Goal: Information Seeking & Learning: Learn about a topic

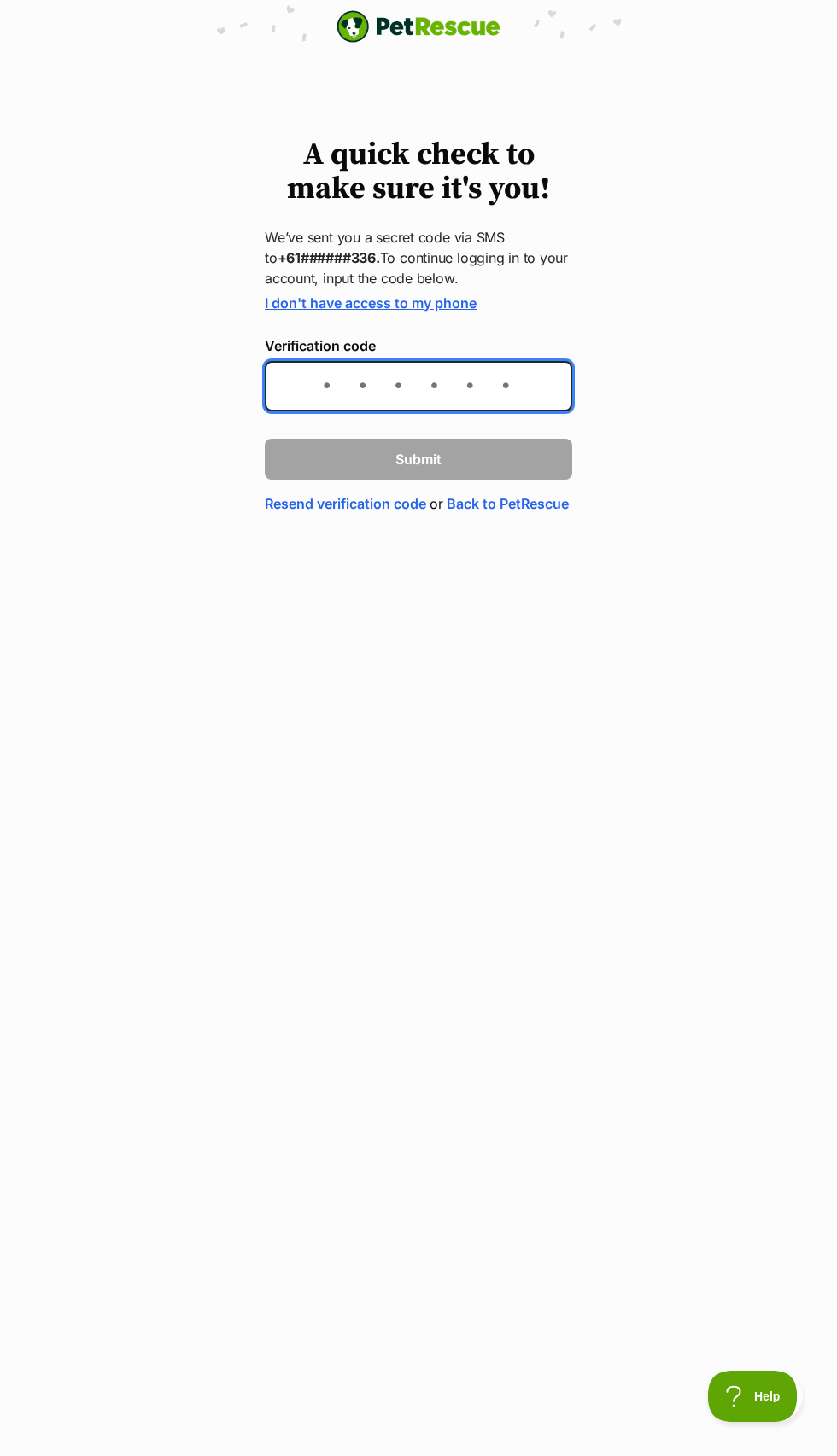
click at [345, 411] on input "Verification code" at bounding box center [418, 387] width 307 height 51
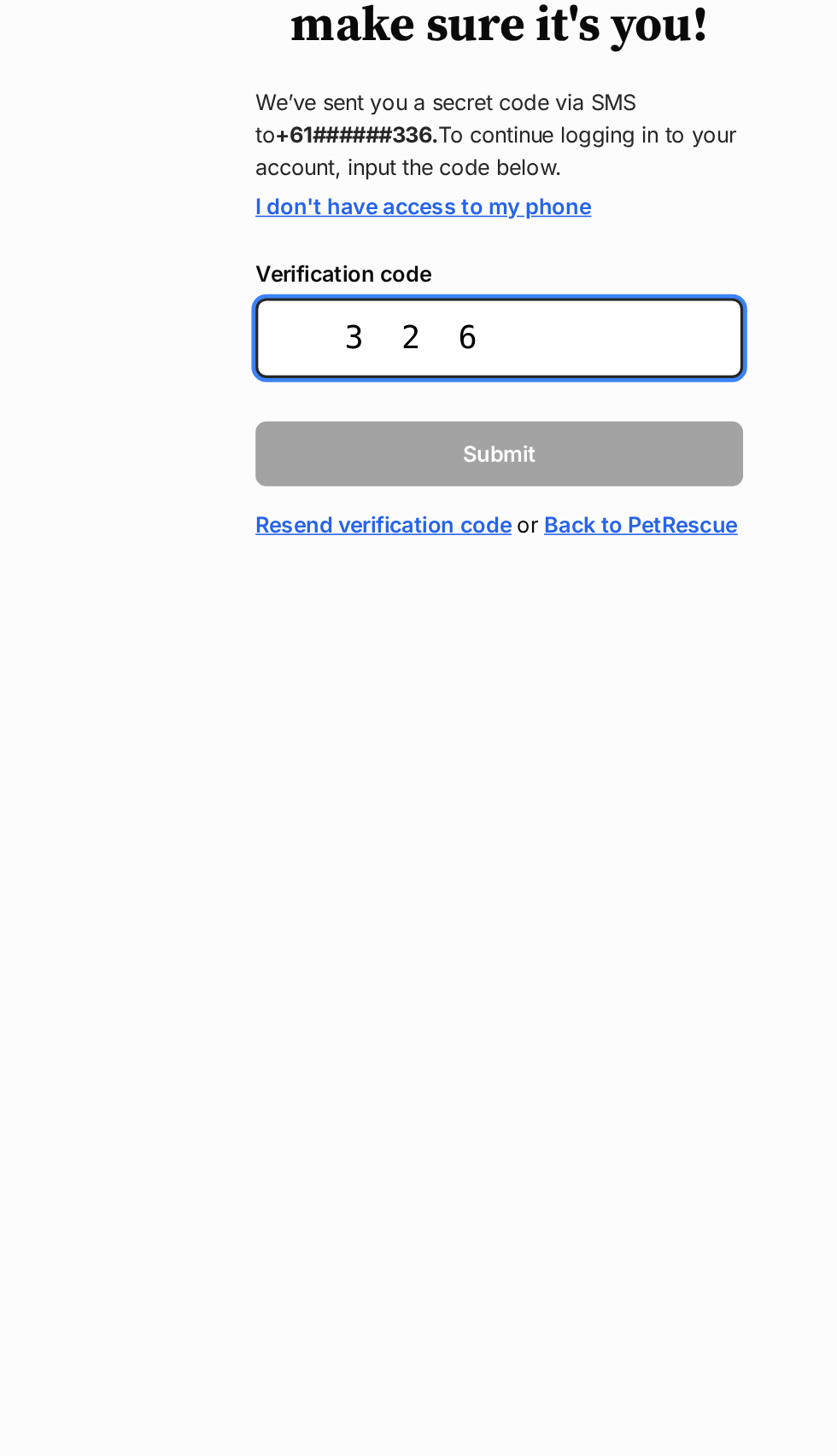
click at [492, 411] on input "326" at bounding box center [418, 387] width 307 height 51
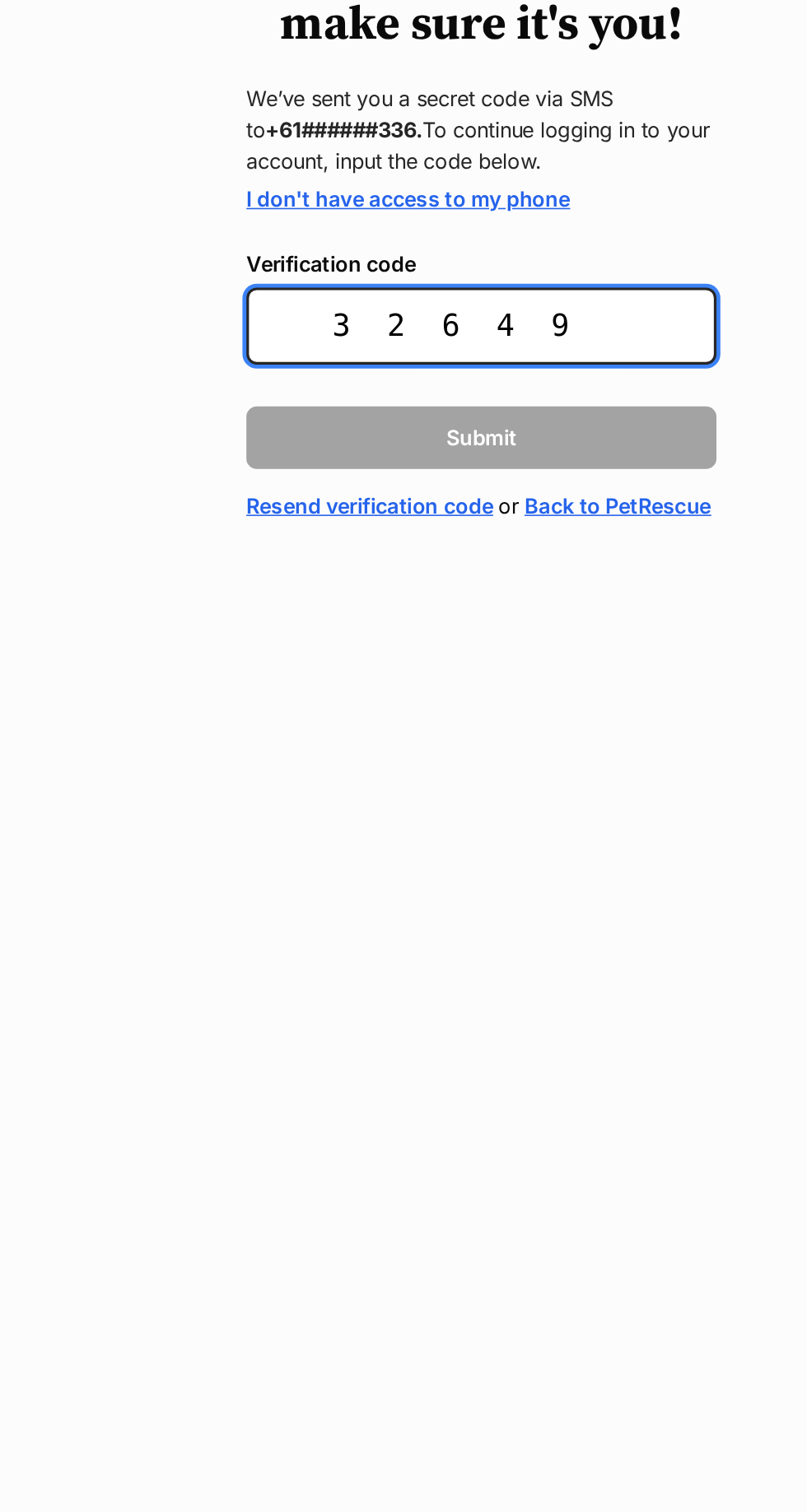
type input "326495"
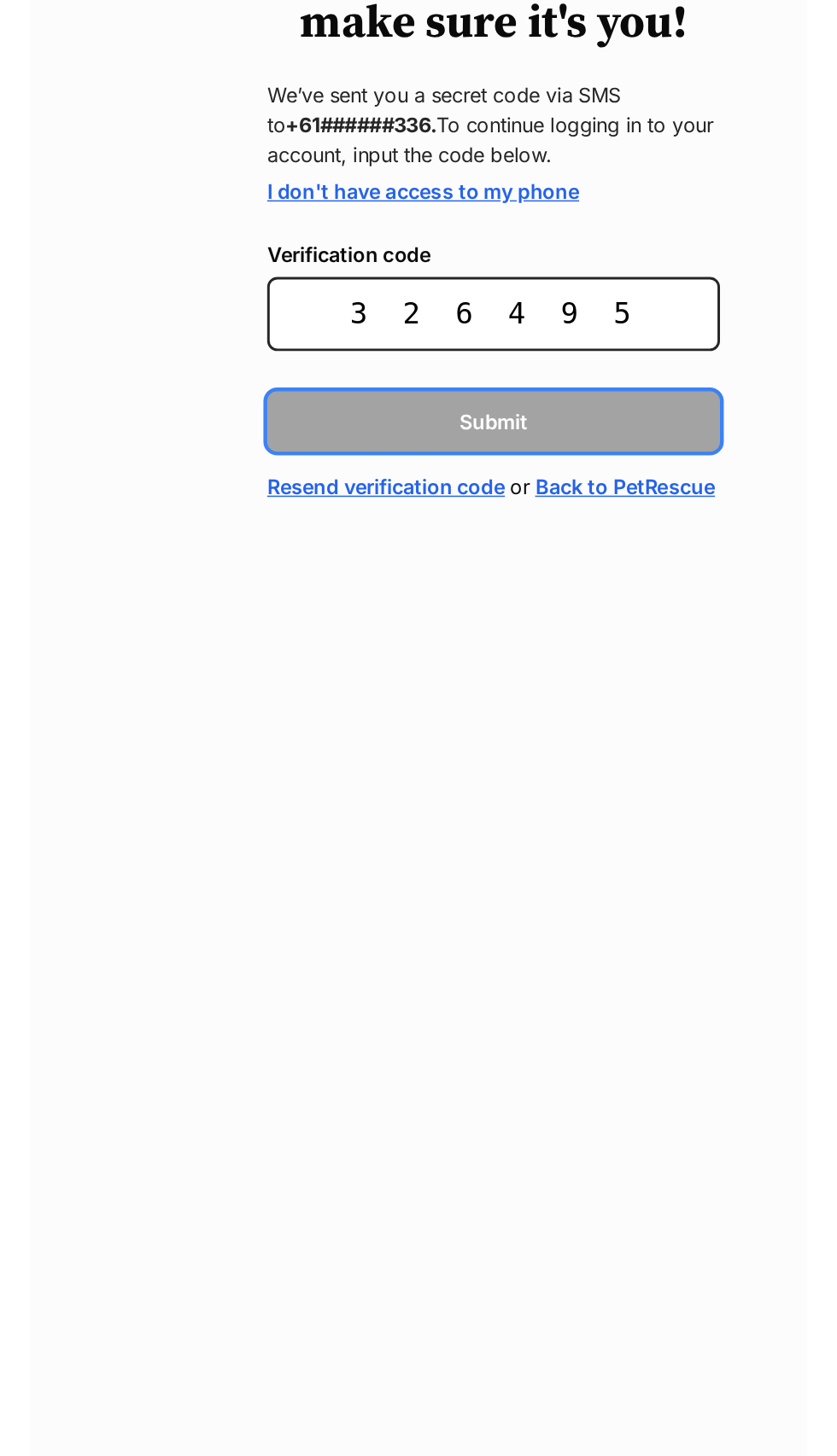
scroll to position [0, 29]
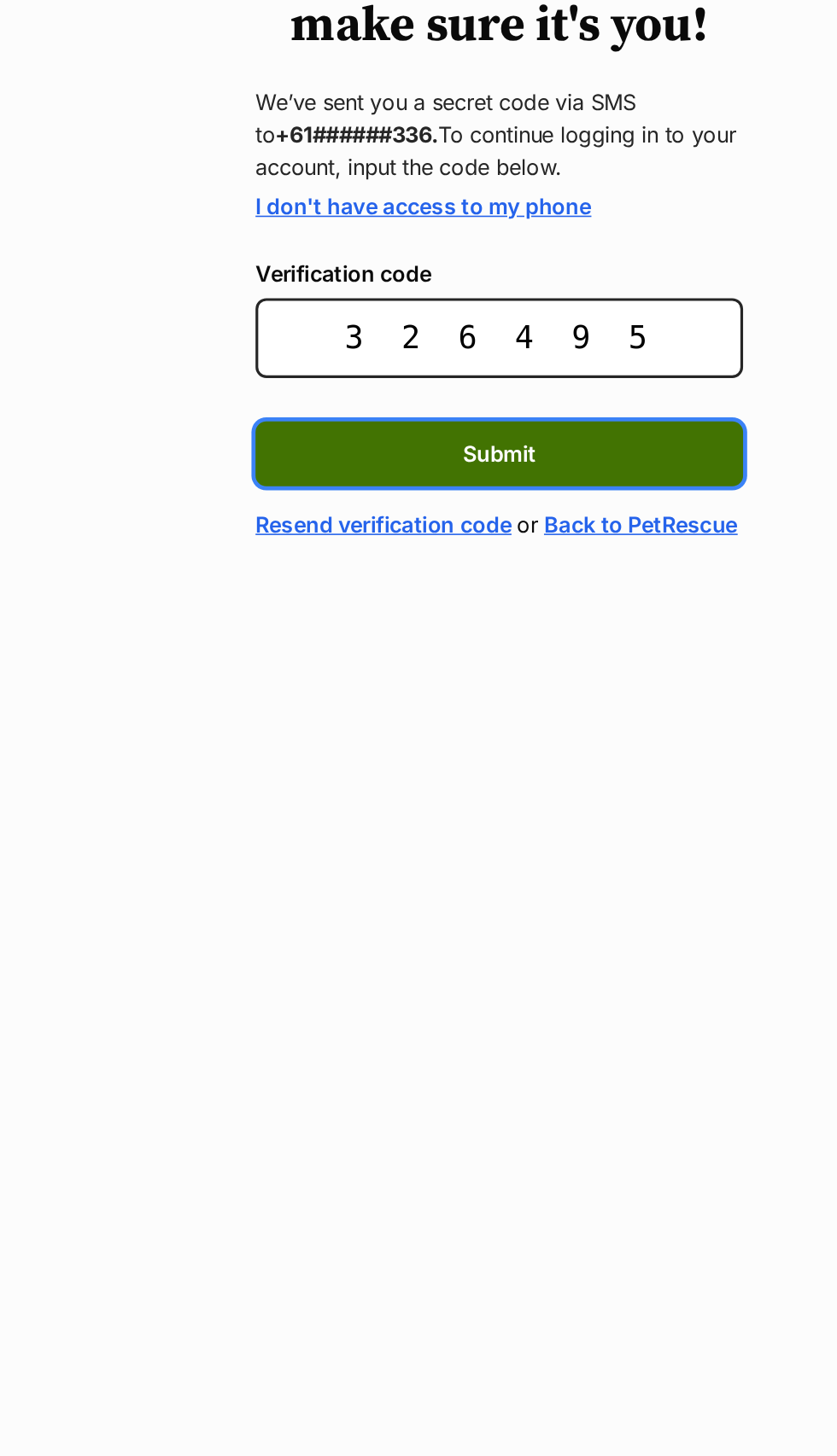
click at [454, 479] on button "Submit" at bounding box center [418, 460] width 307 height 41
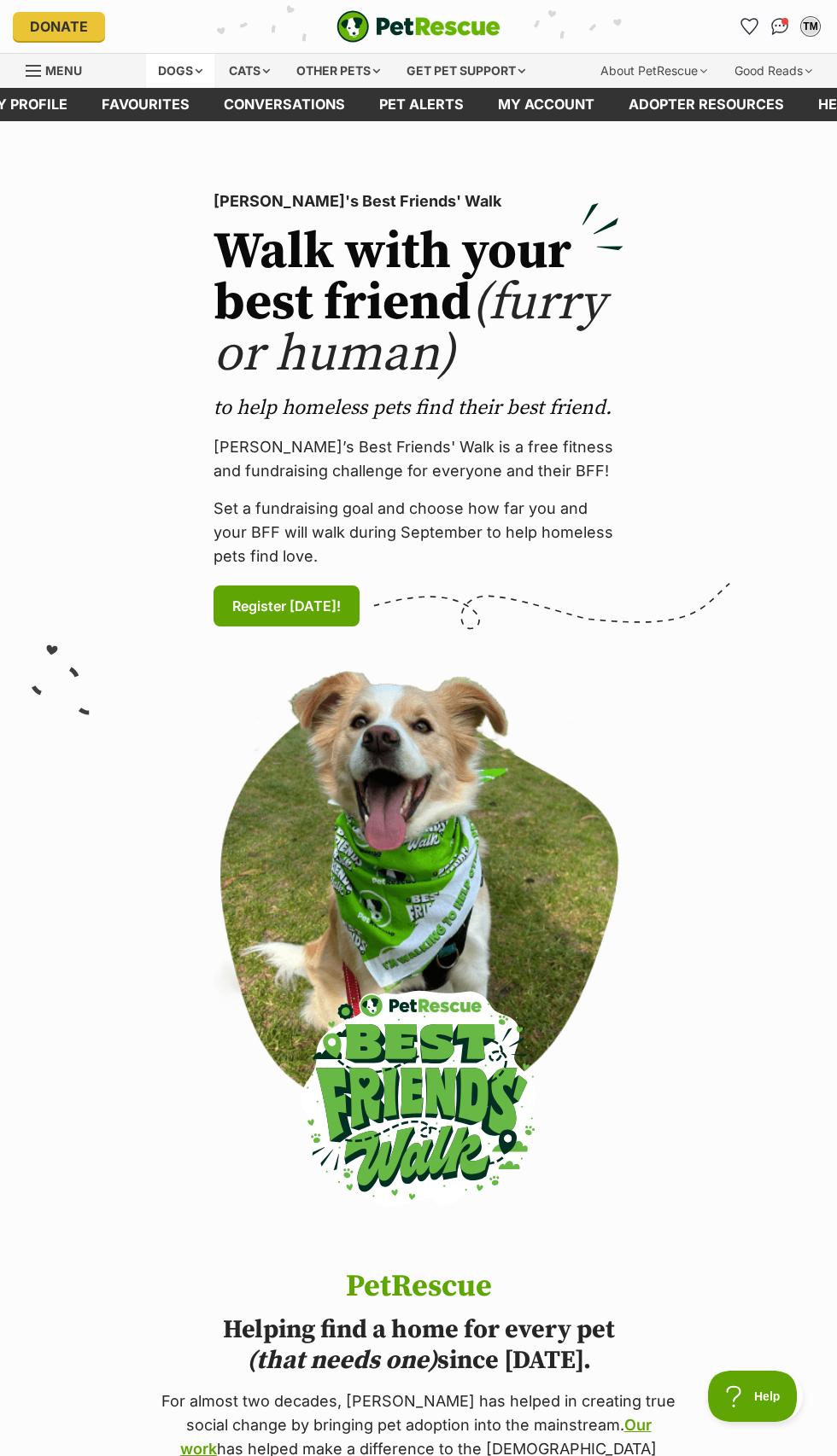
click at [146, 66] on div "Dogs" at bounding box center [180, 70] width 68 height 34
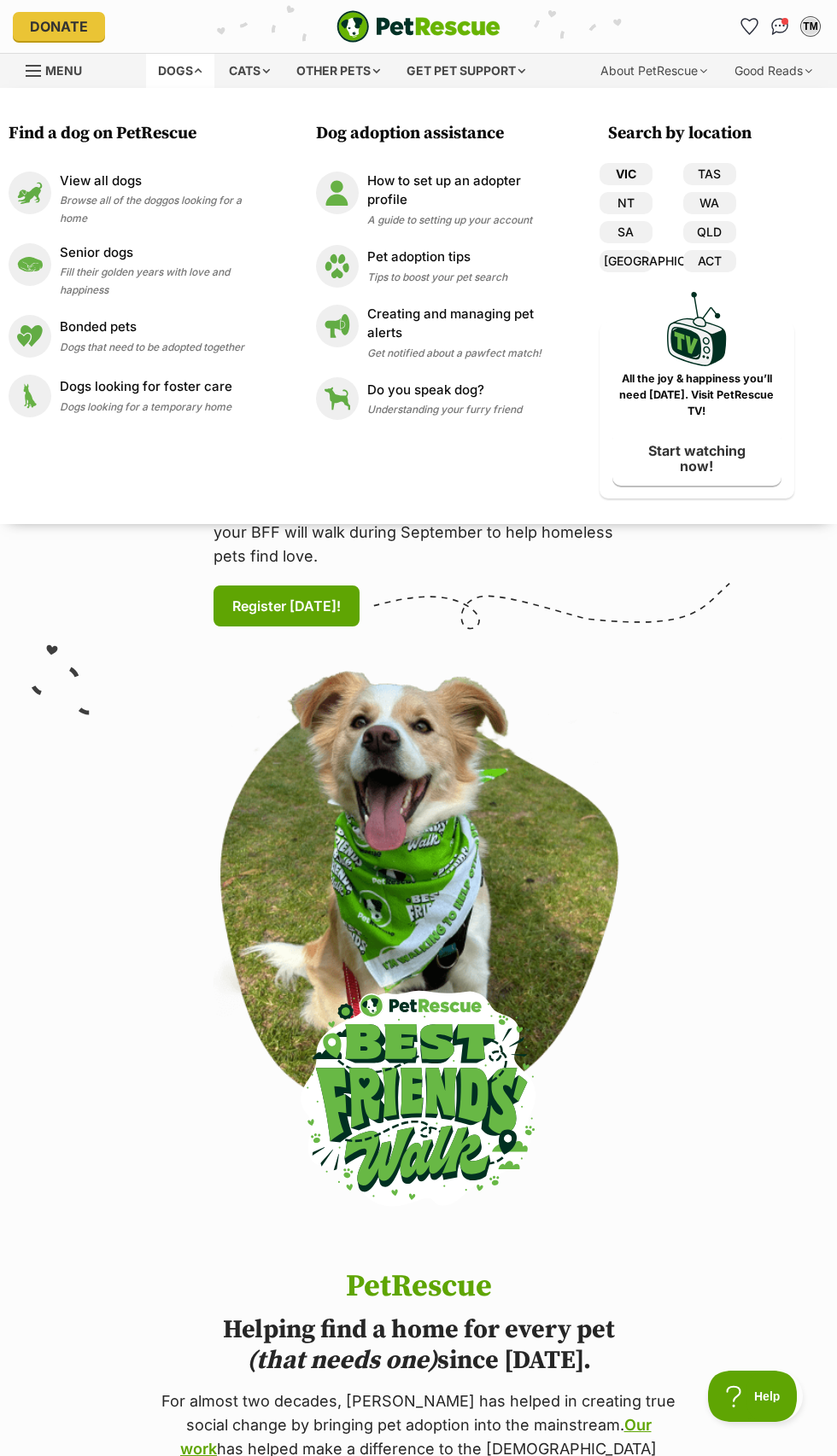
click at [650, 185] on link "VIC" at bounding box center [625, 174] width 53 height 22
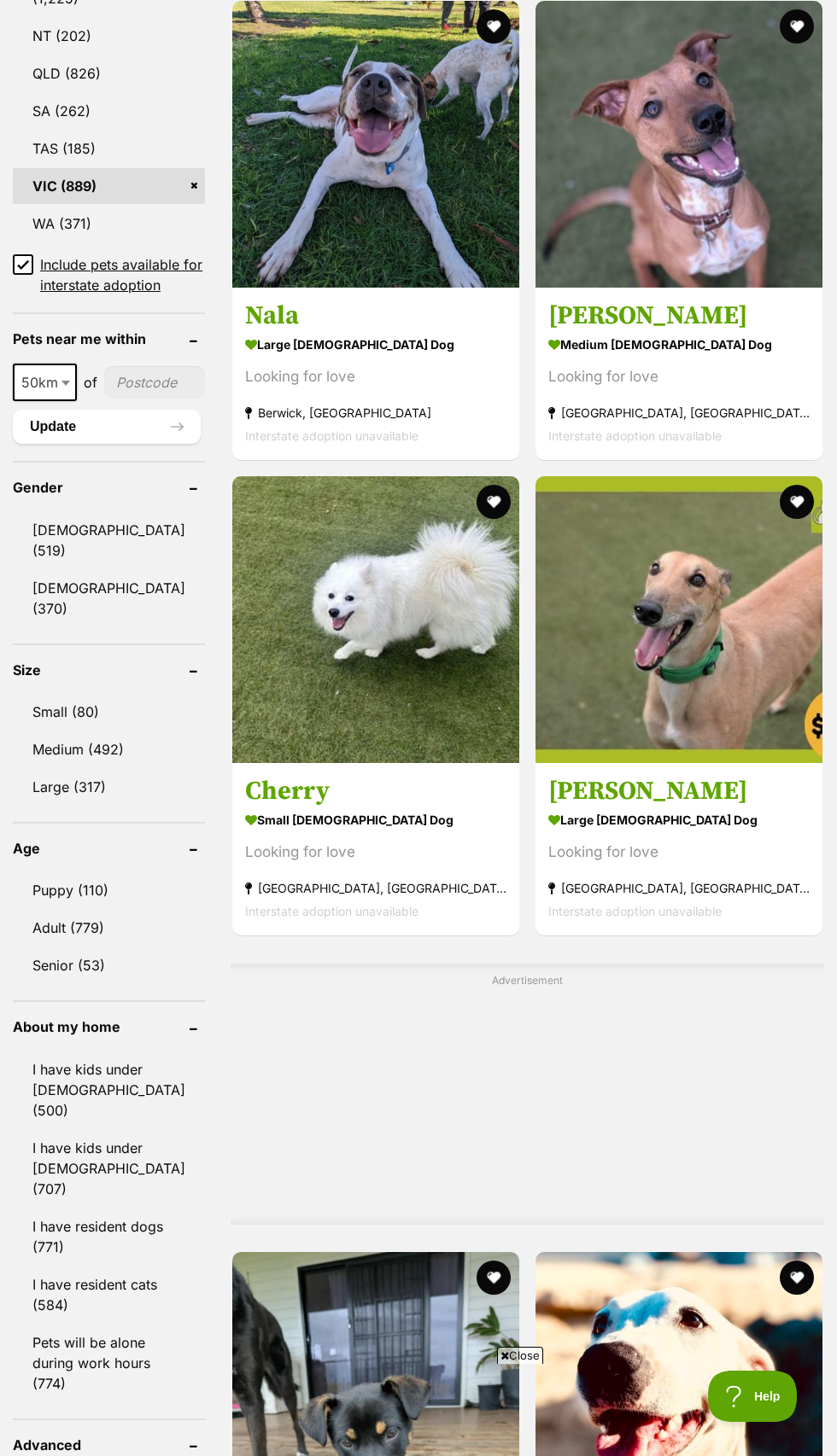
scroll to position [1166, 0]
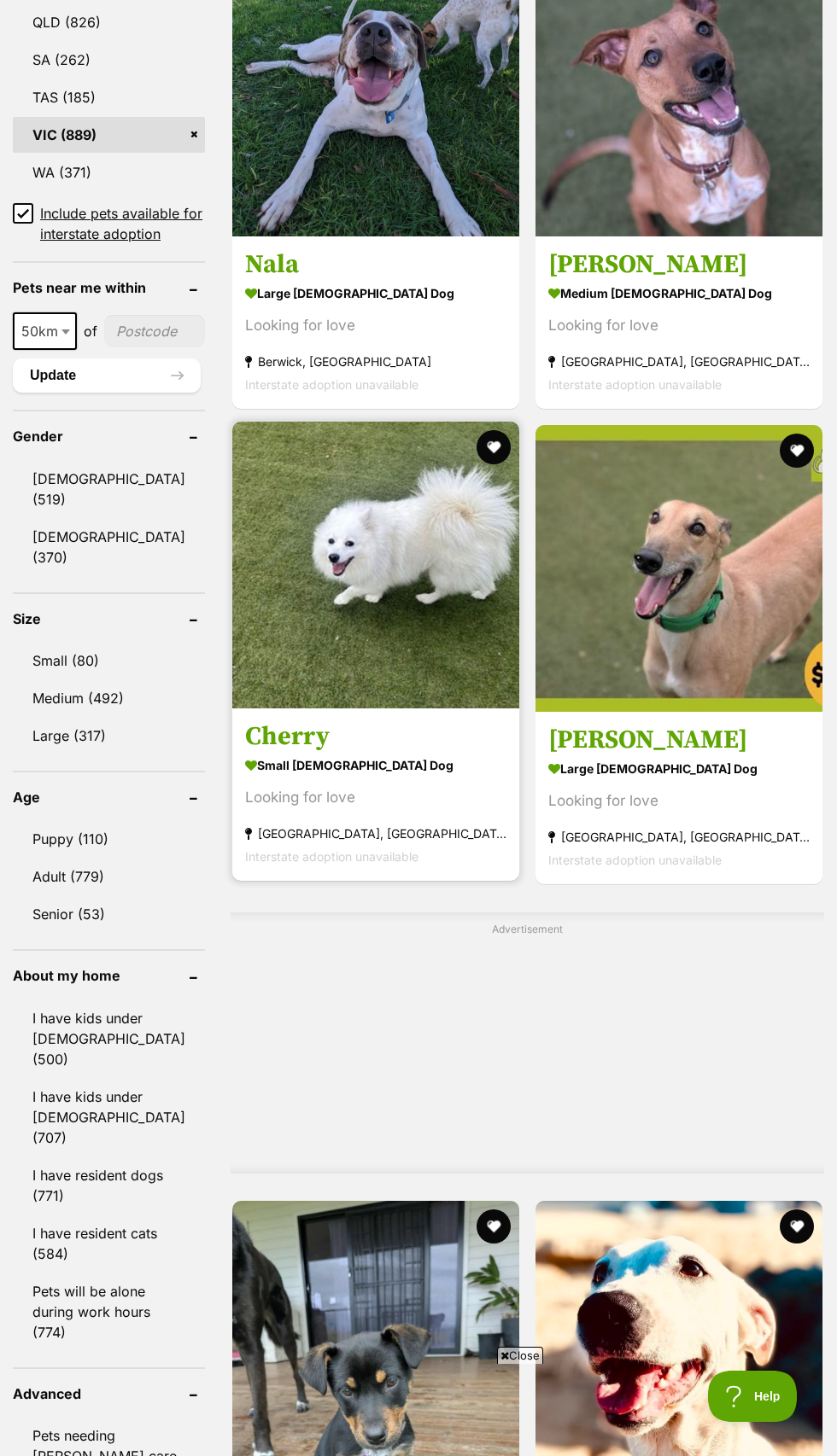
click at [434, 674] on img at bounding box center [375, 565] width 286 height 287
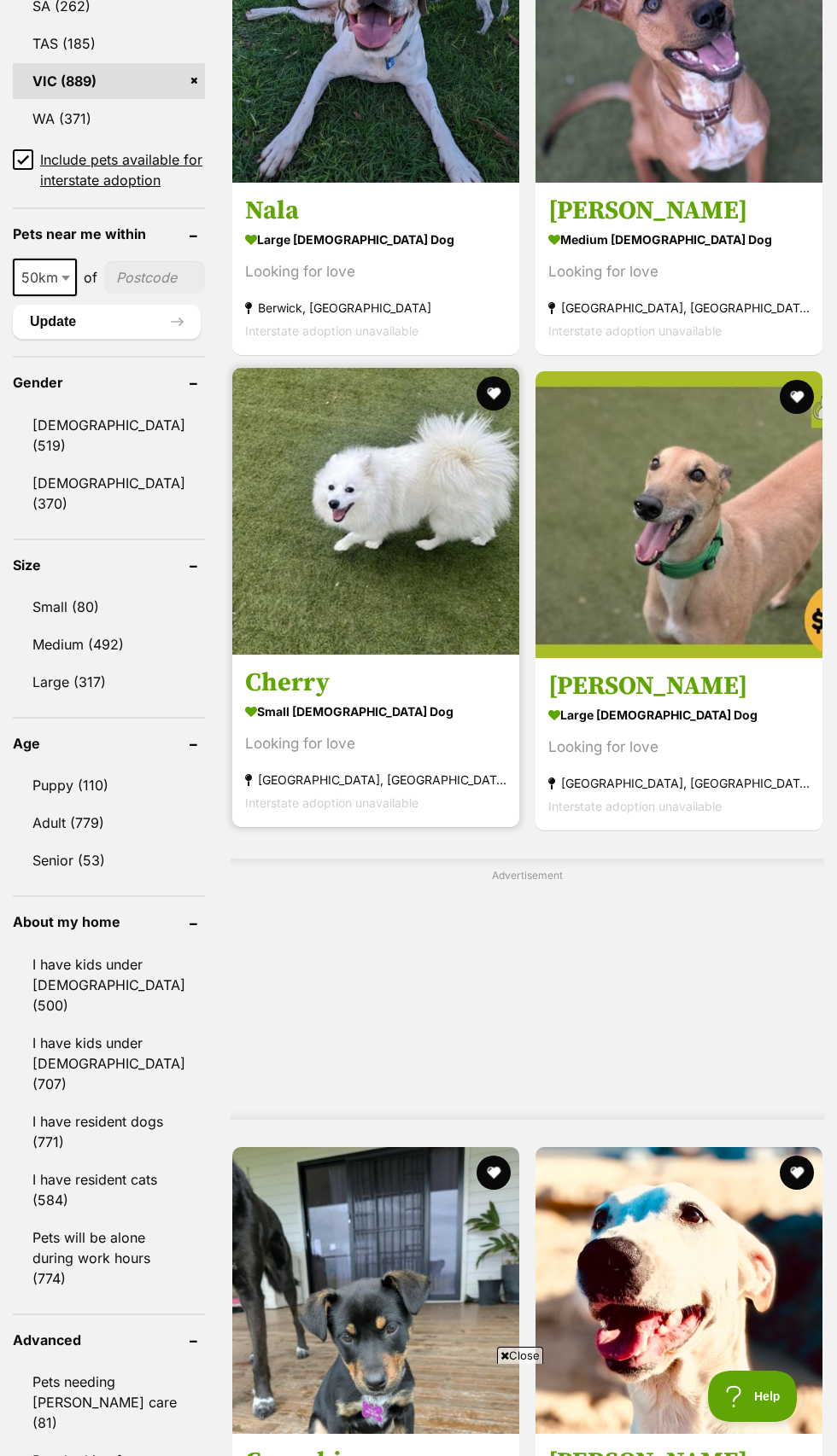
scroll to position [1220, 0]
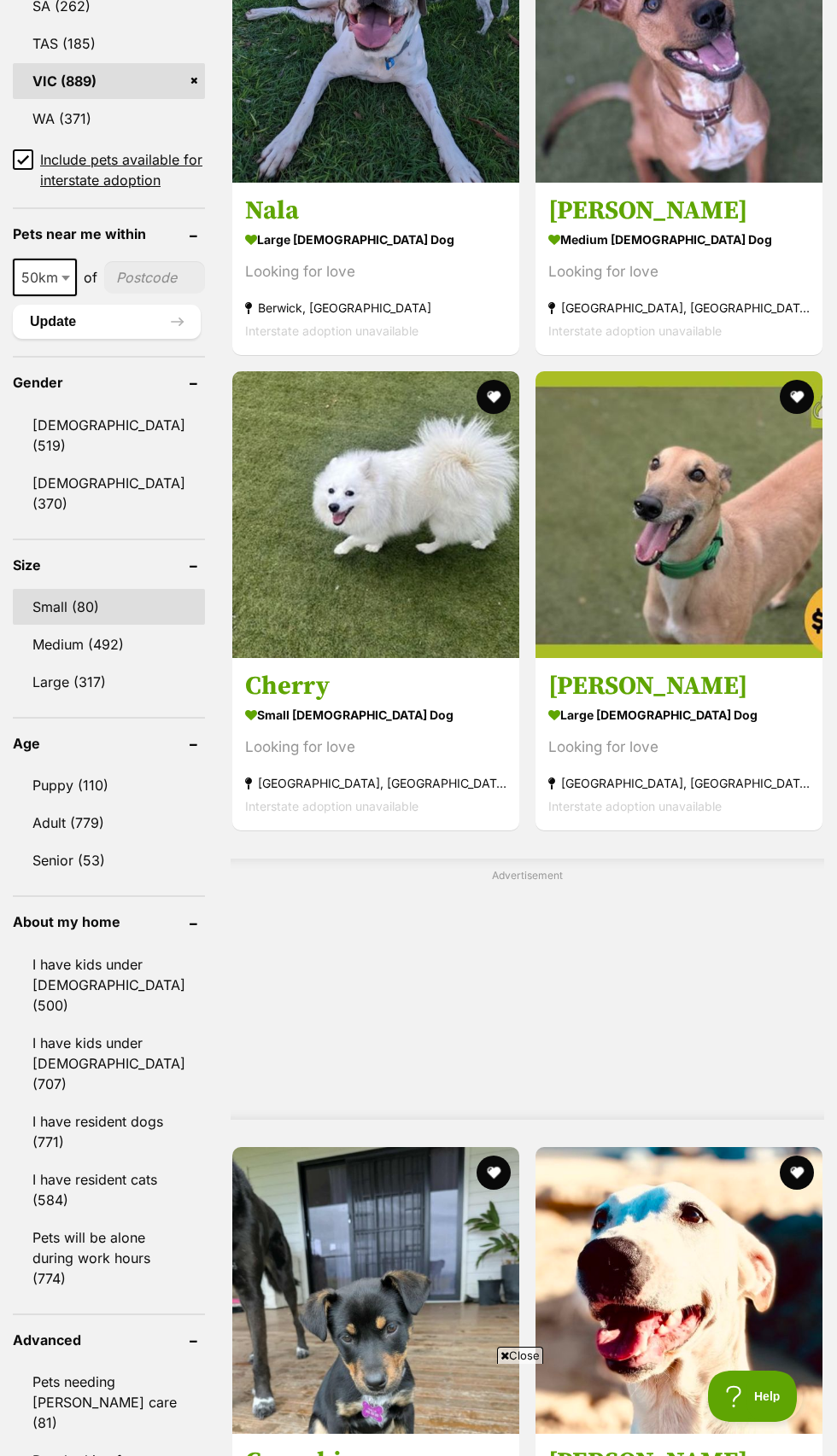
click at [95, 625] on link "Small (80)" at bounding box center [109, 607] width 192 height 36
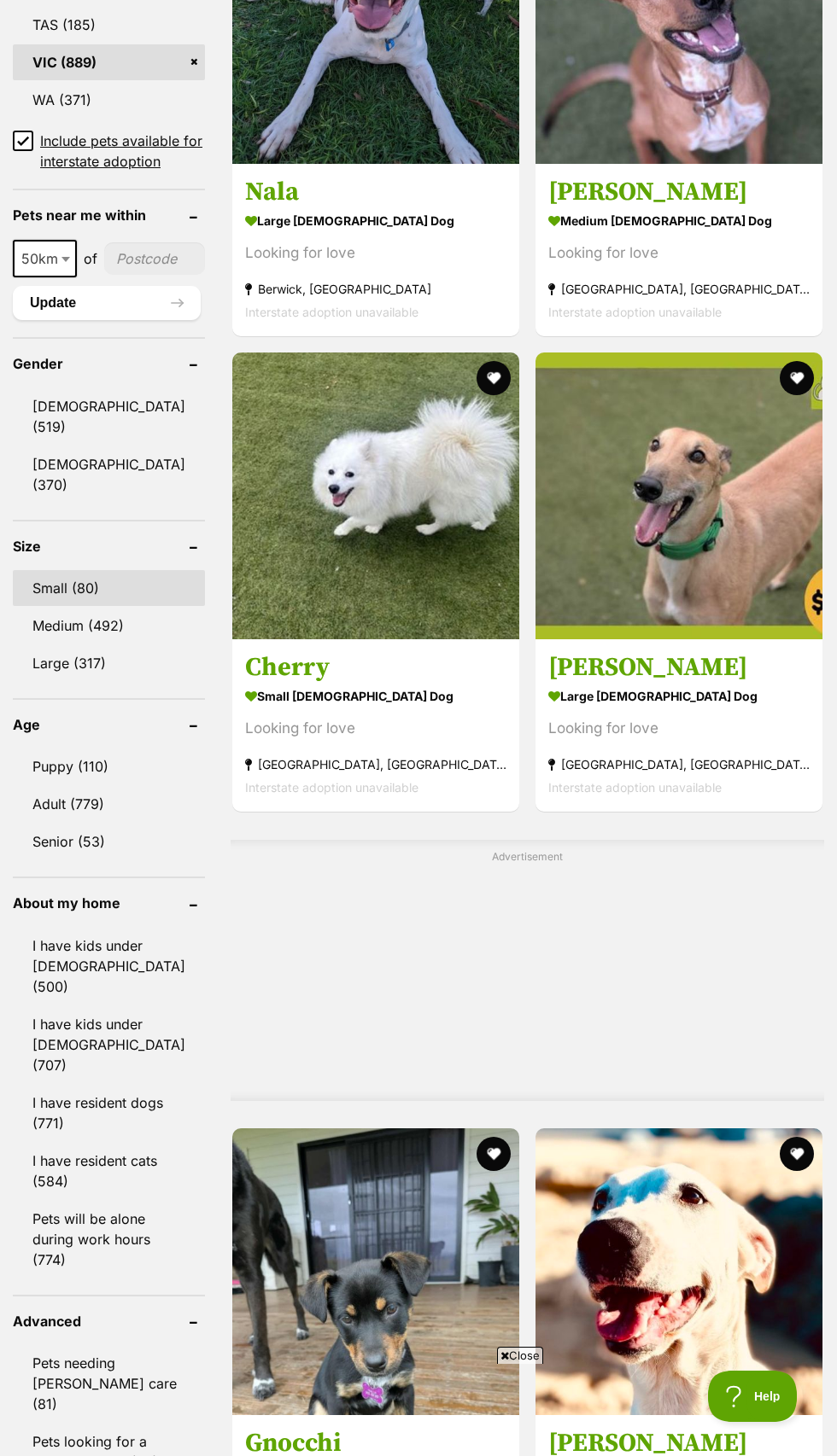
scroll to position [1331, 0]
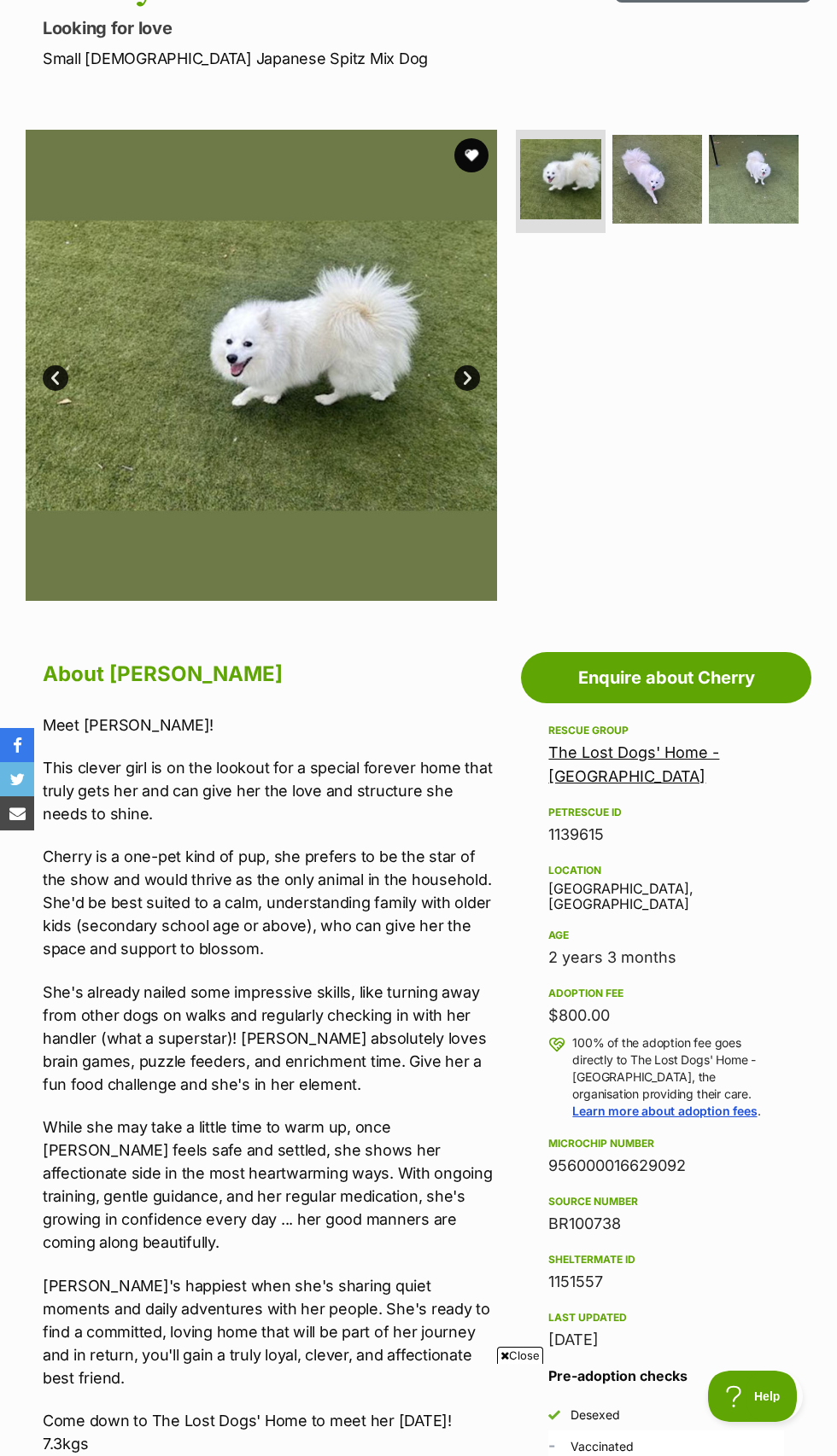
scroll to position [213, 0]
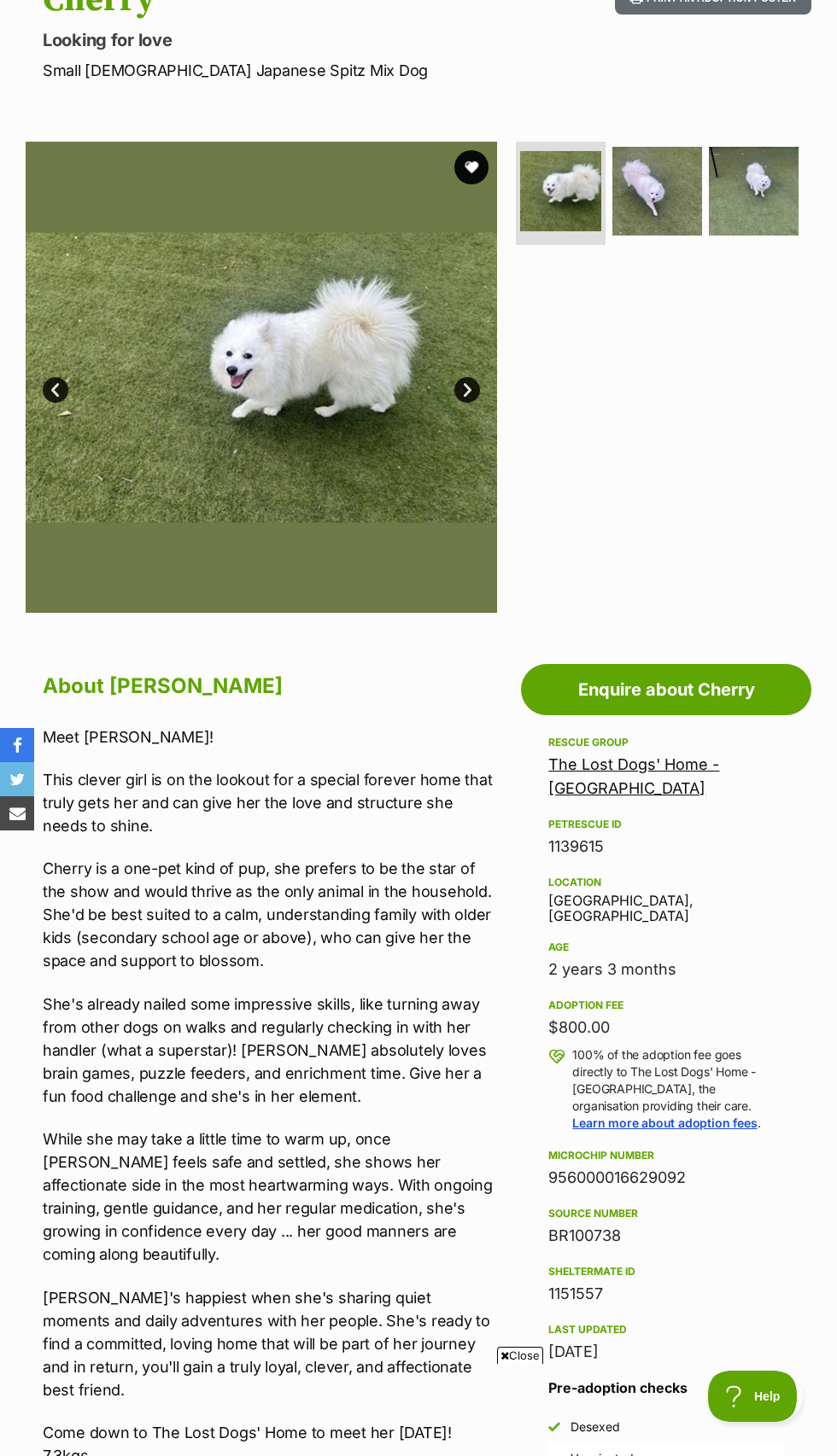
click at [477, 403] on link "Next" at bounding box center [466, 390] width 25 height 25
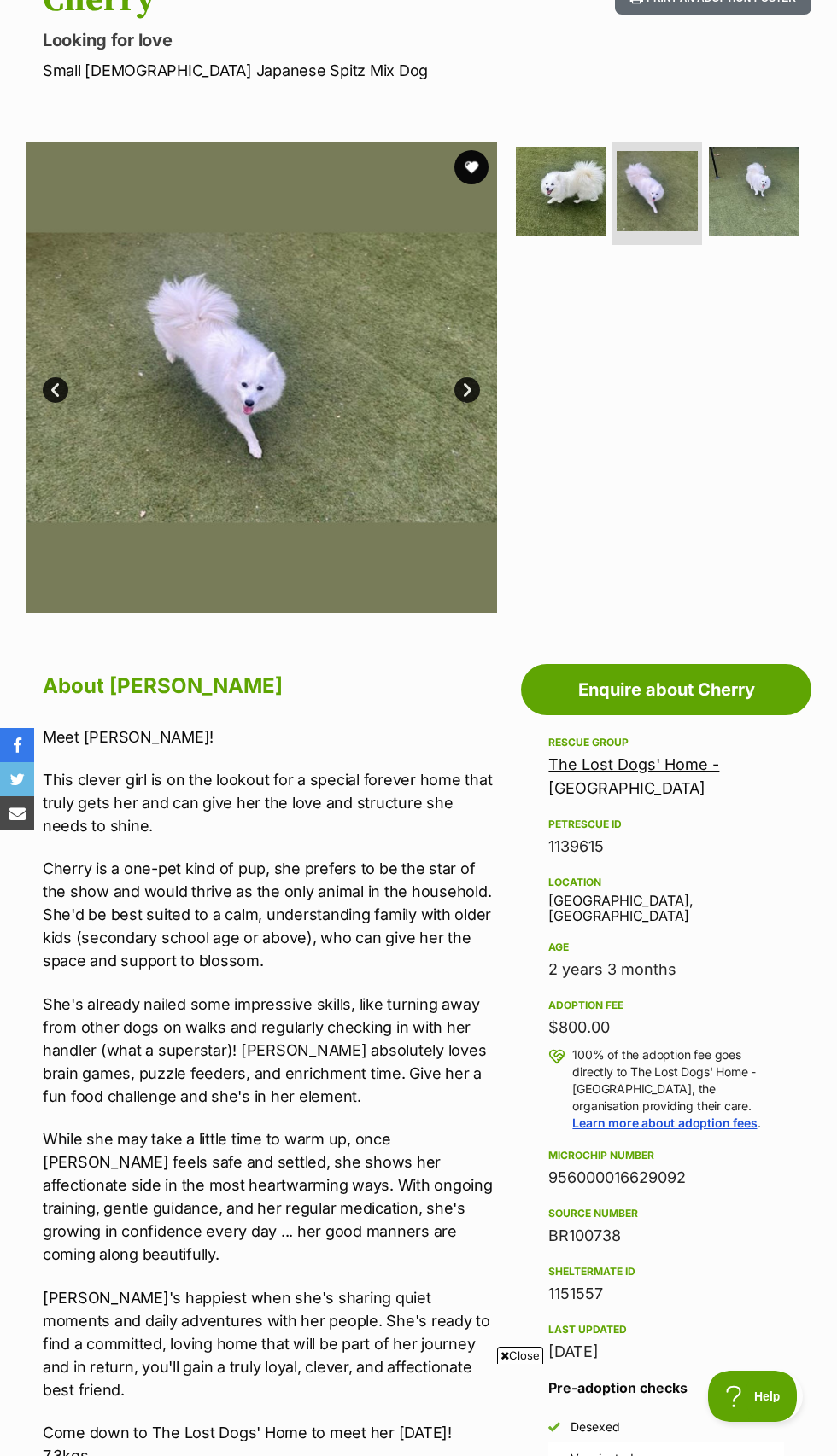
click at [467, 403] on link "Next" at bounding box center [466, 390] width 25 height 25
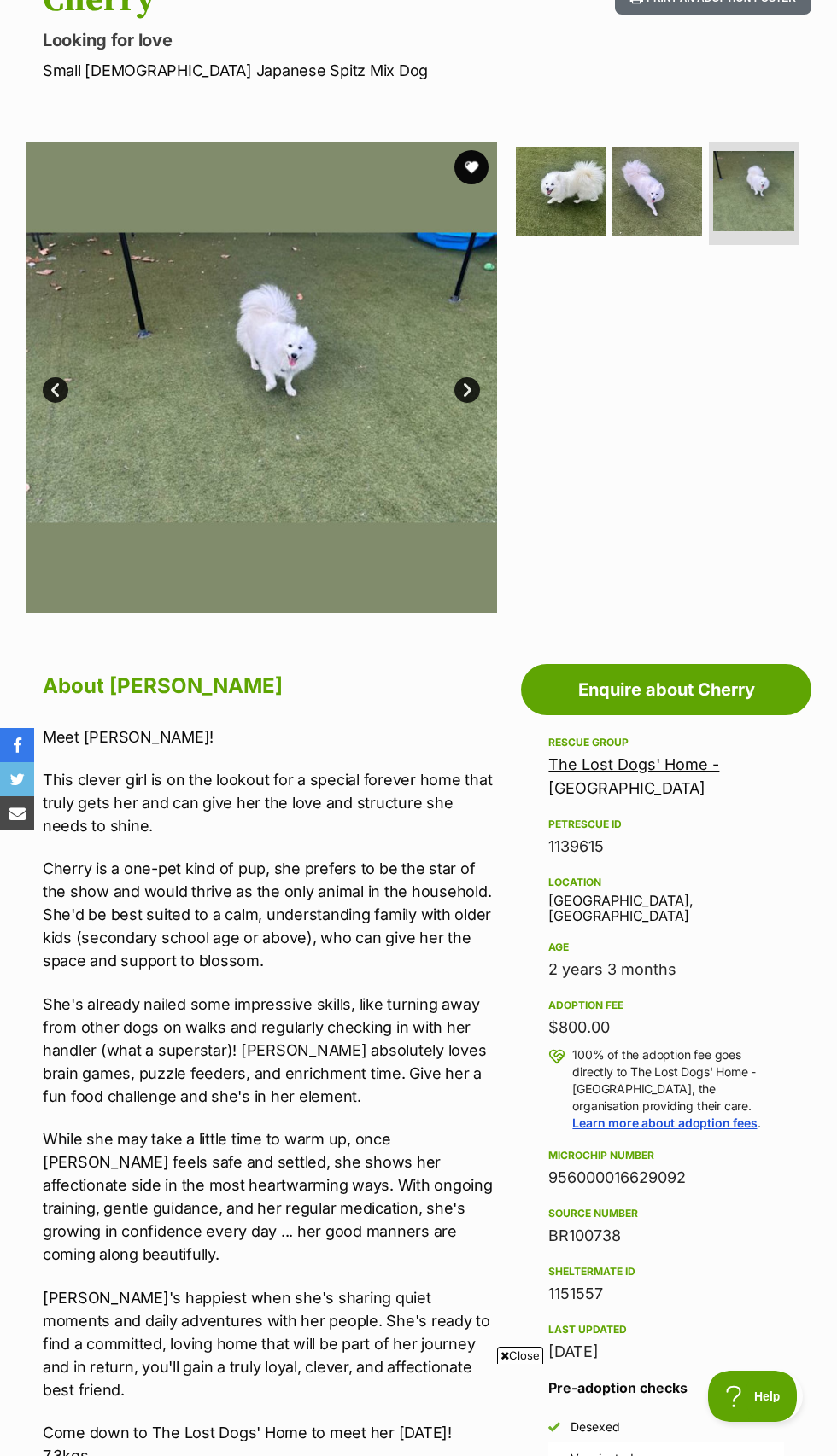
click at [511, 462] on section "Available 3 of 3 images 3 of 3 images 3 of 3 images Next Prev 1 2 3" at bounding box center [418, 364] width 837 height 497
click at [495, 444] on img at bounding box center [260, 376] width 471 height 471
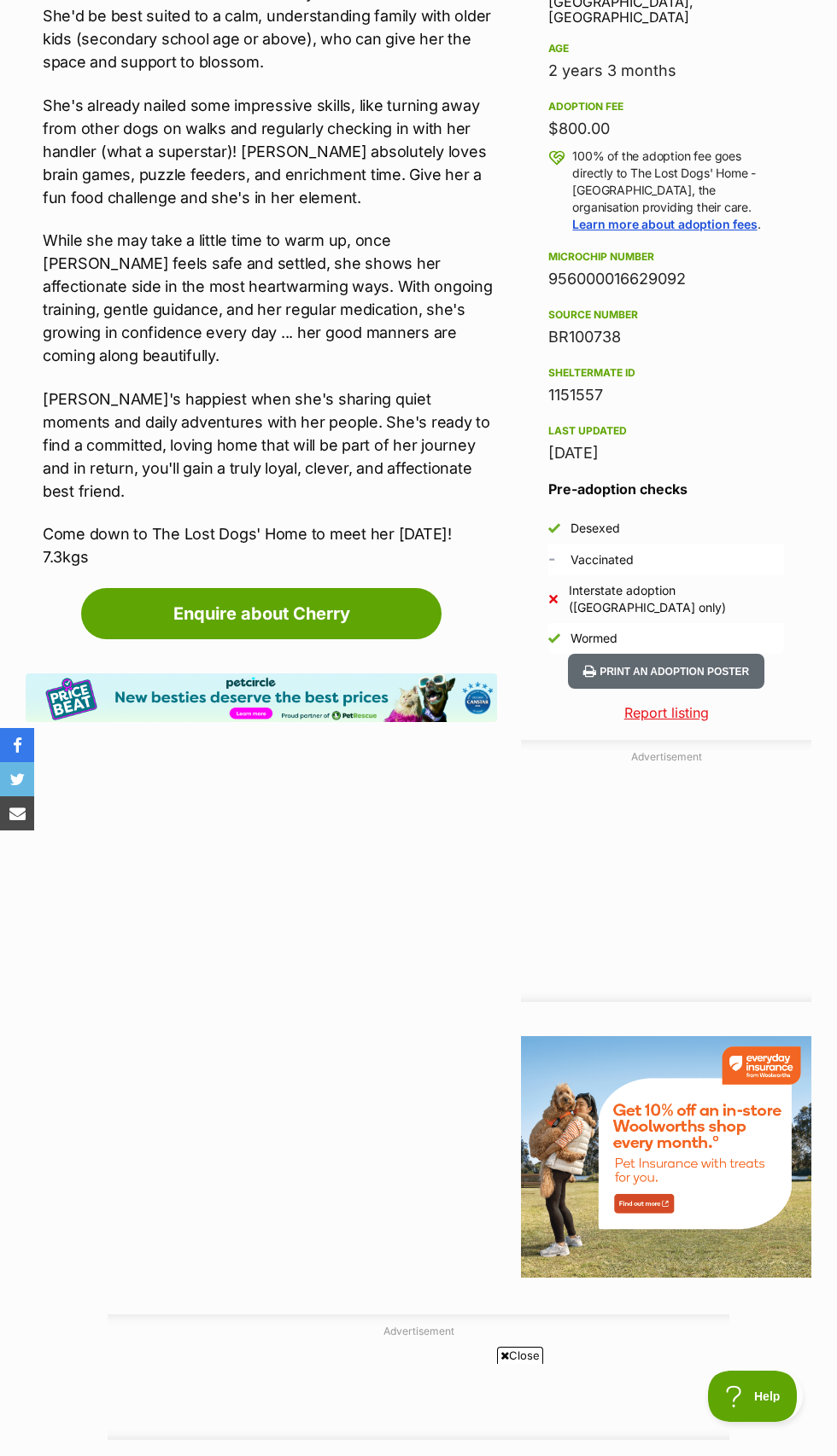
scroll to position [1113, 0]
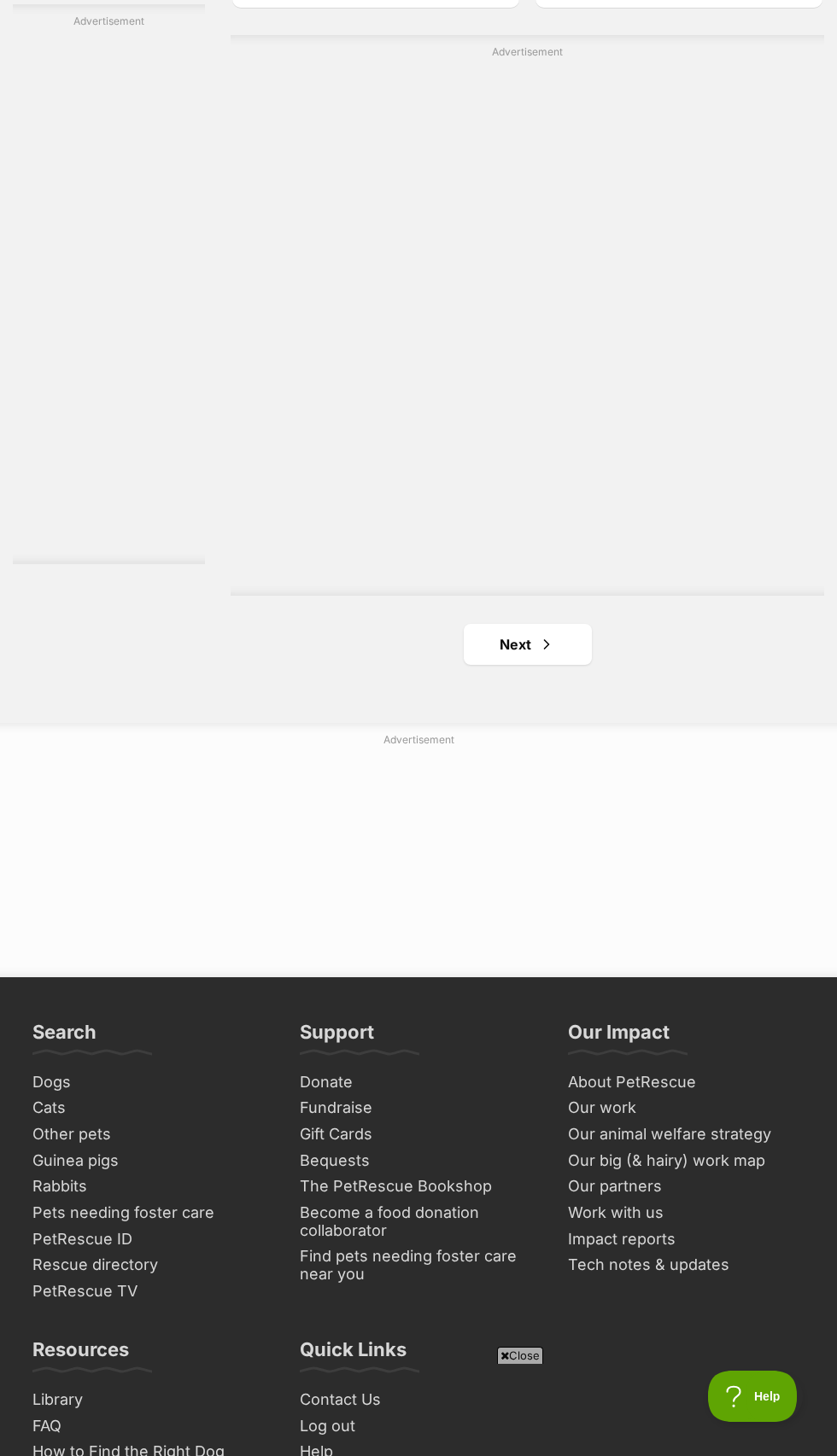
scroll to position [5822, 0]
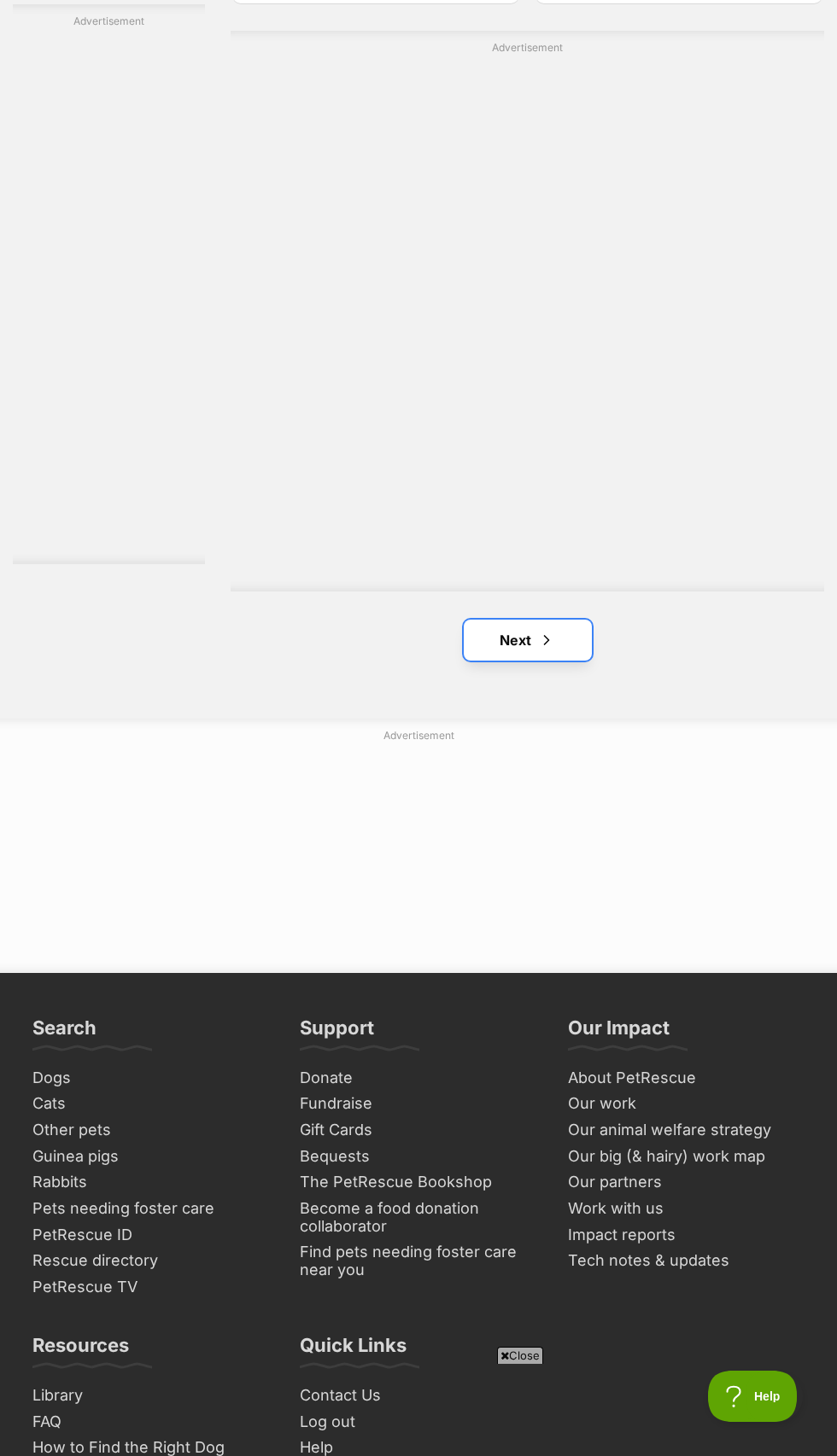
click at [511, 661] on link "Next" at bounding box center [527, 640] width 128 height 41
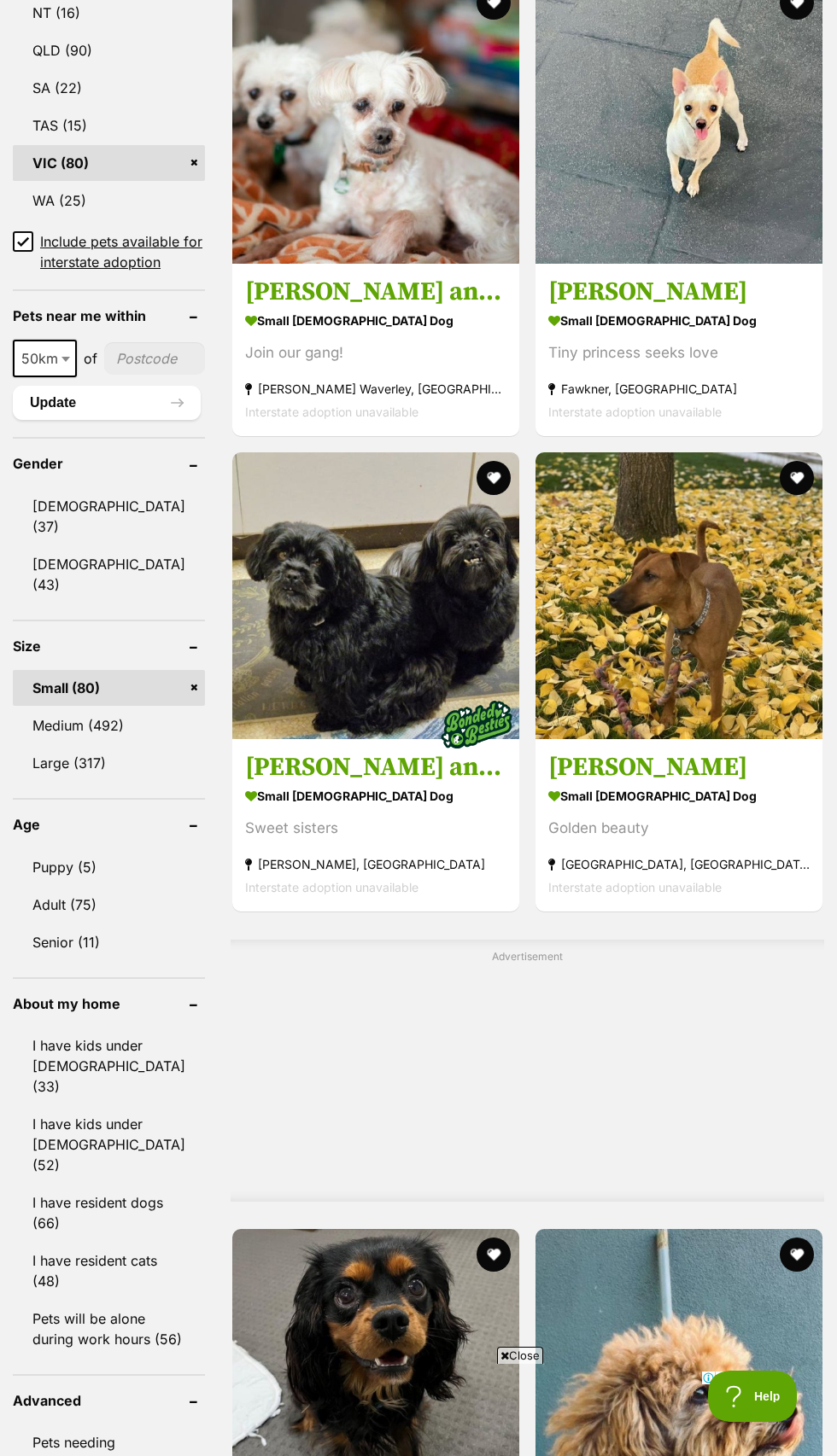
scroll to position [1147, 0]
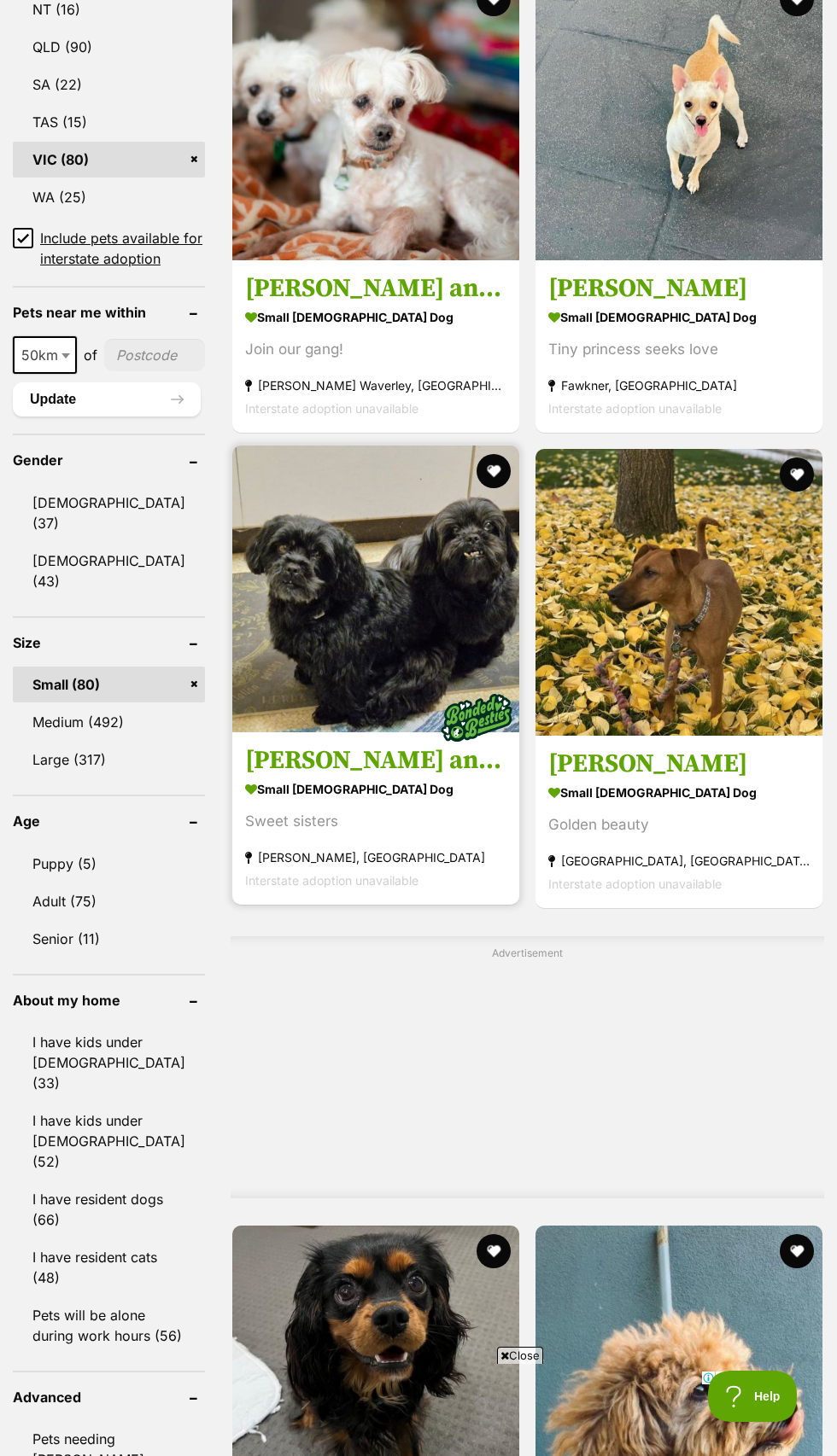
click at [406, 732] on img at bounding box center [375, 589] width 286 height 287
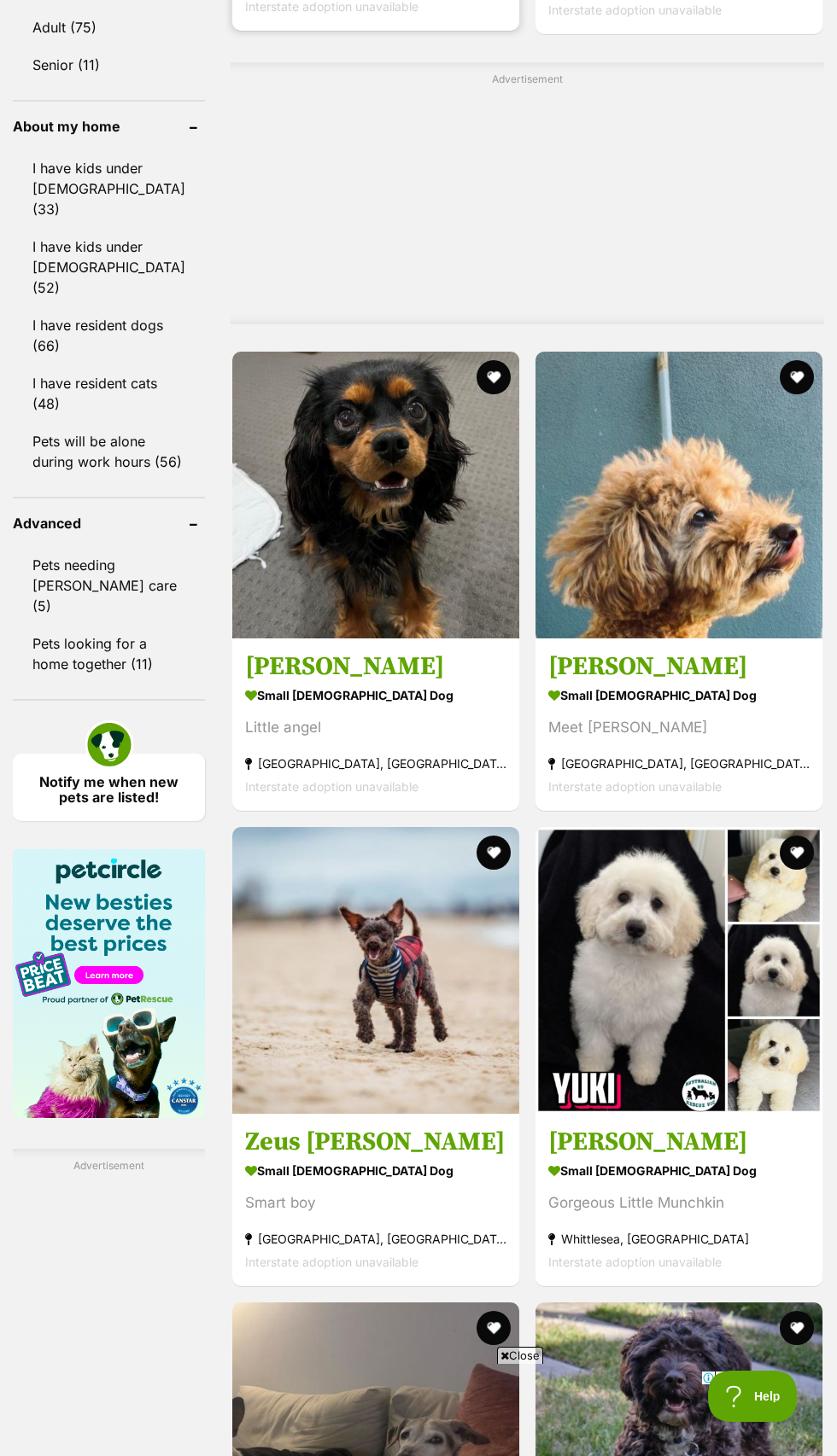
scroll to position [2023, 0]
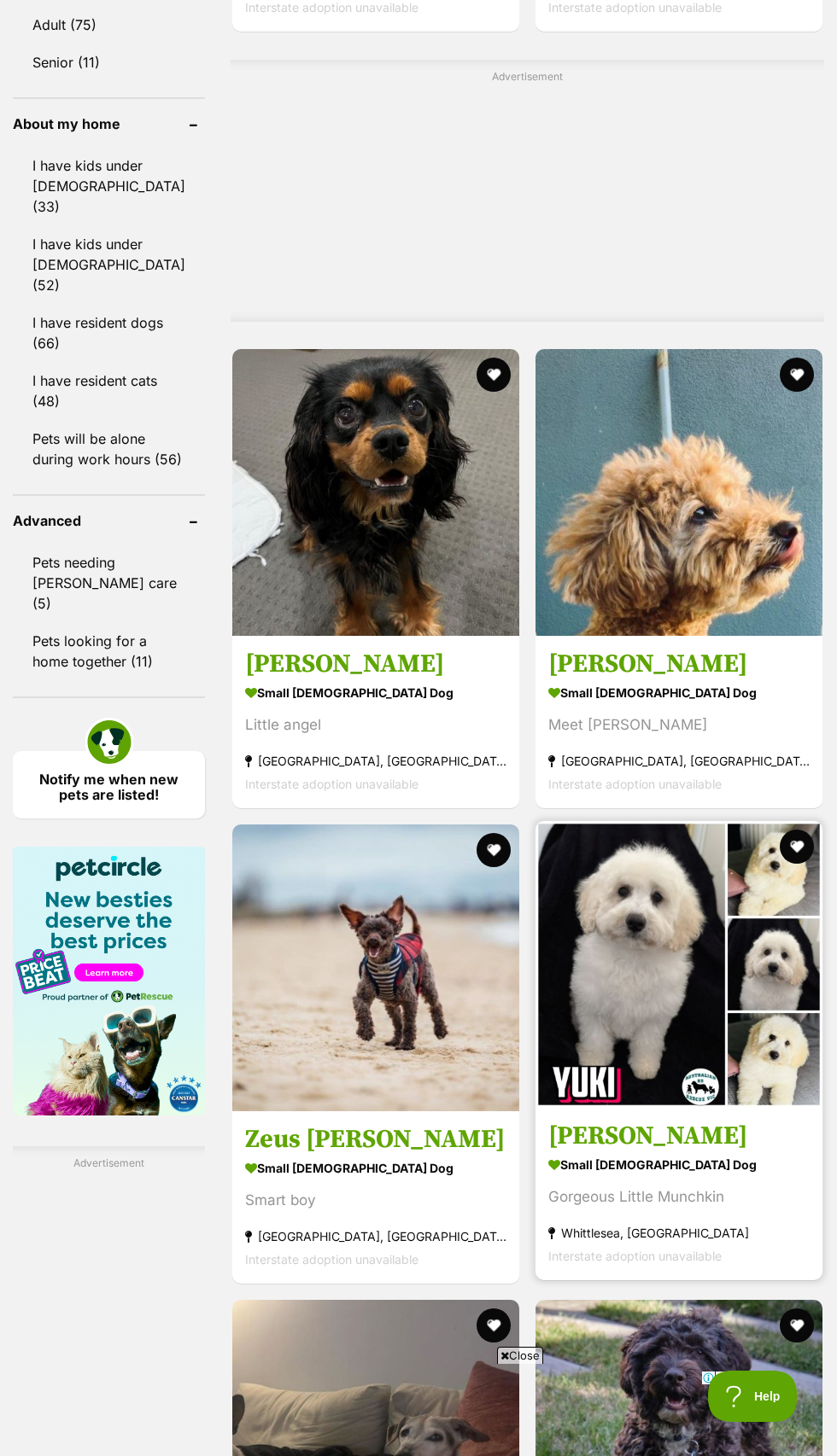
click at [667, 1108] on img at bounding box center [679, 964] width 286 height 287
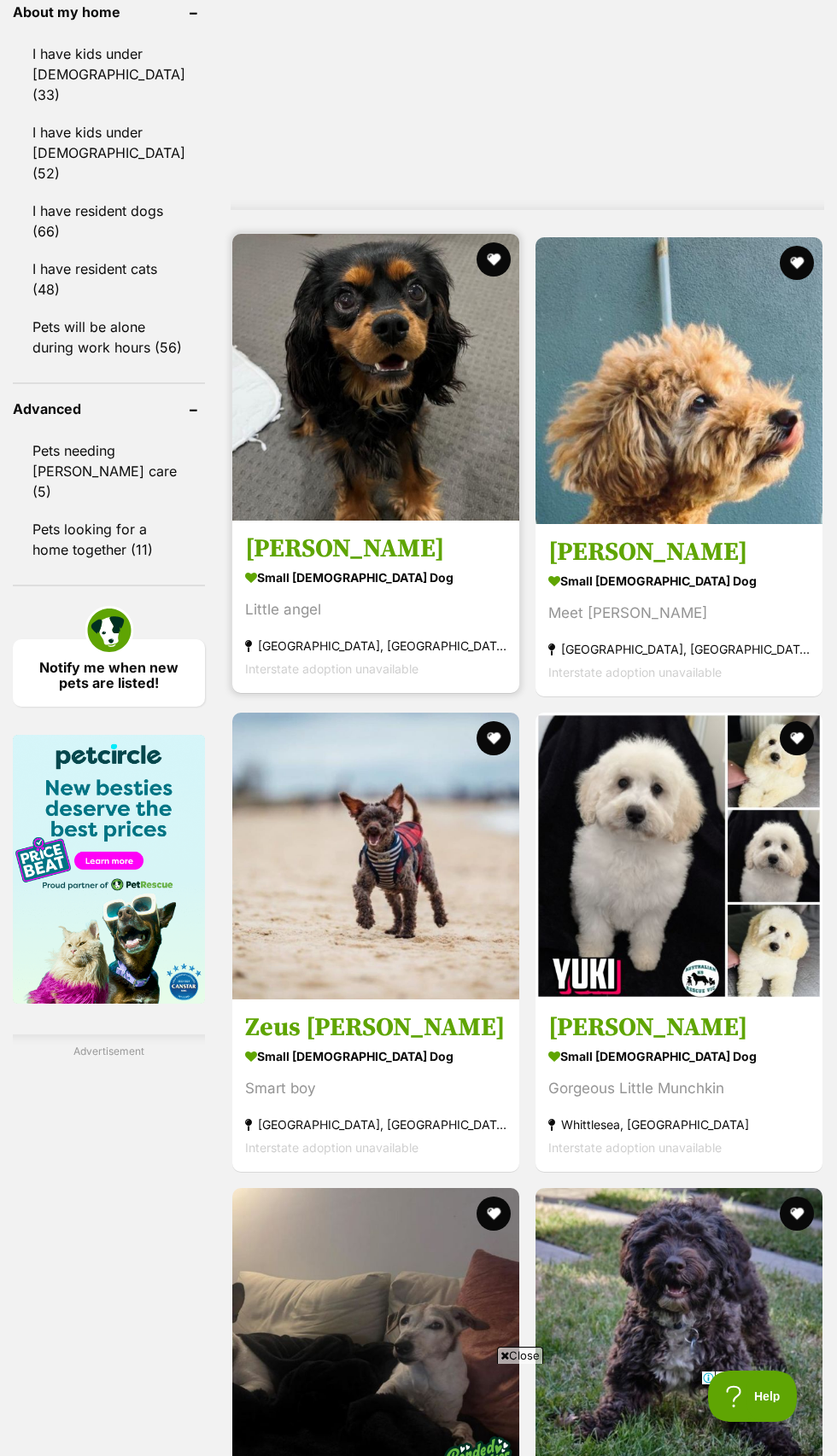
click at [403, 521] on img at bounding box center [375, 377] width 286 height 287
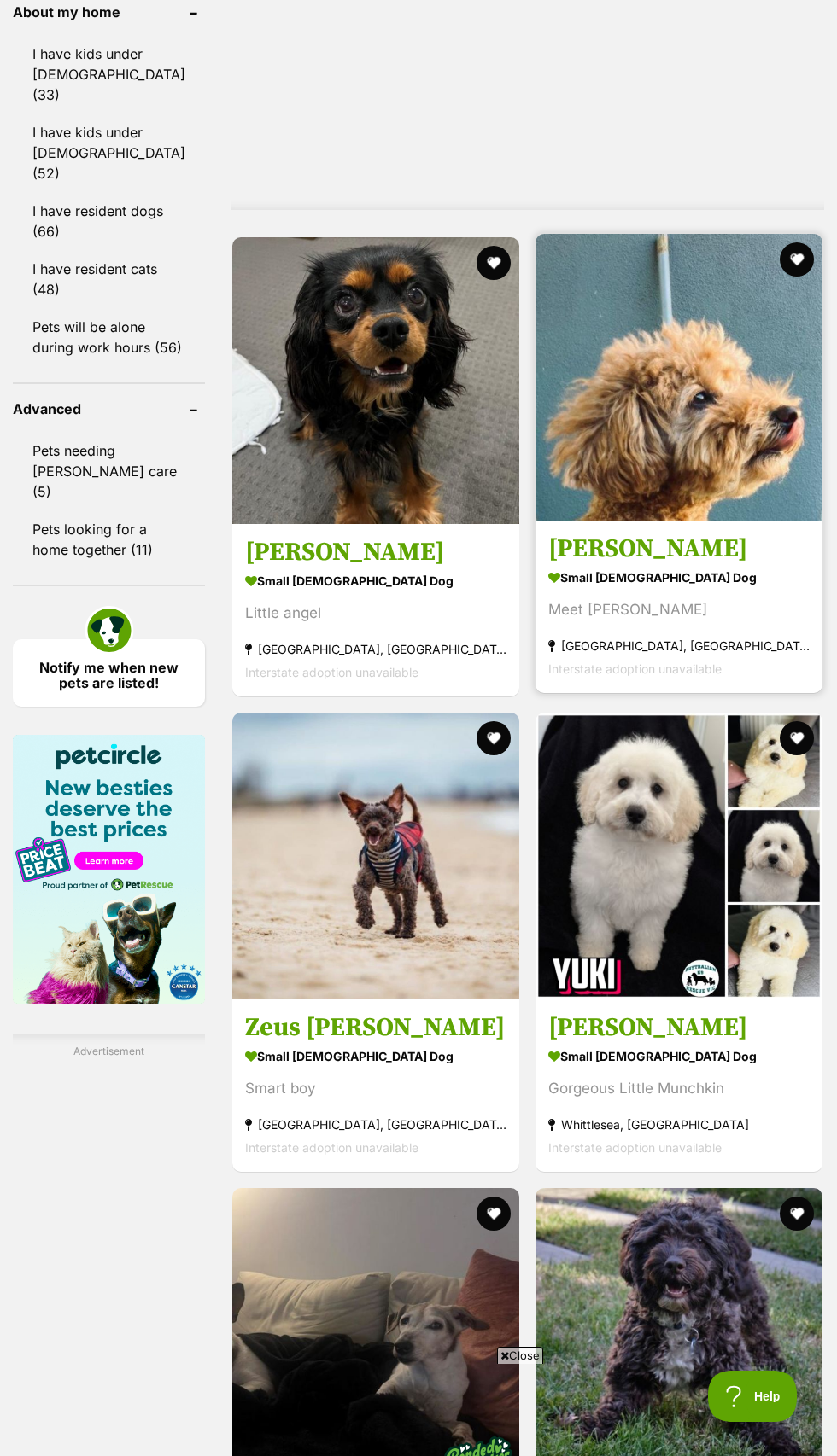
click at [721, 521] on img at bounding box center [679, 377] width 286 height 287
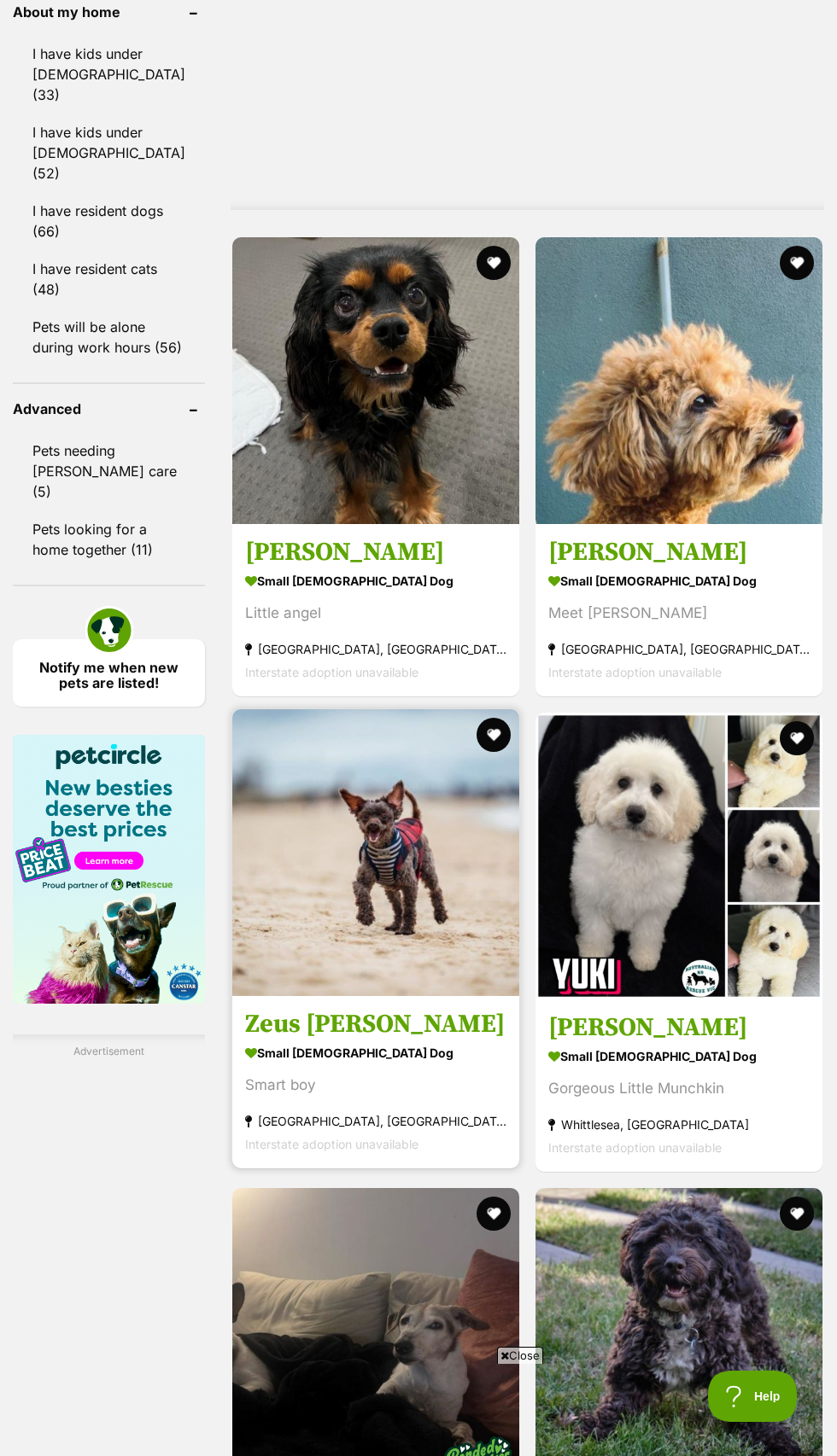
click at [411, 996] on img at bounding box center [375, 853] width 286 height 287
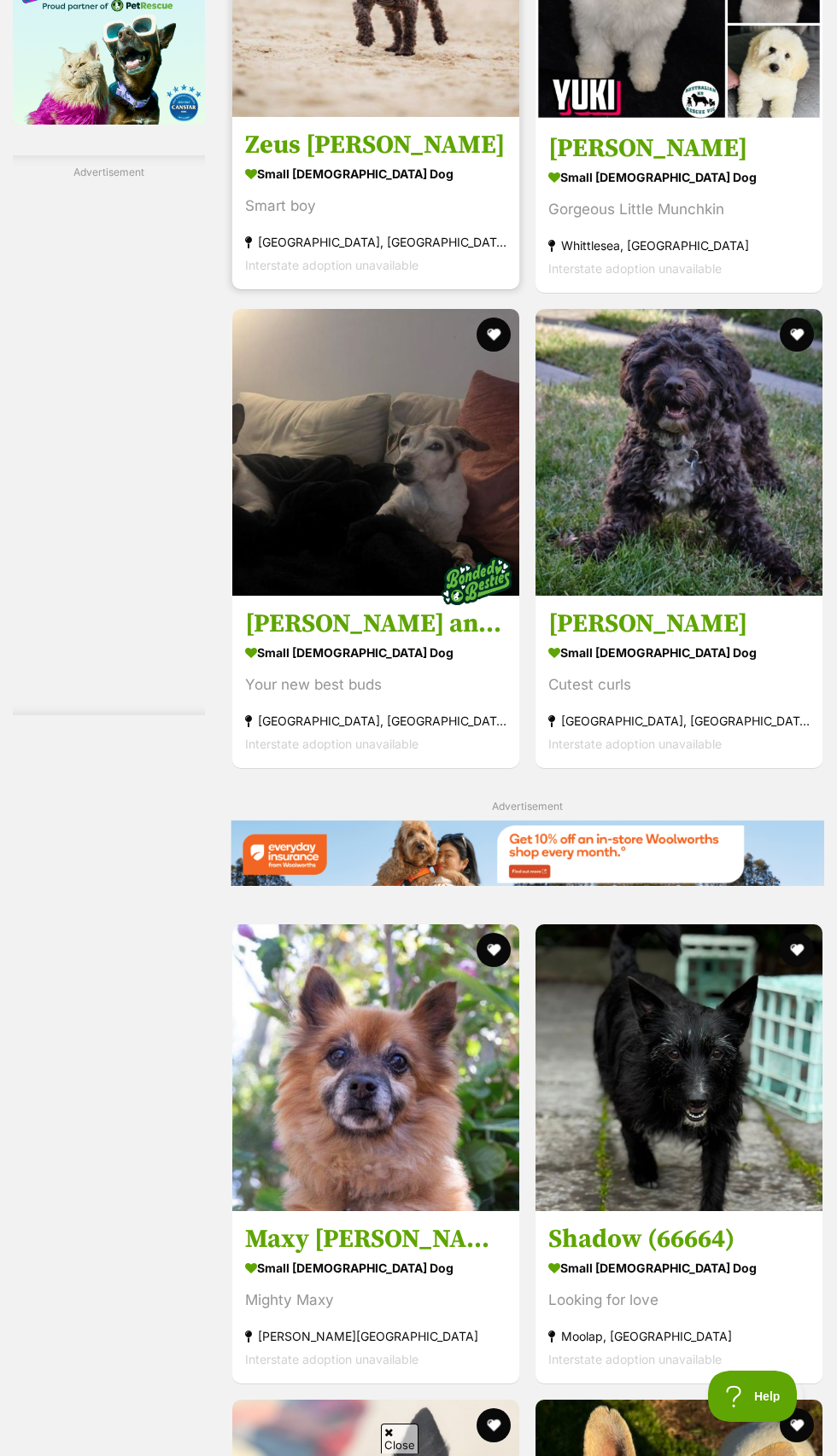
scroll to position [3018, 0]
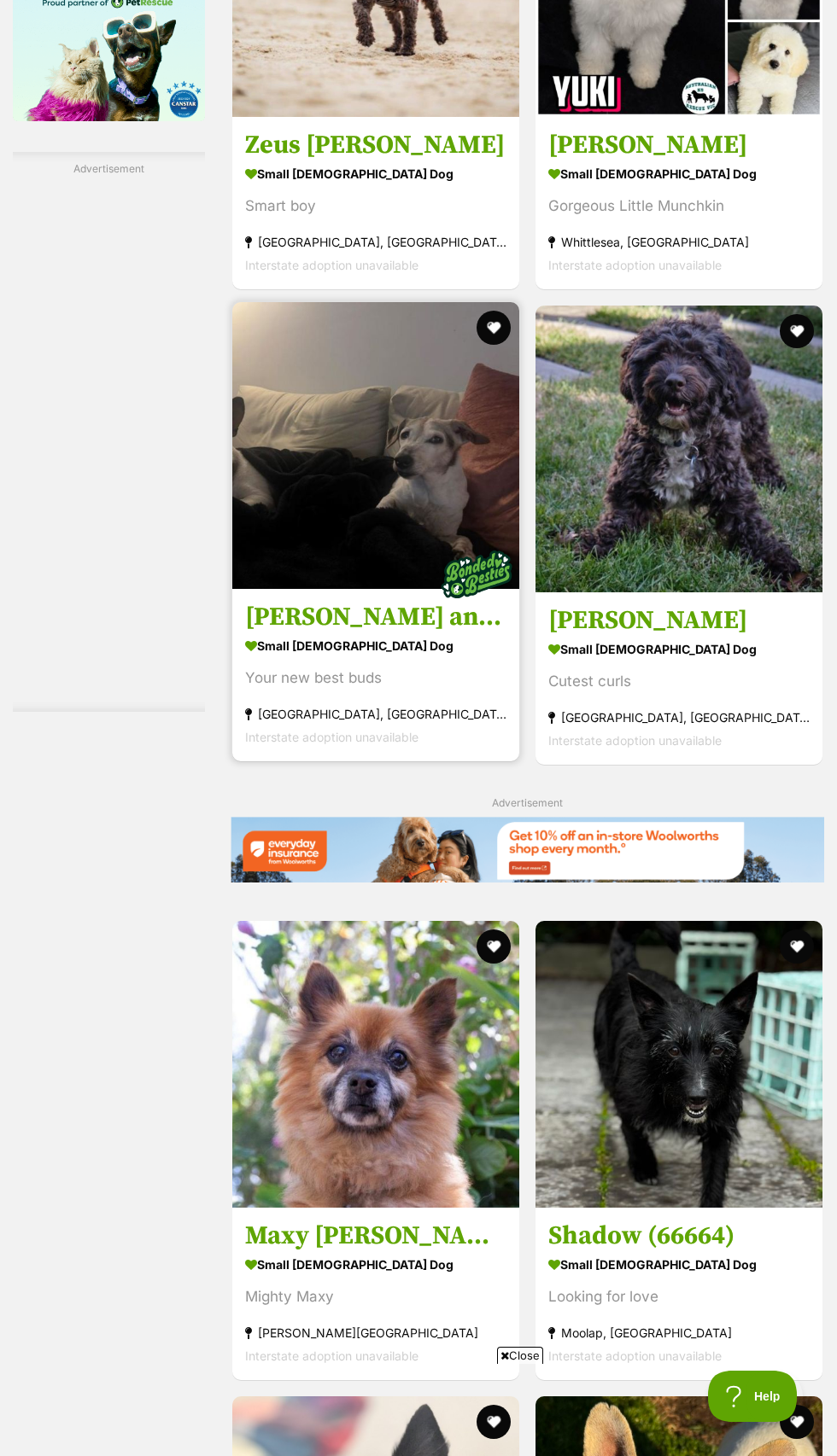
click at [433, 618] on img at bounding box center [476, 575] width 85 height 85
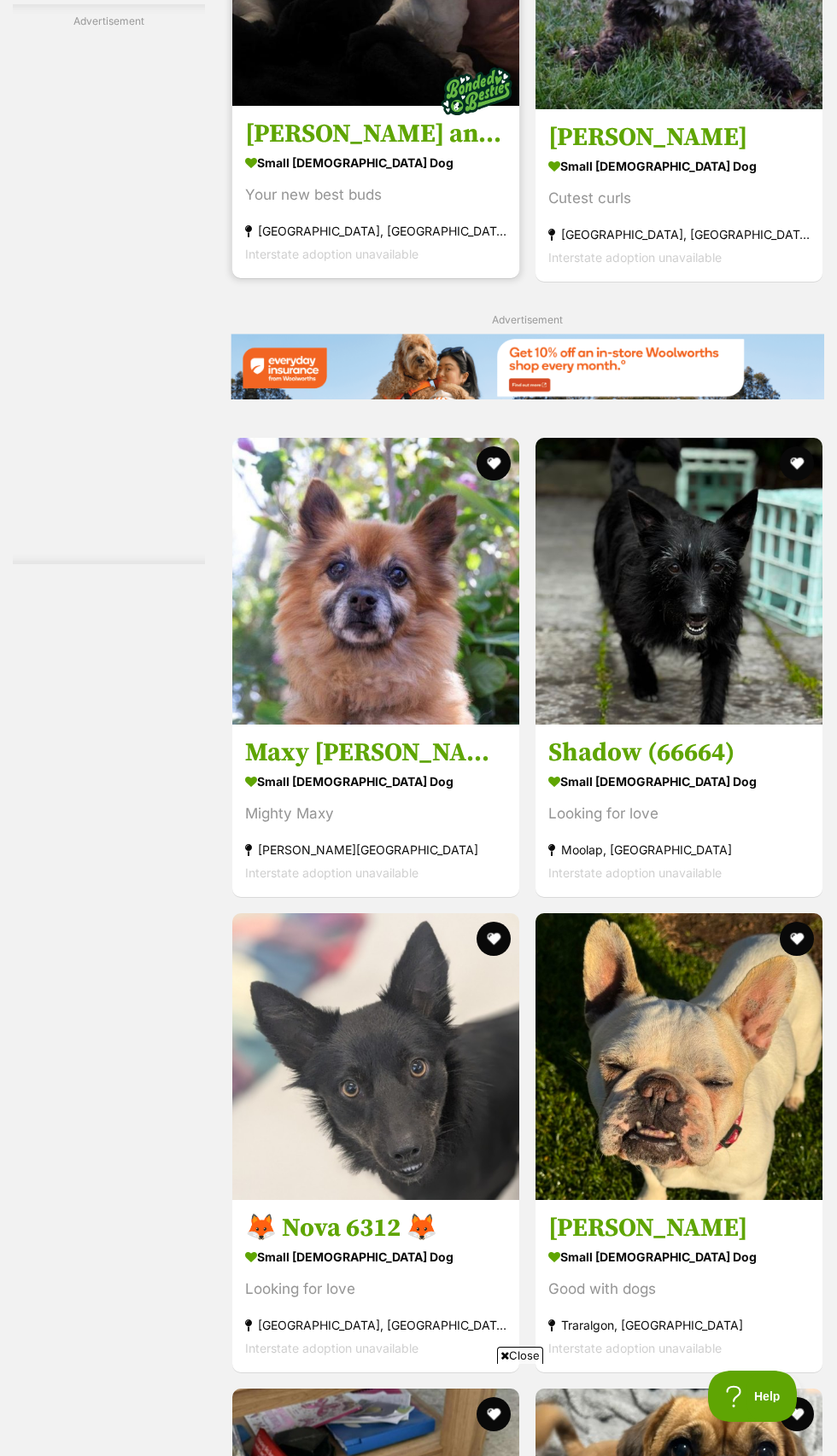
scroll to position [3510, 0]
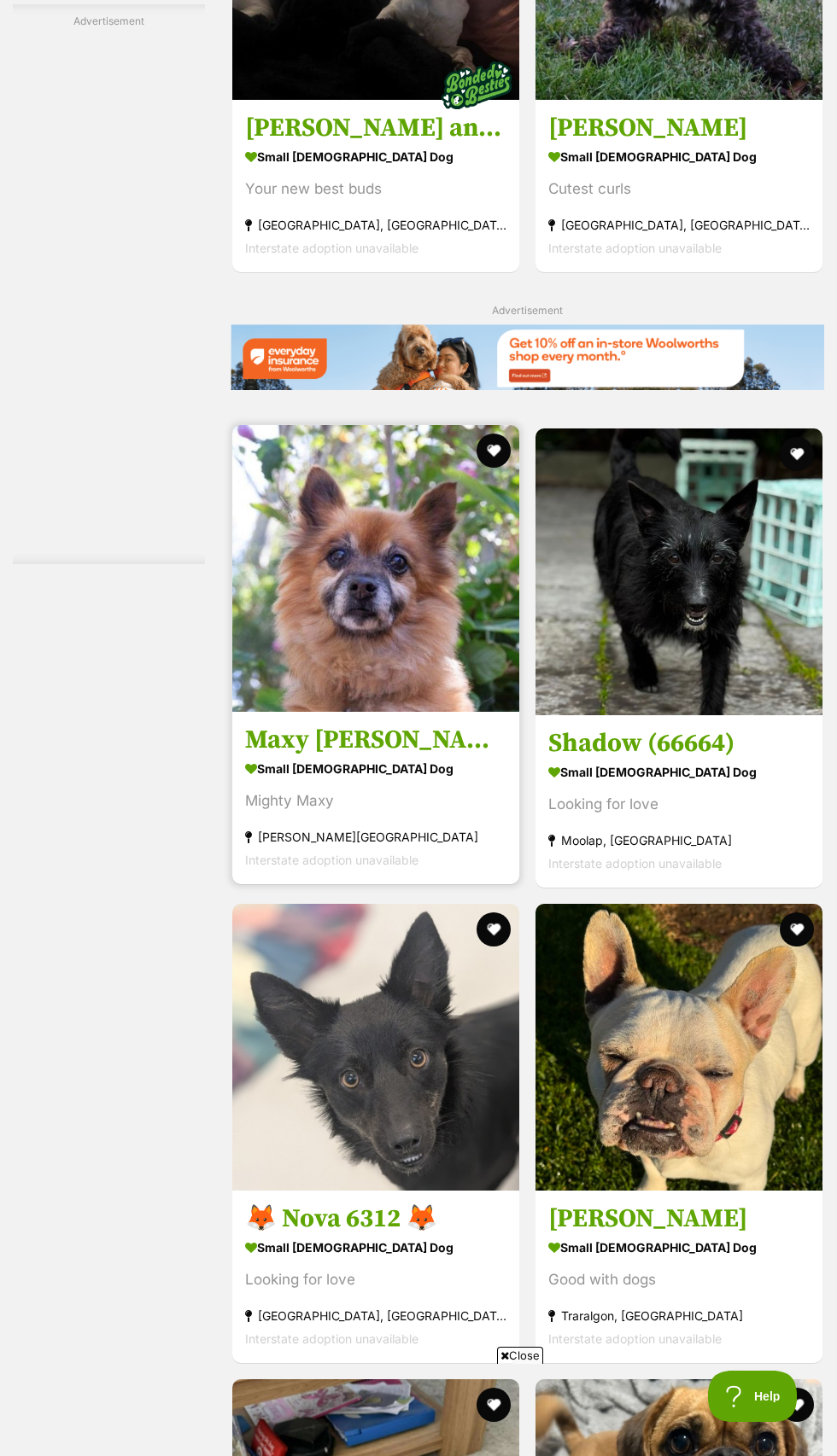
click at [369, 712] on img at bounding box center [375, 568] width 286 height 287
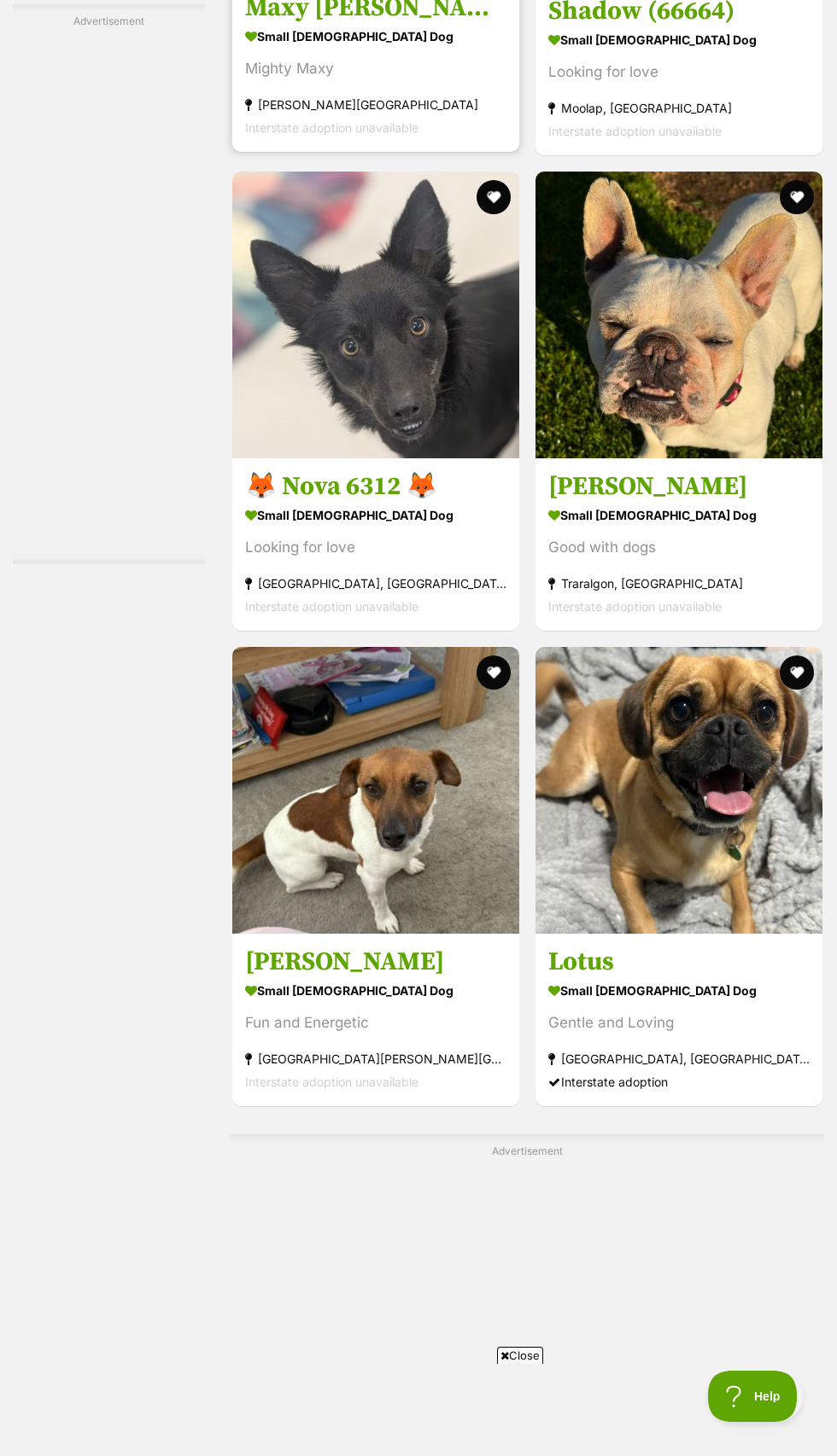
scroll to position [4245, 0]
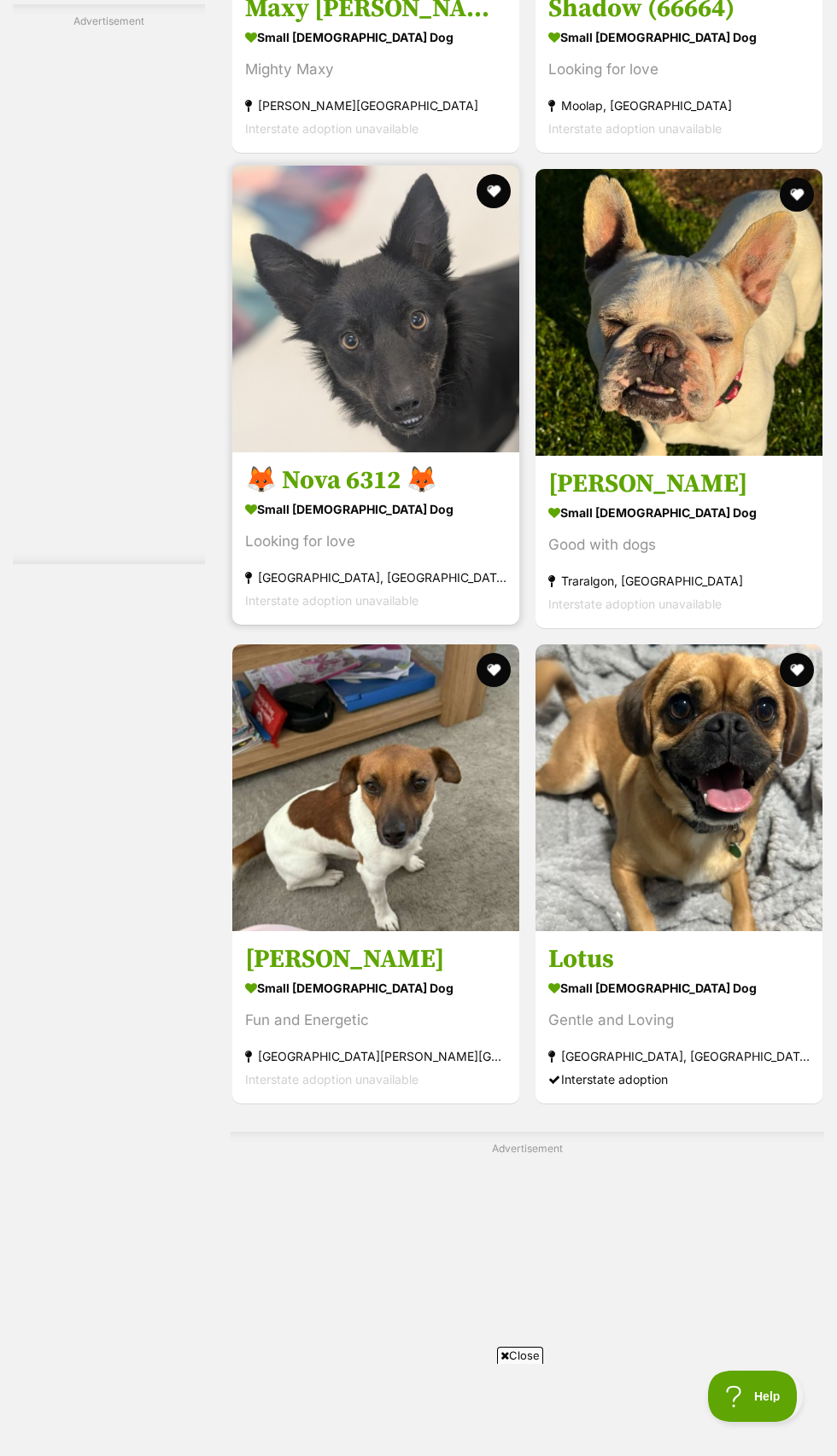
click at [402, 452] on img at bounding box center [375, 309] width 286 height 287
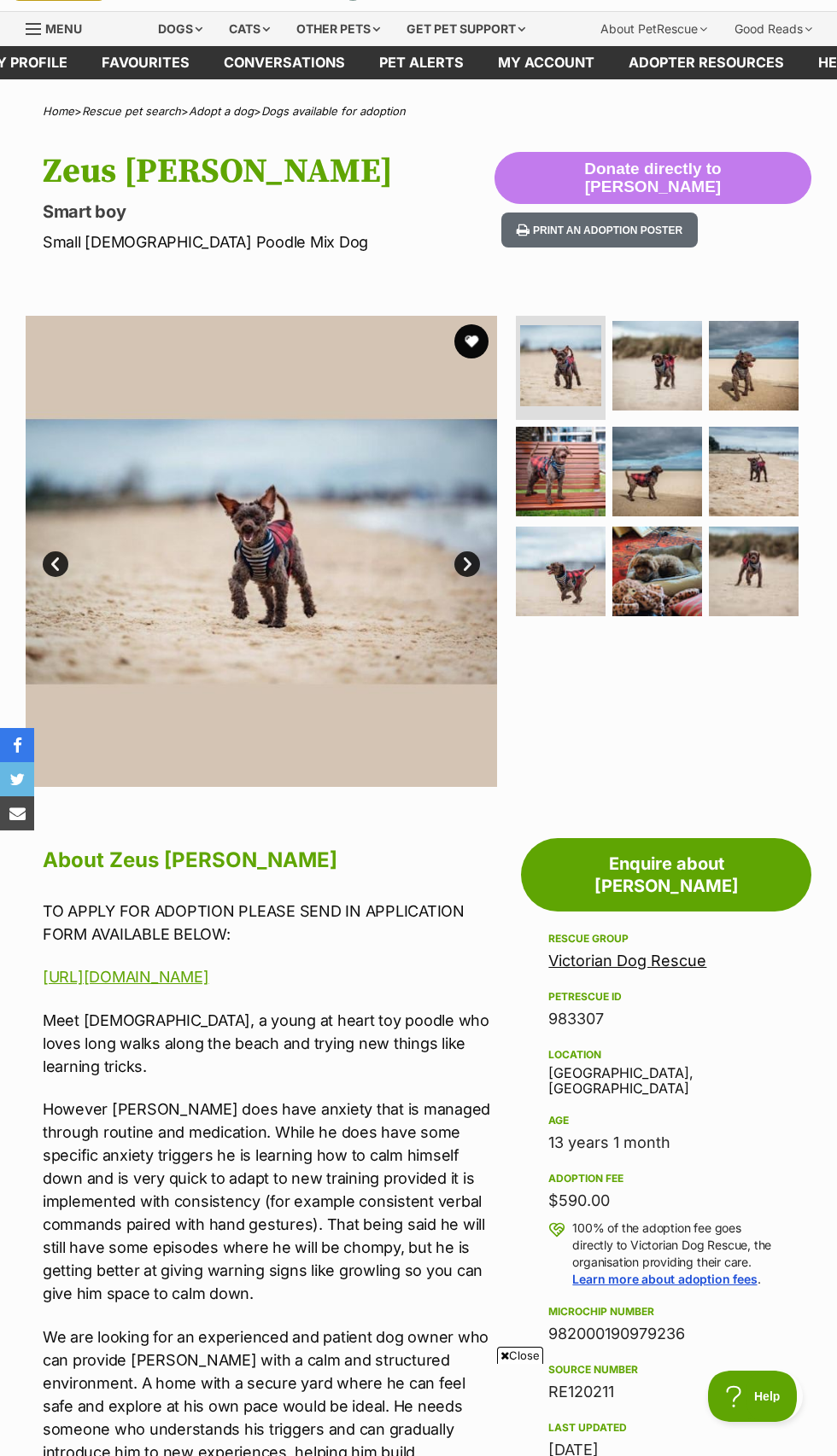
scroll to position [228, 0]
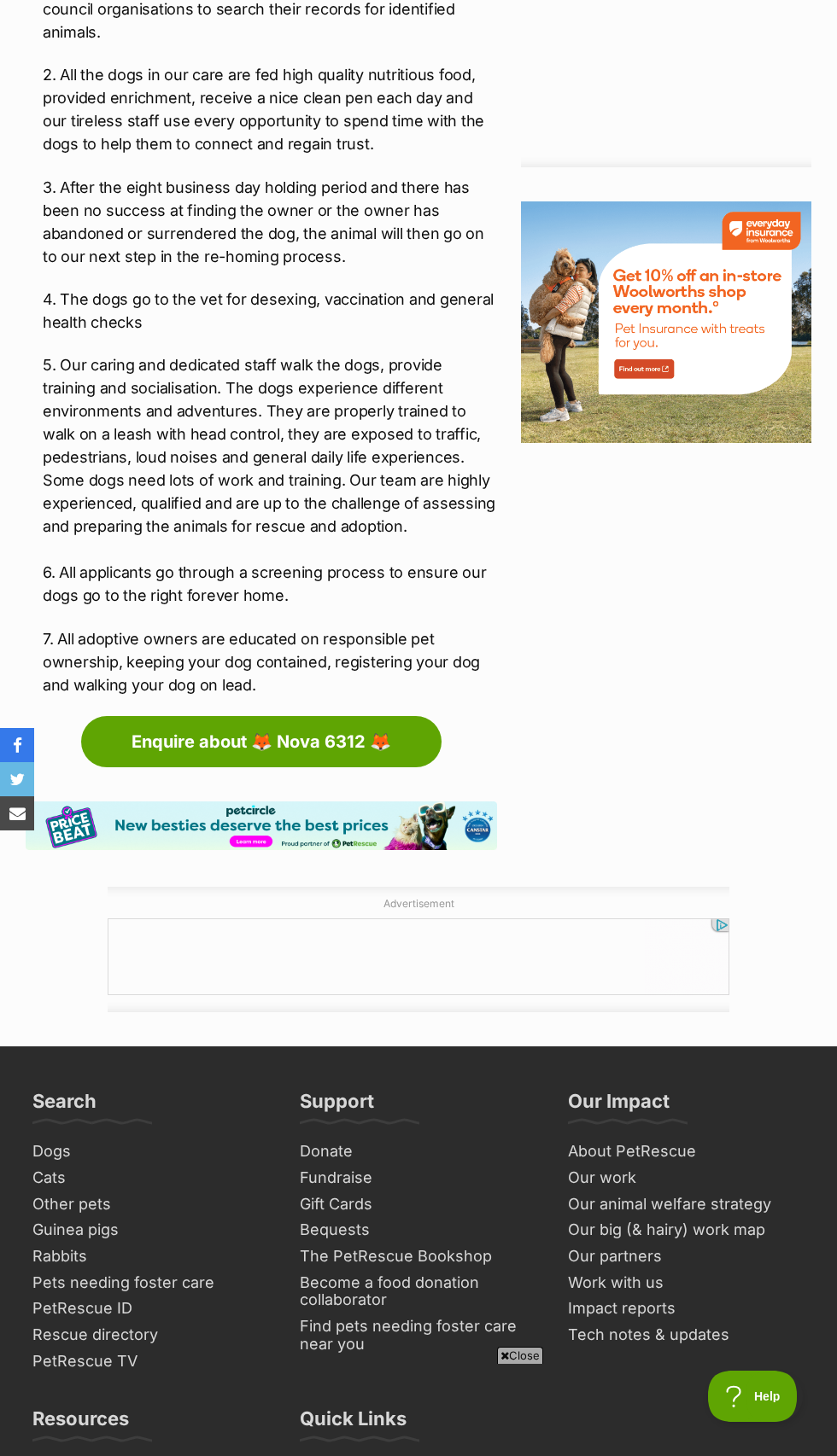
scroll to position [2159, 0]
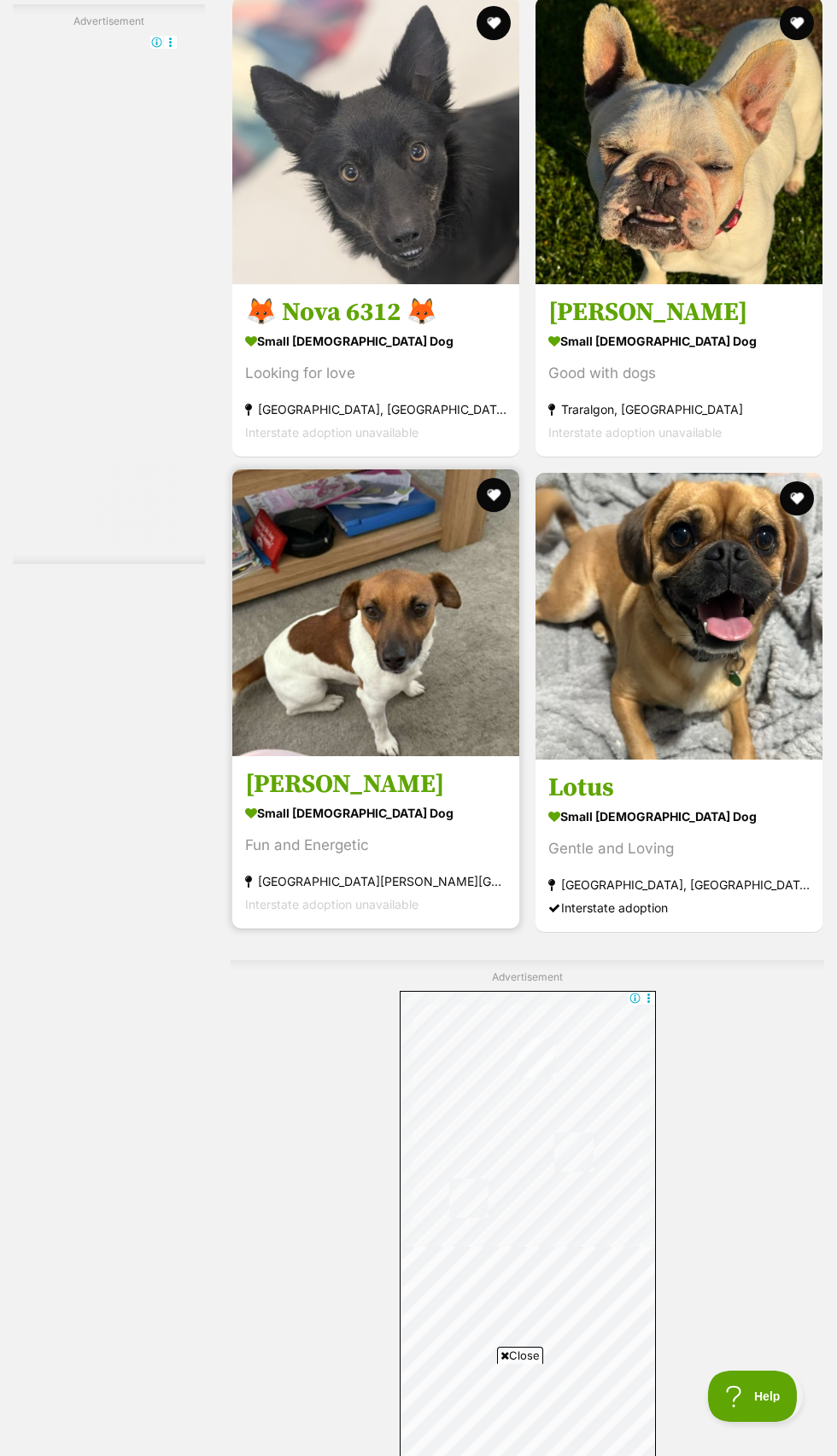
click at [466, 757] on img at bounding box center [375, 612] width 286 height 287
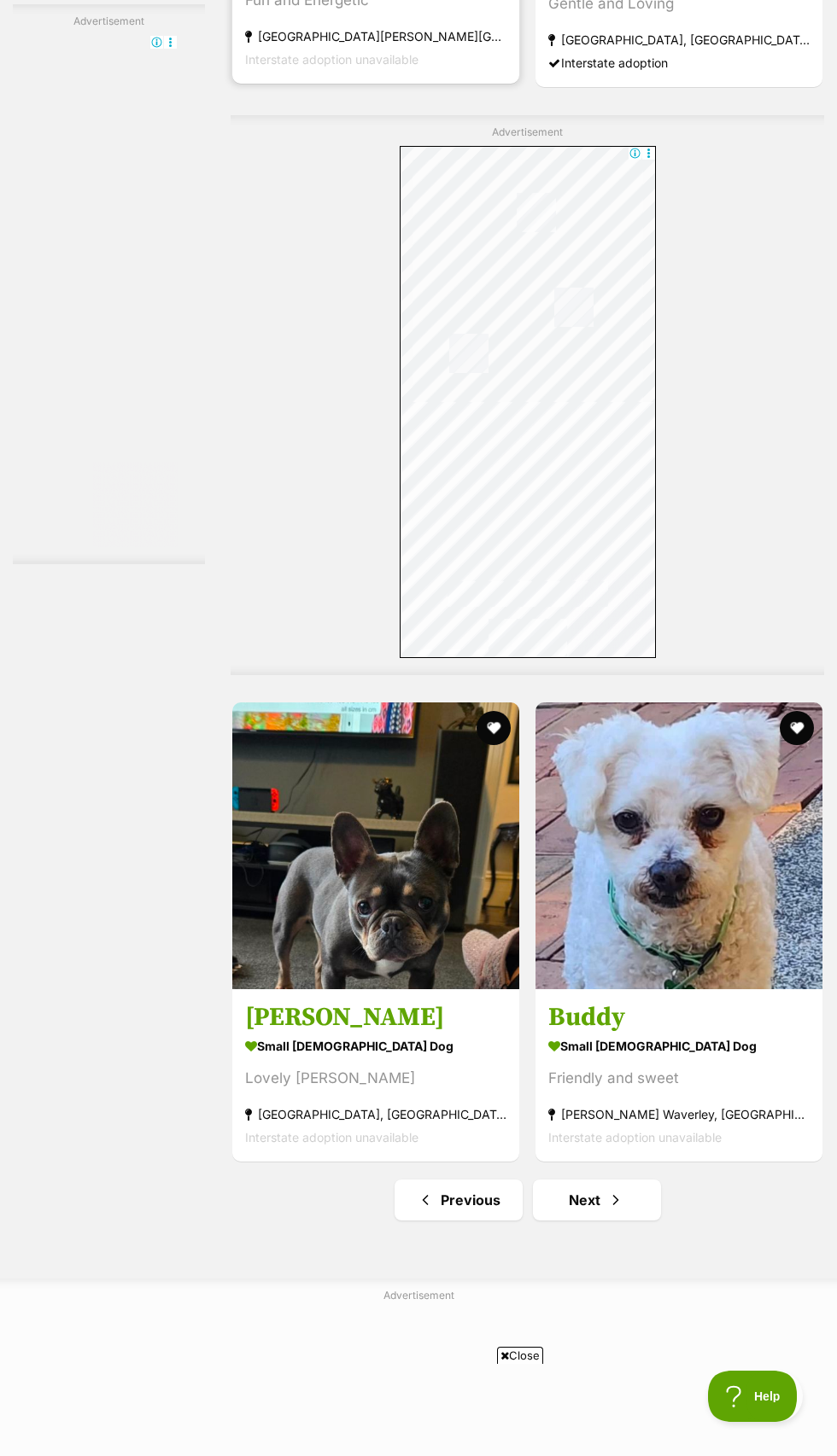
scroll to position [5265, 0]
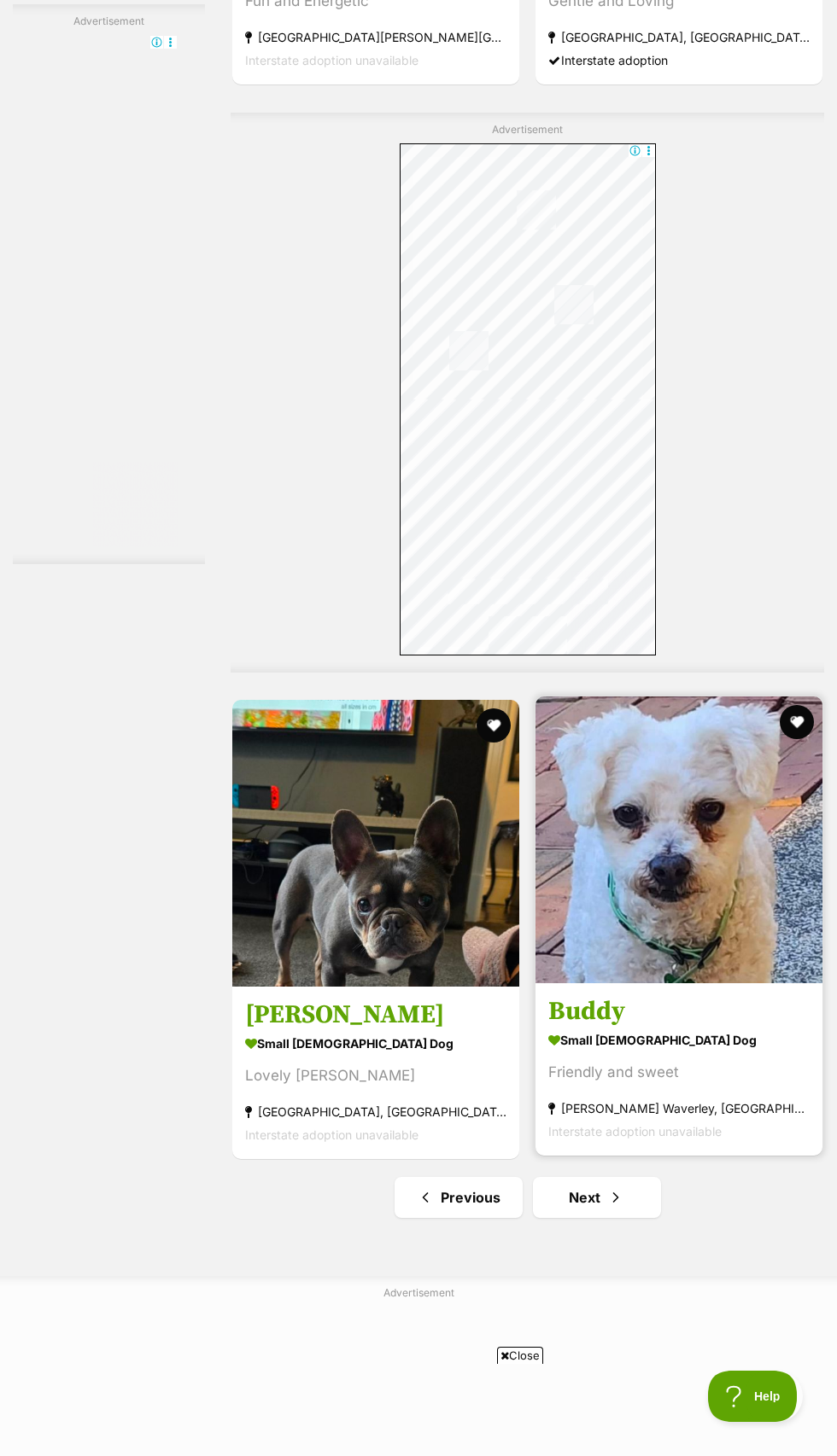
click at [689, 983] on img at bounding box center [679, 840] width 286 height 287
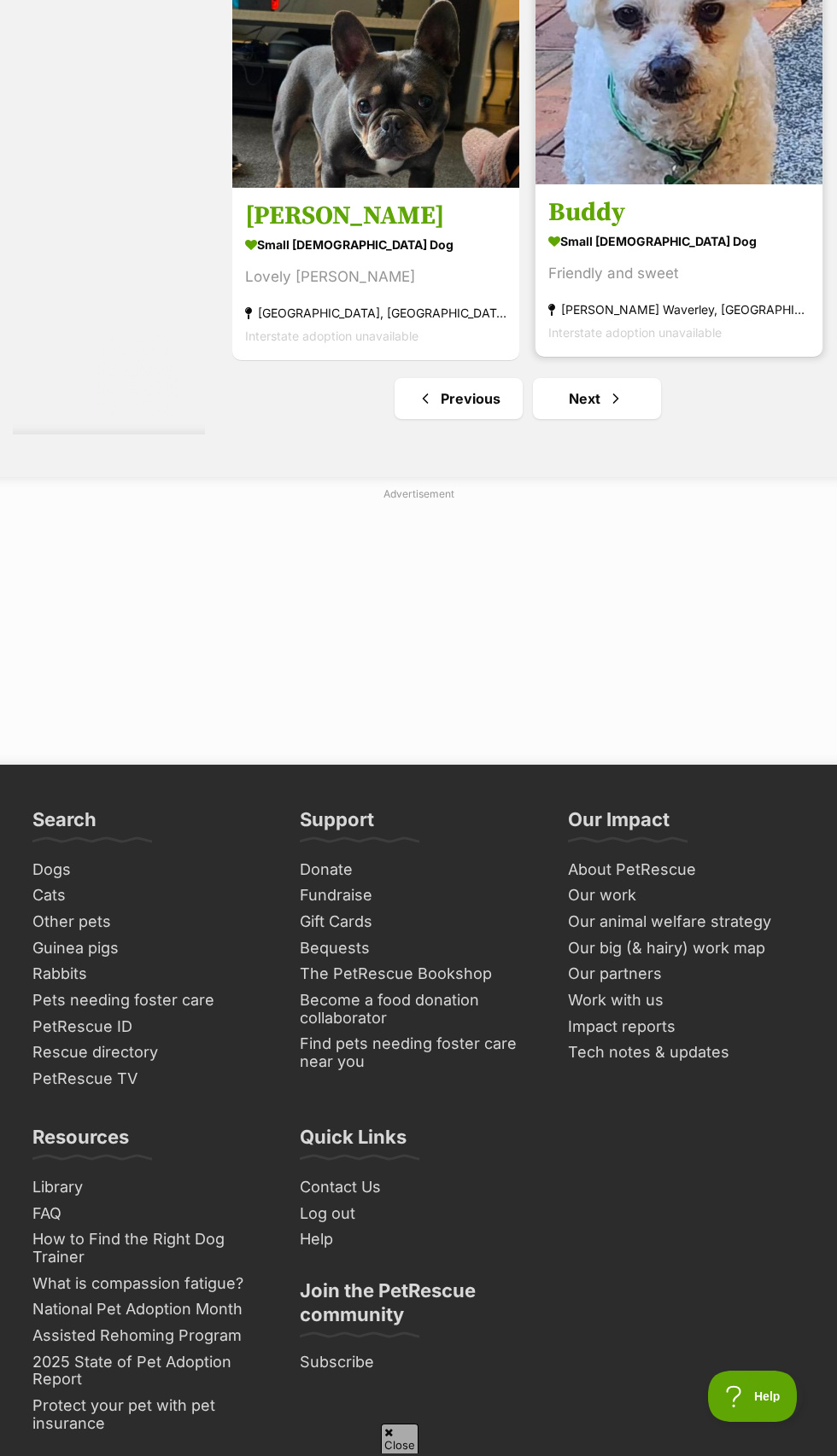
scroll to position [6064, 0]
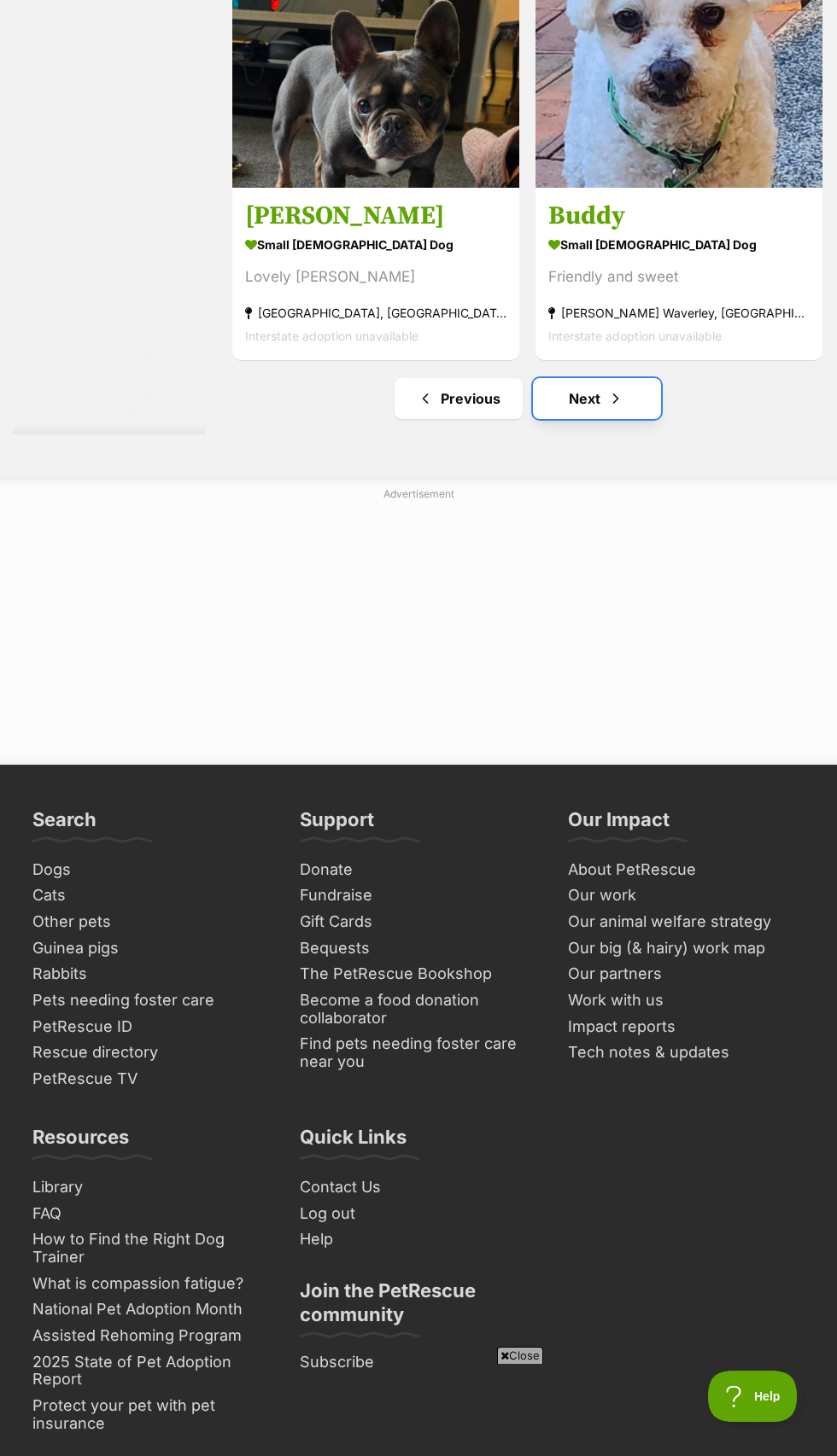
click at [588, 419] on link "Next" at bounding box center [596, 399] width 128 height 41
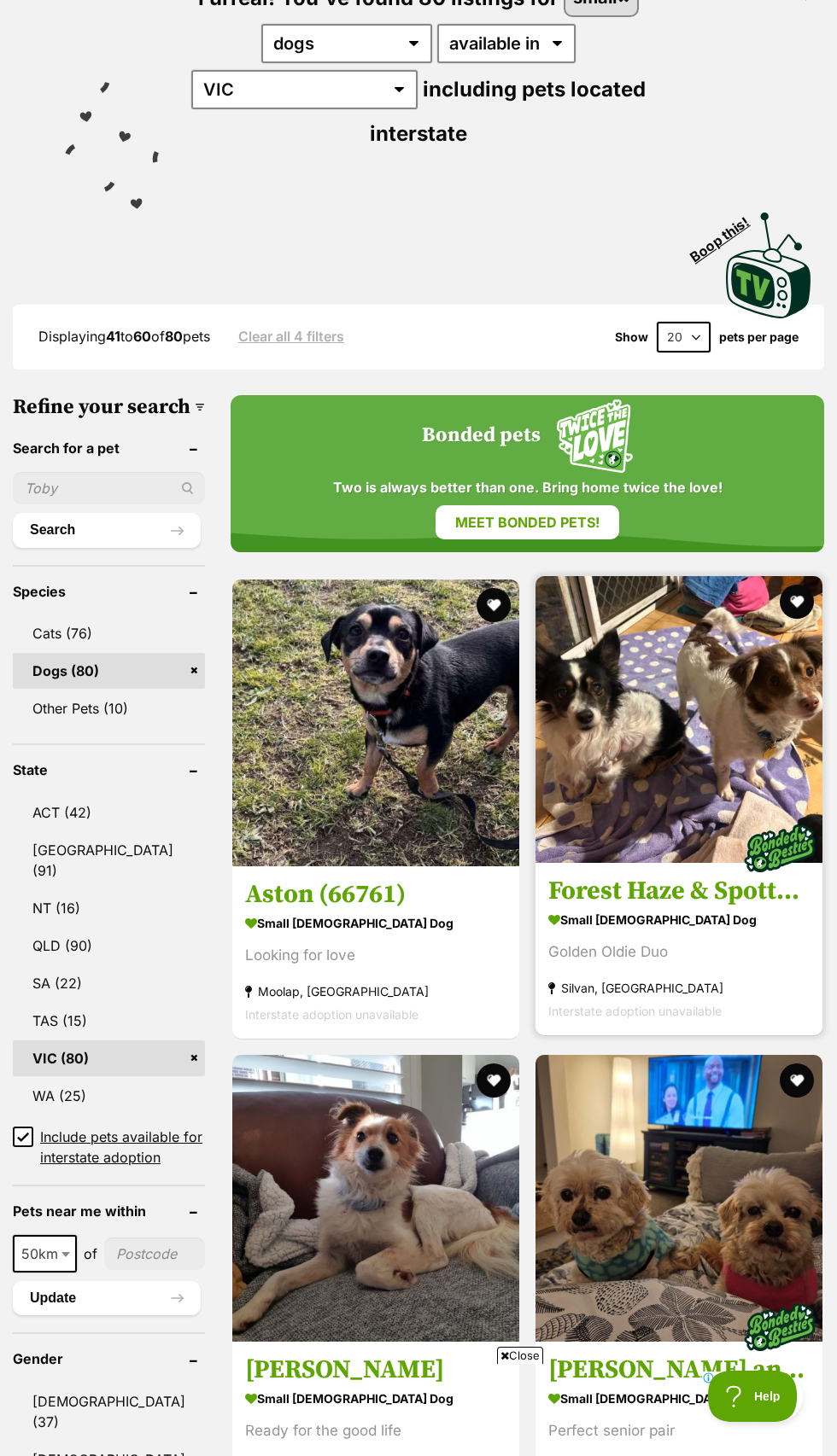
click at [727, 836] on img at bounding box center [679, 719] width 286 height 287
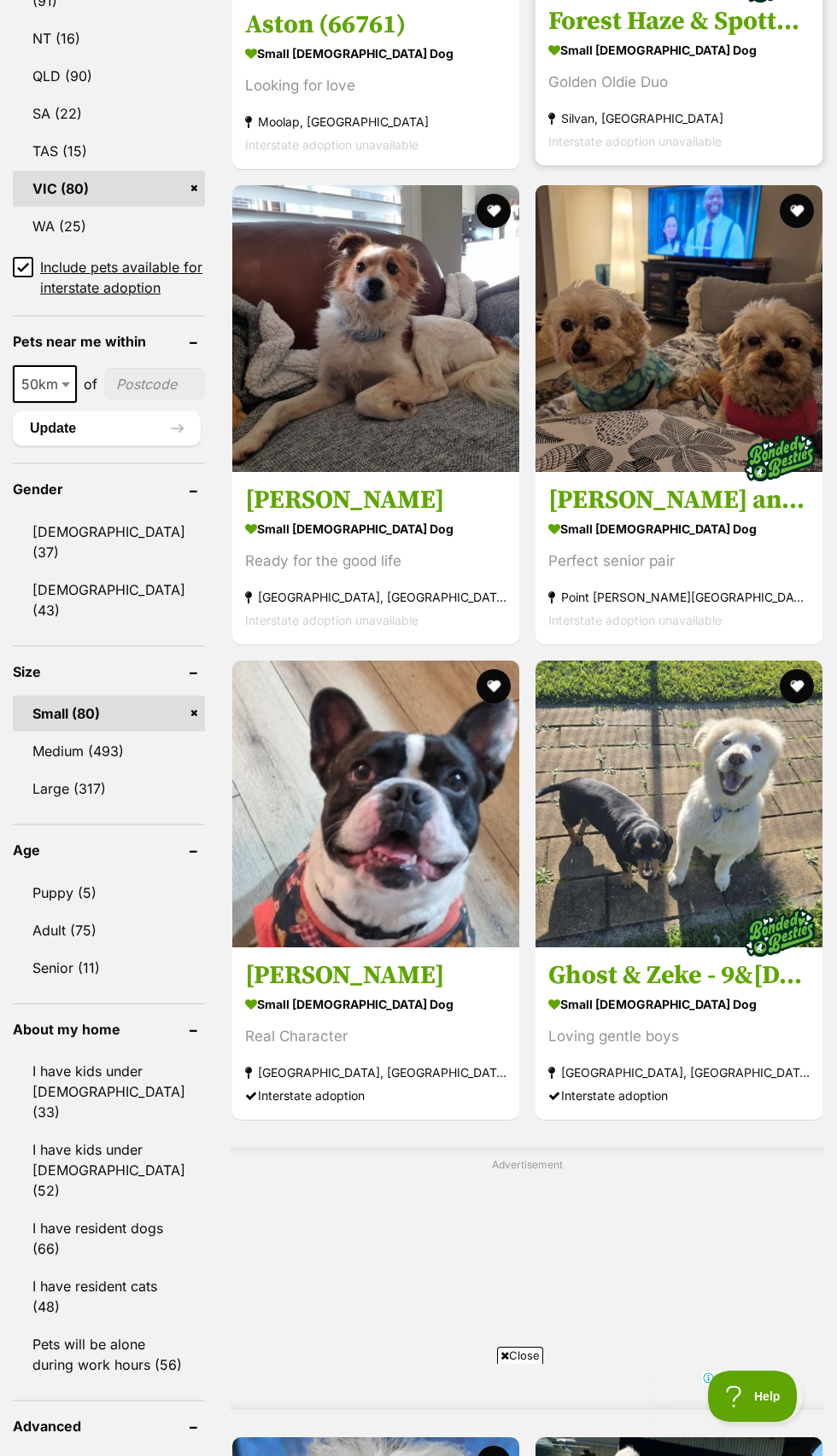
scroll to position [1121, 0]
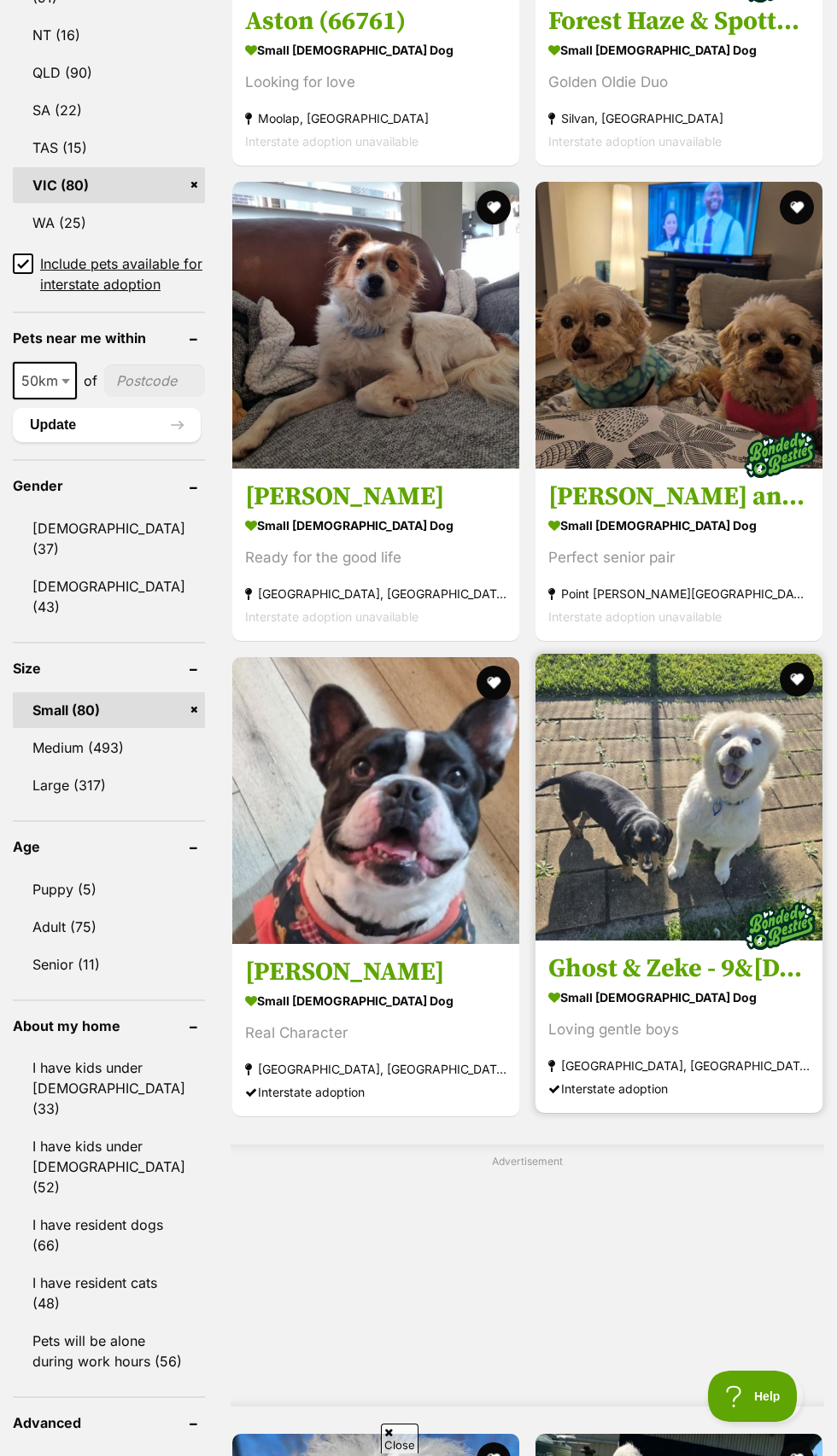
click at [704, 941] on img at bounding box center [679, 797] width 286 height 287
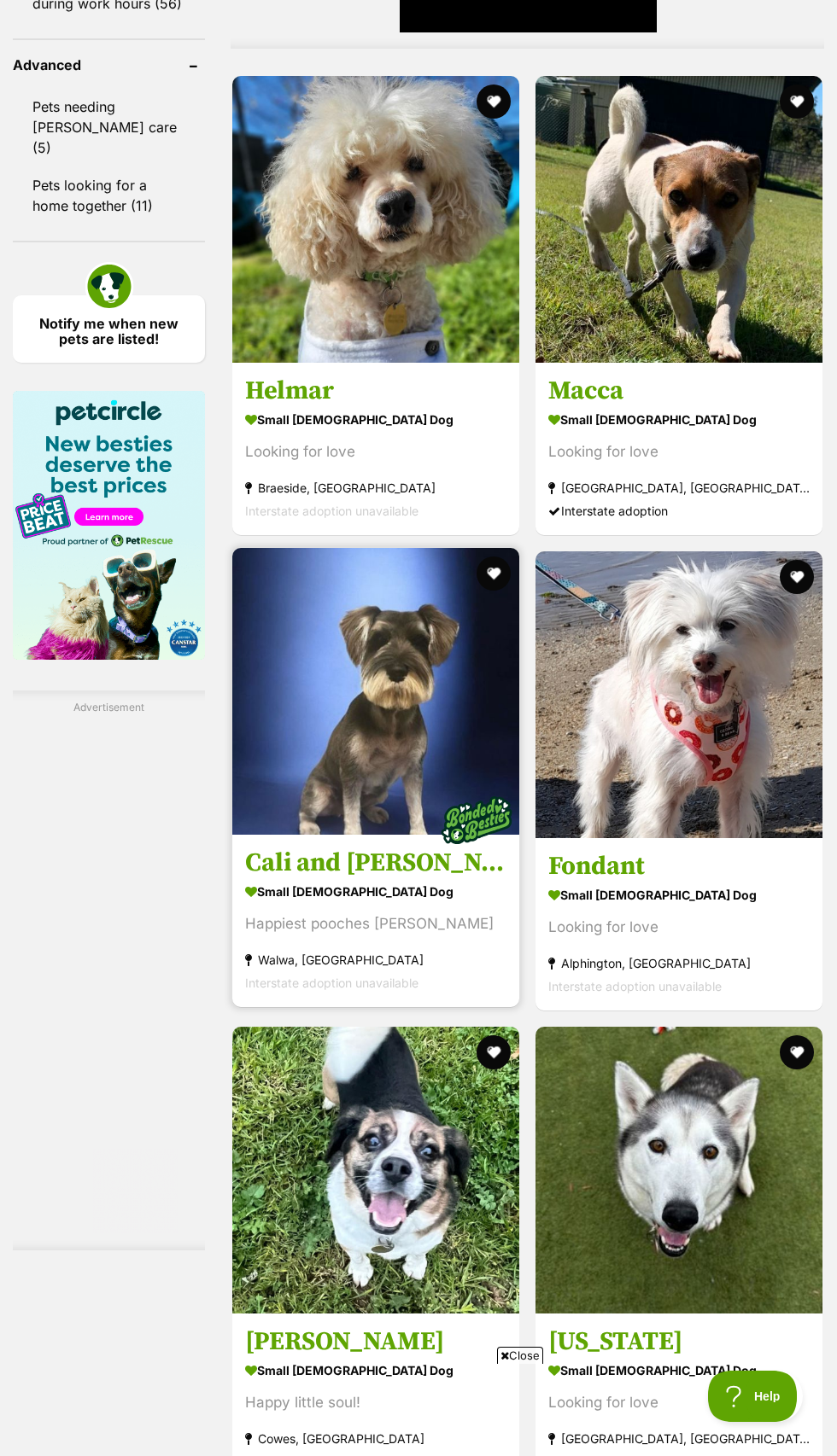
click at [380, 949] on strong "Walwa, [GEOGRAPHIC_DATA]" at bounding box center [375, 960] width 261 height 23
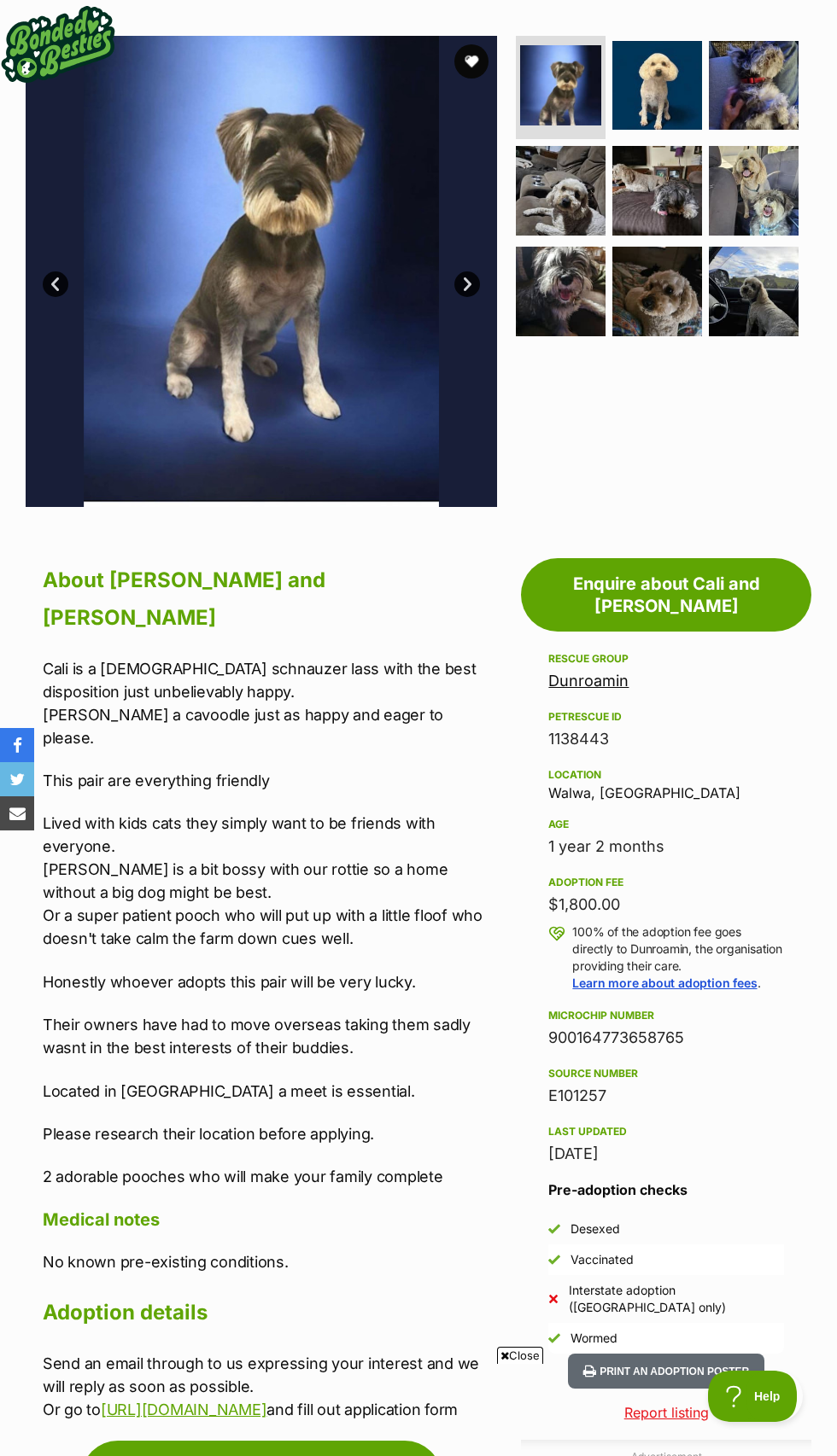
scroll to position [324, 0]
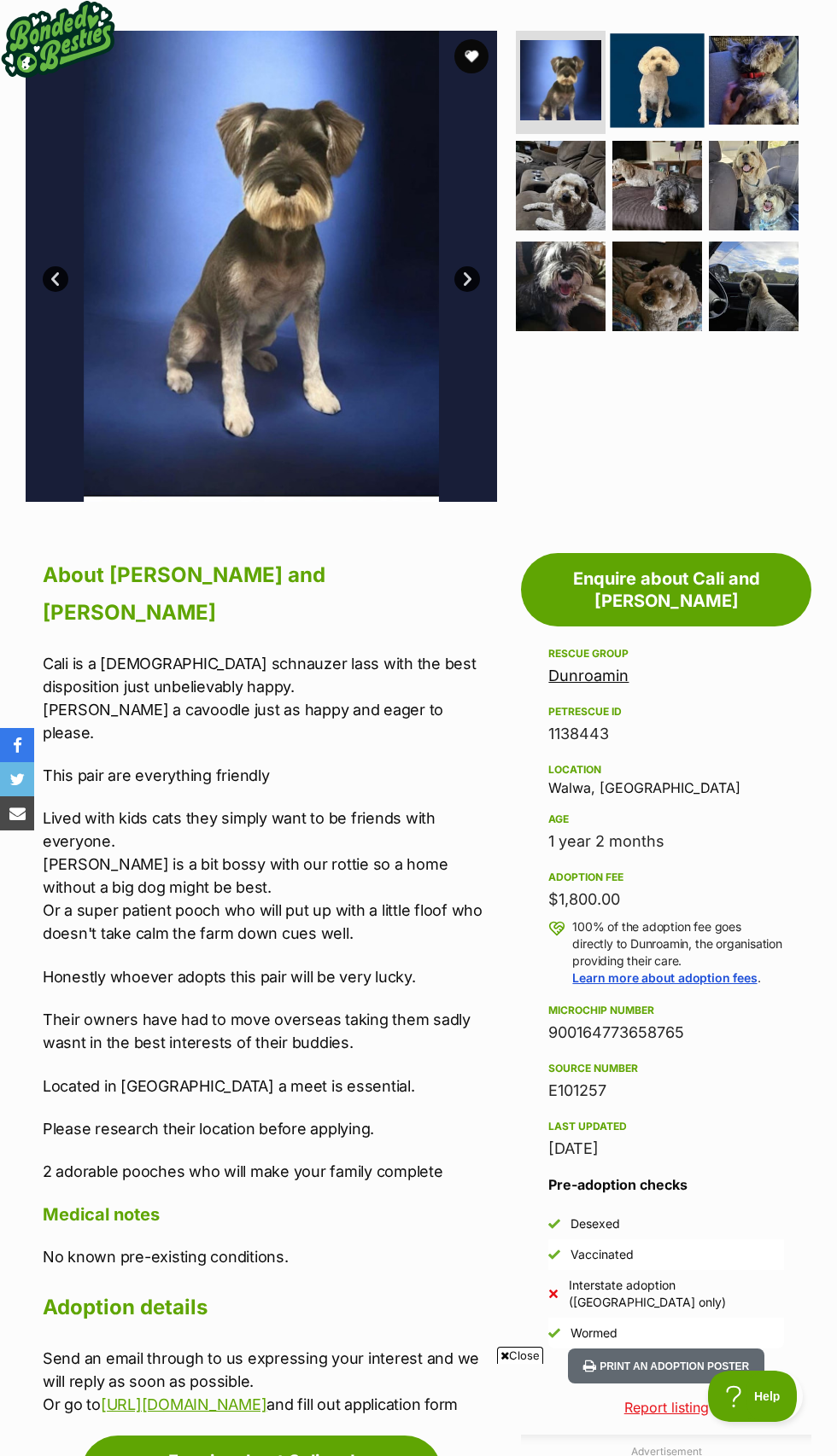
click at [679, 127] on img at bounding box center [657, 81] width 94 height 94
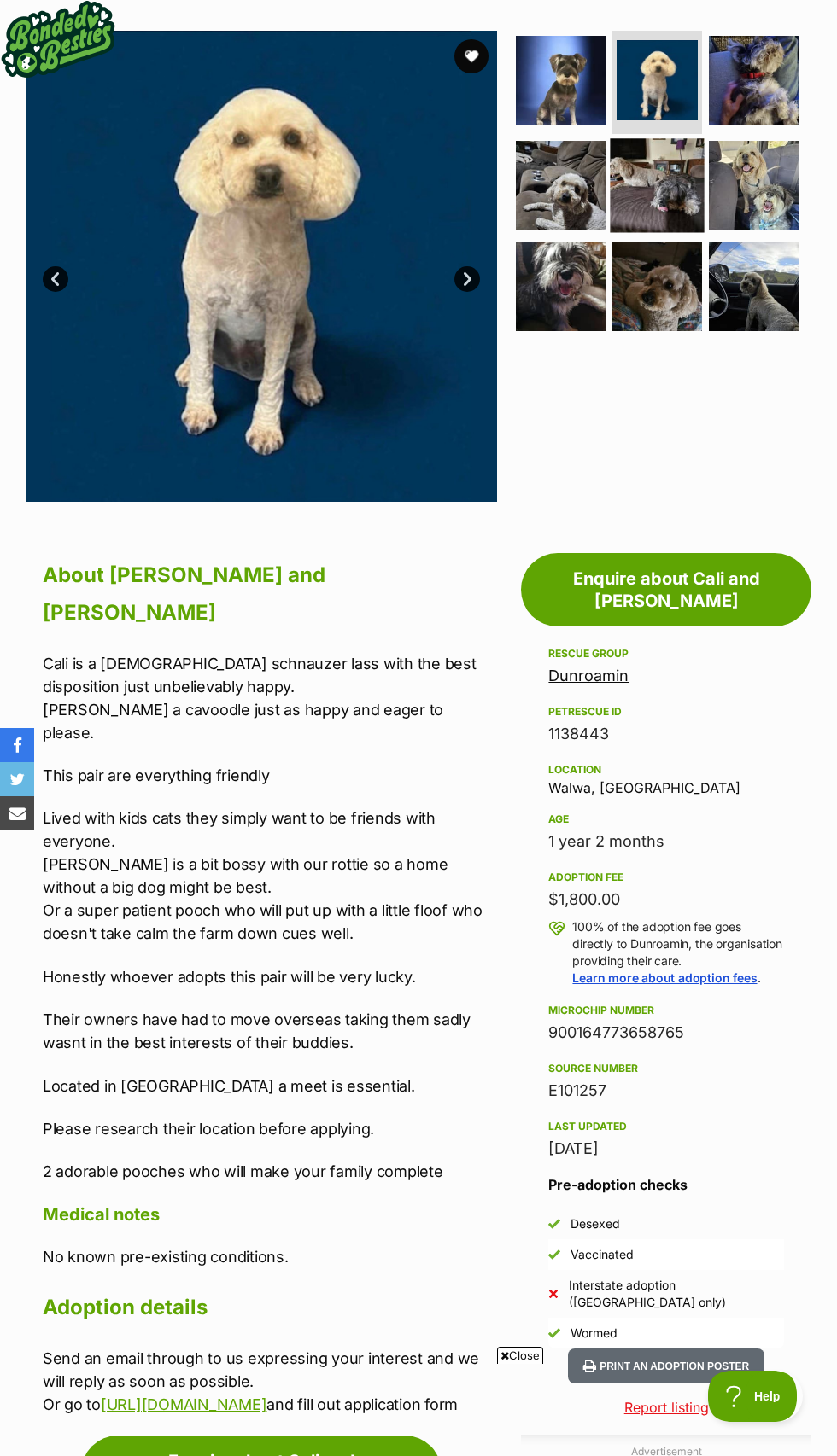
click at [684, 232] on img at bounding box center [657, 185] width 94 height 94
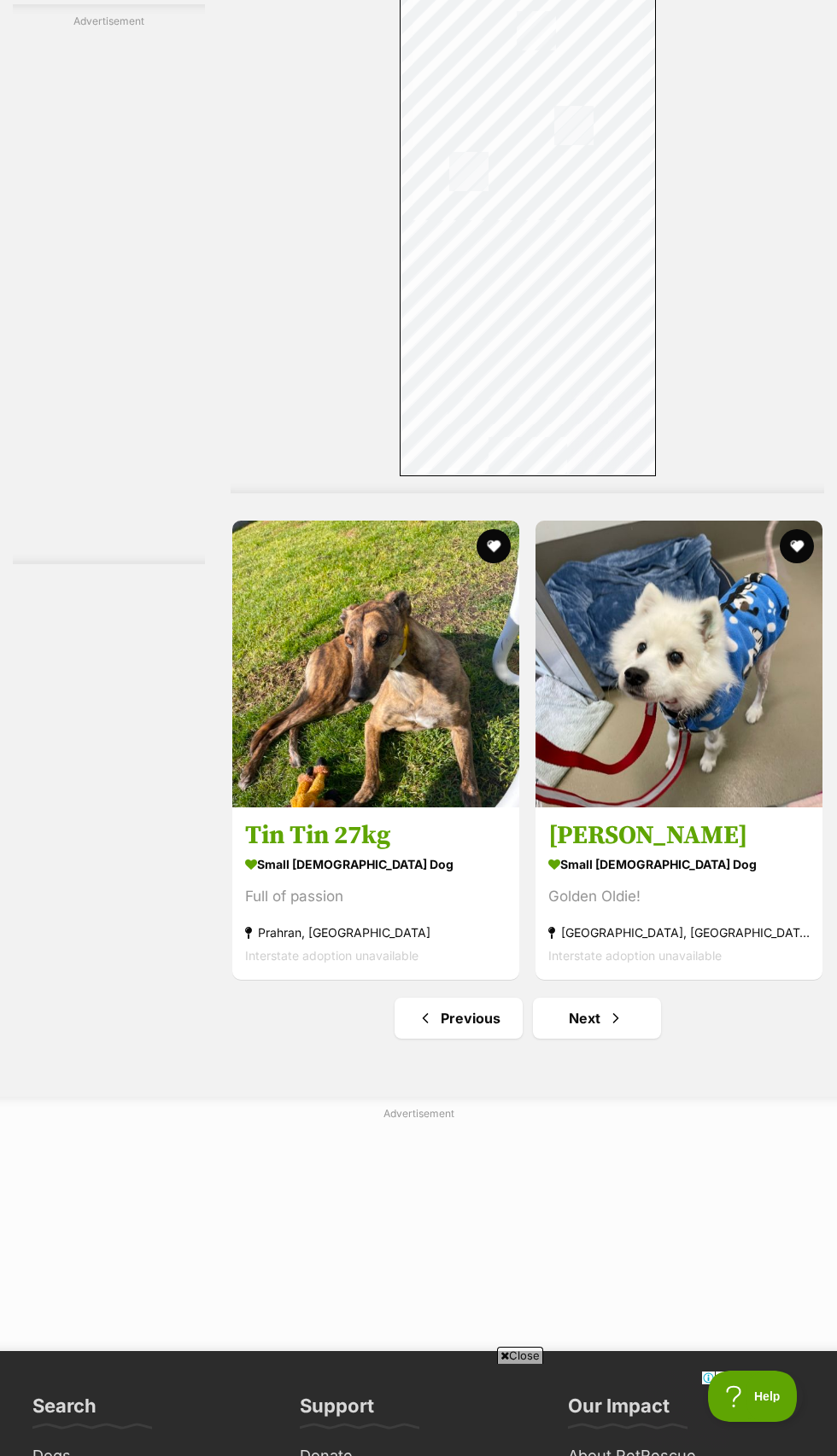
scroll to position [5629, 0]
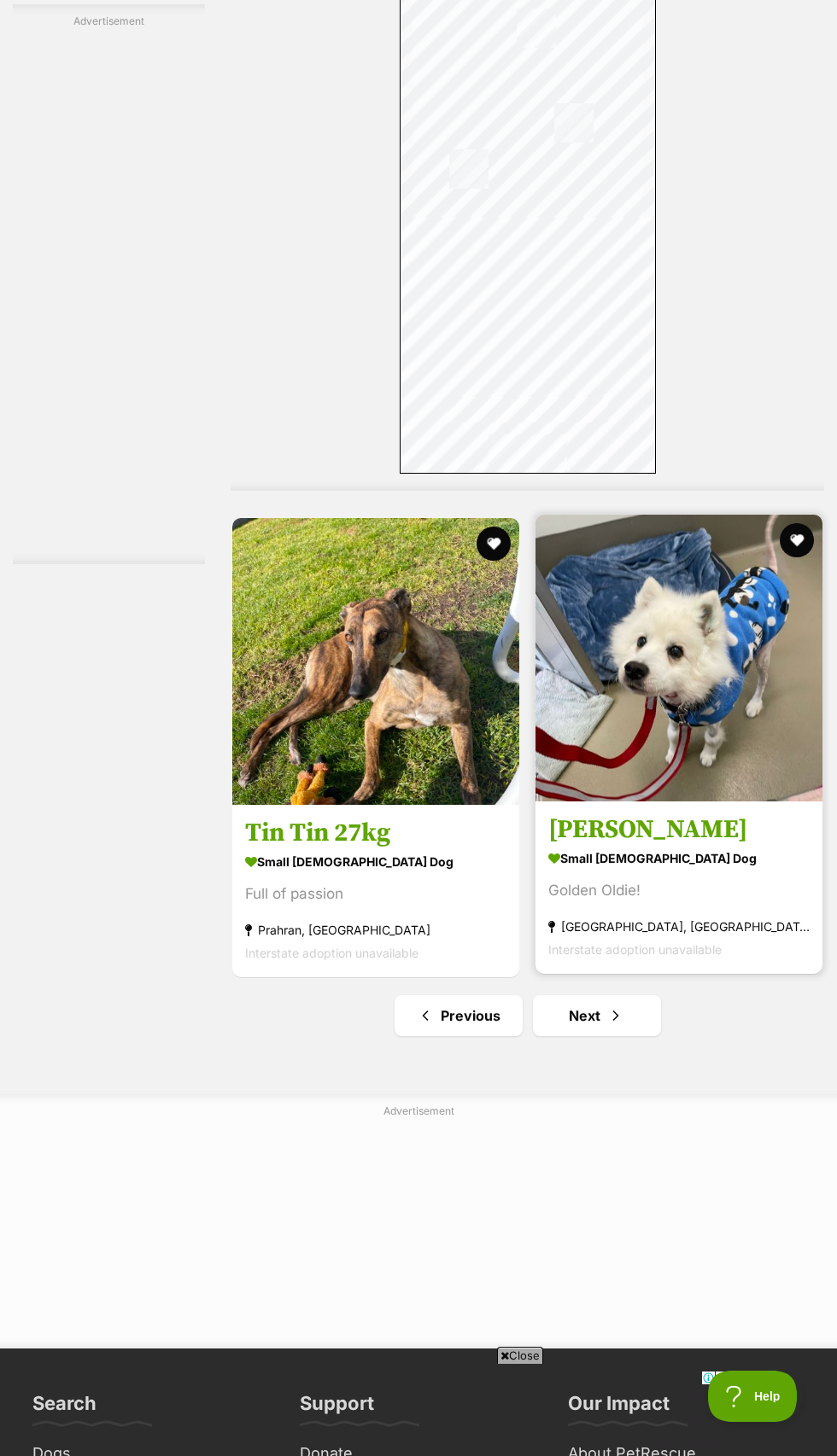
click at [748, 846] on h3 "Pasha" at bounding box center [678, 831] width 261 height 33
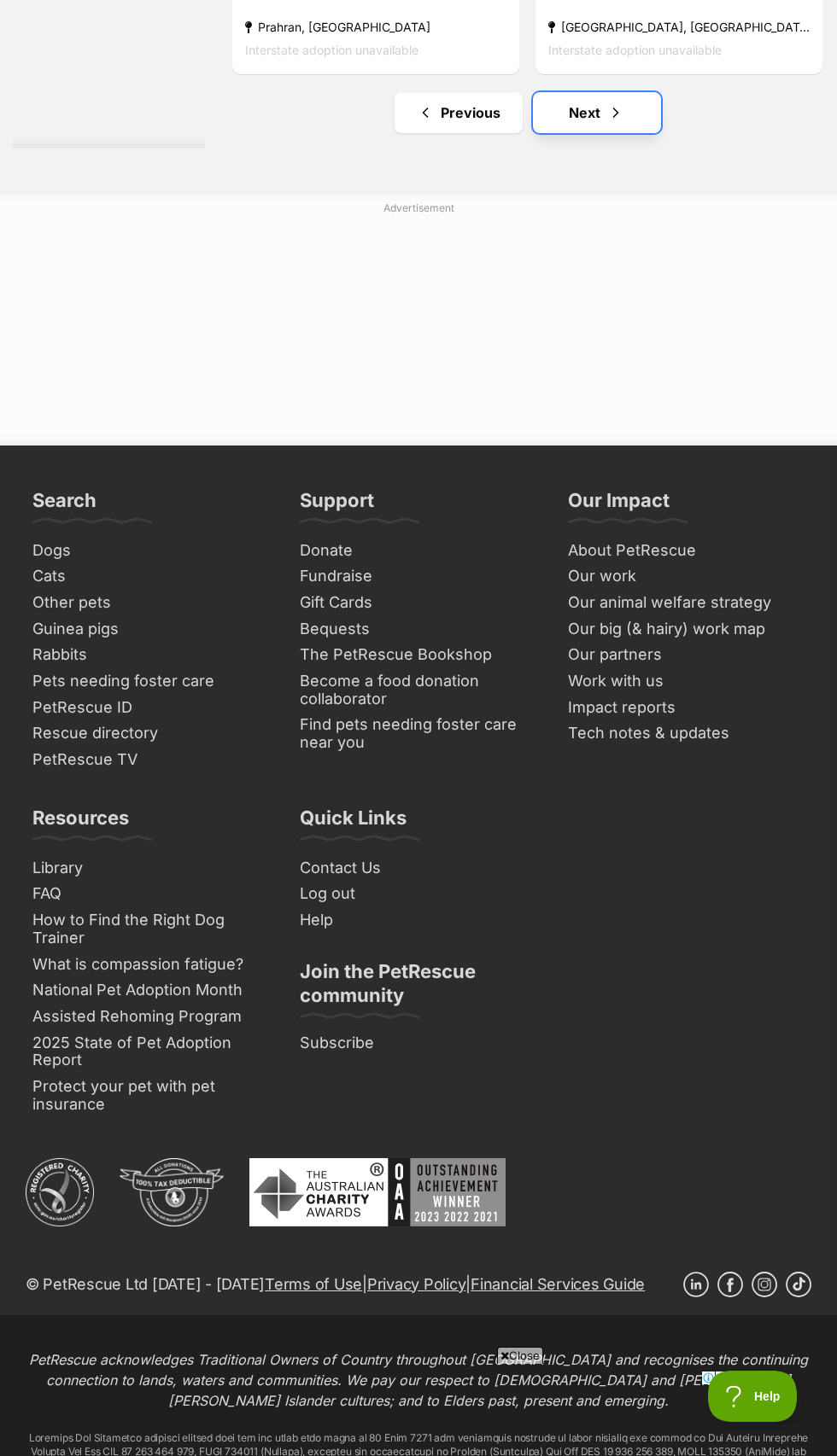
click at [586, 133] on link "Next" at bounding box center [596, 112] width 128 height 41
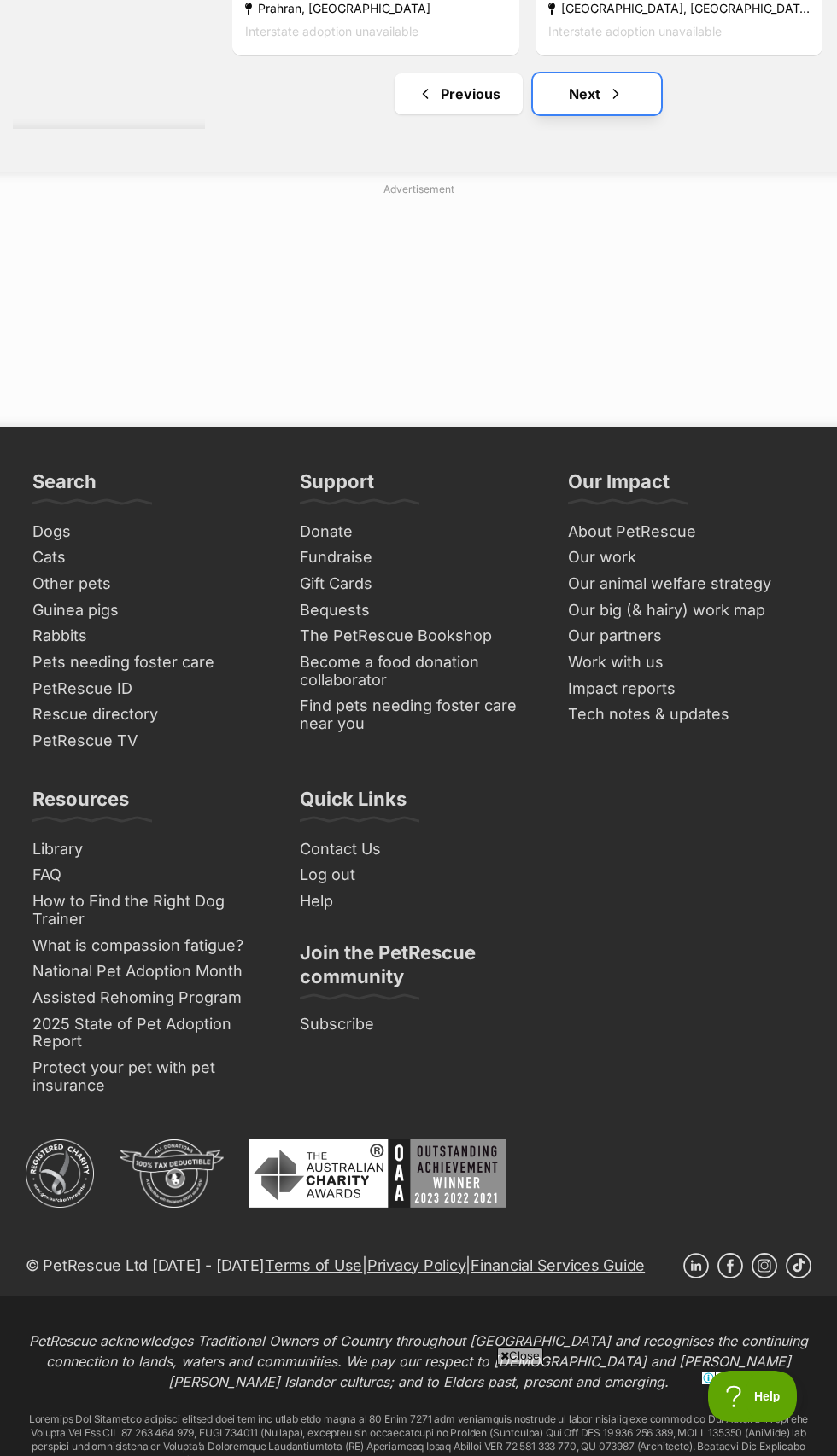
scroll to position [6643, 0]
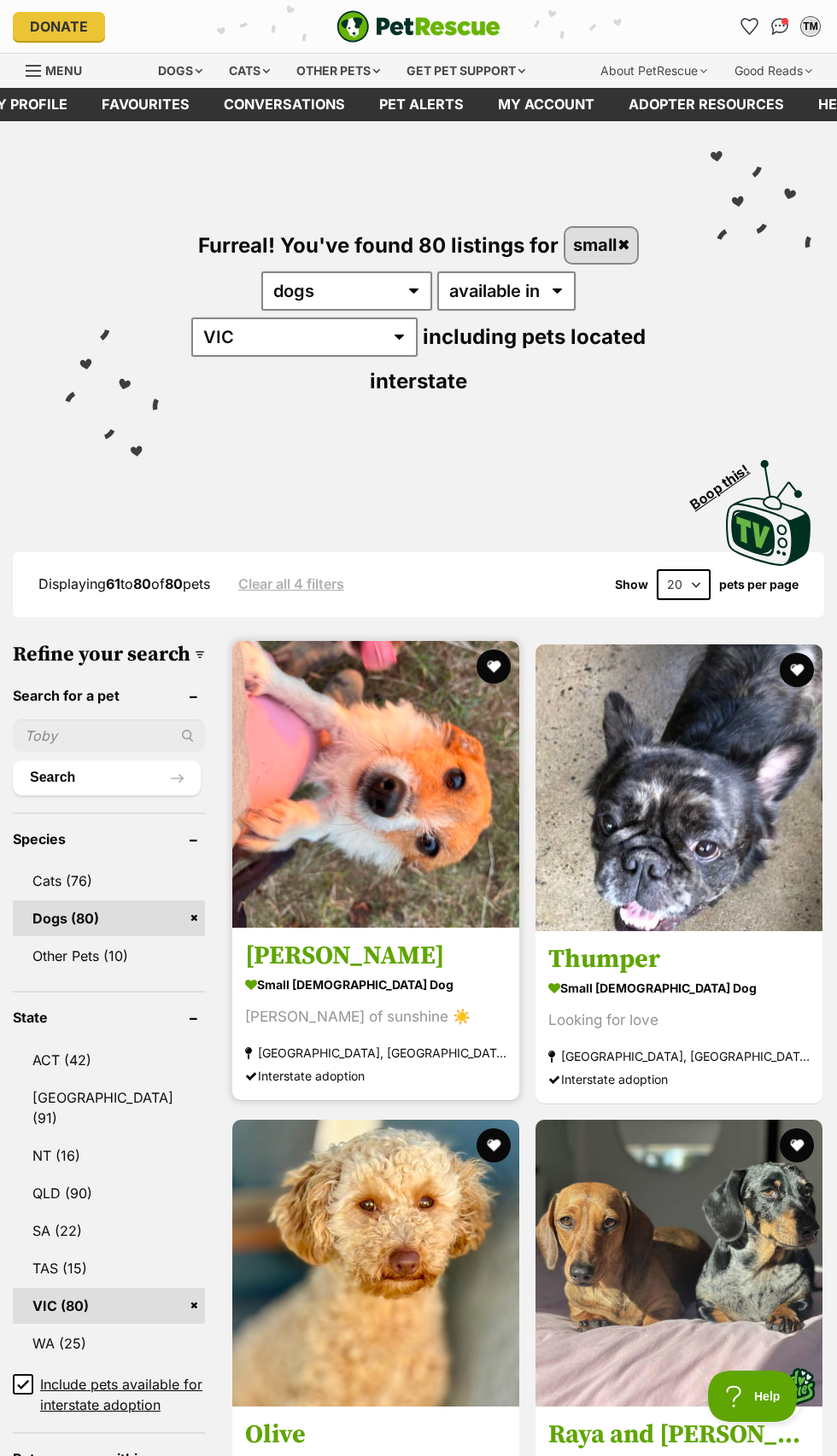
click at [431, 928] on img at bounding box center [375, 785] width 286 height 287
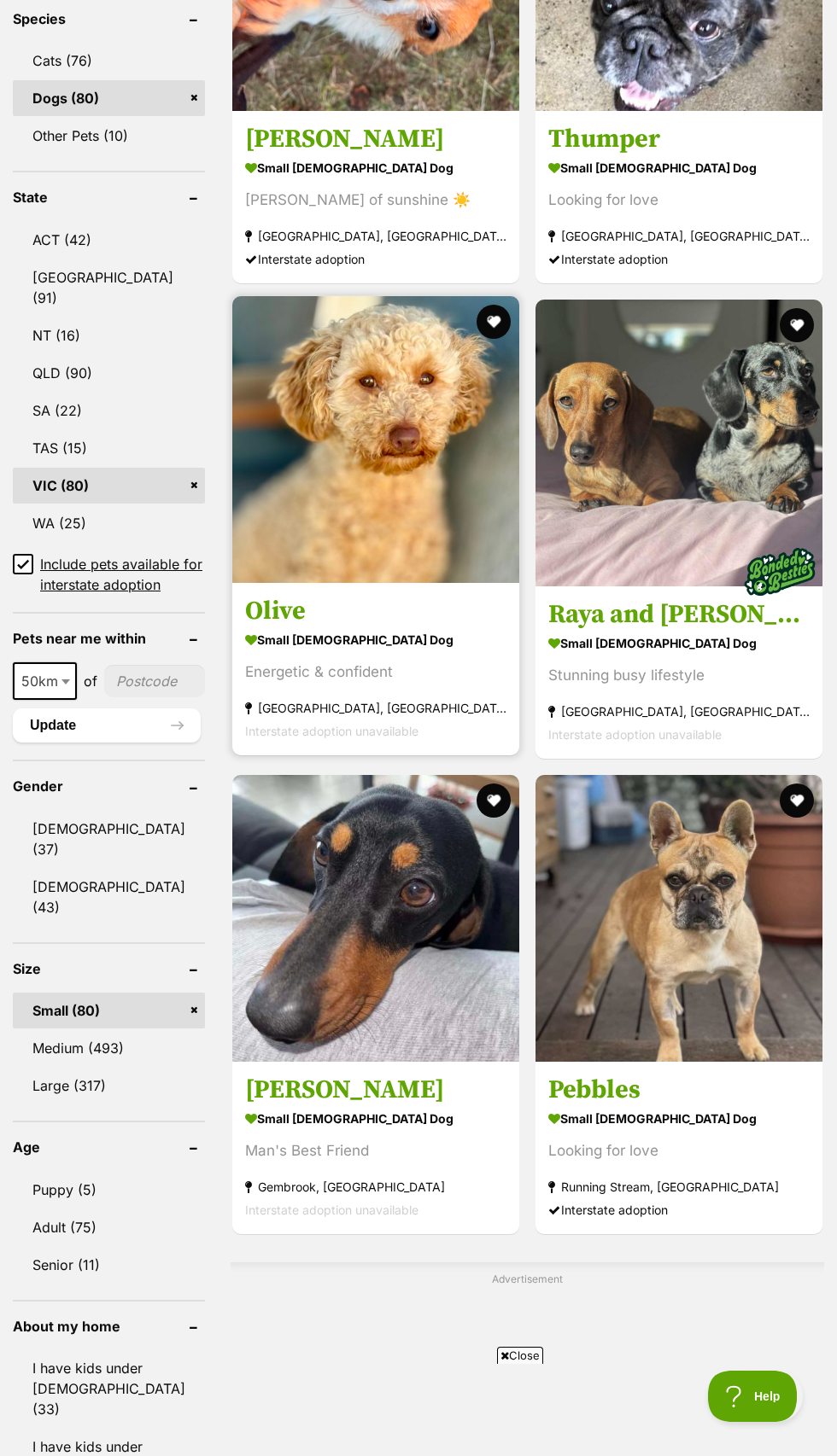
click at [355, 583] on img at bounding box center [375, 439] width 286 height 287
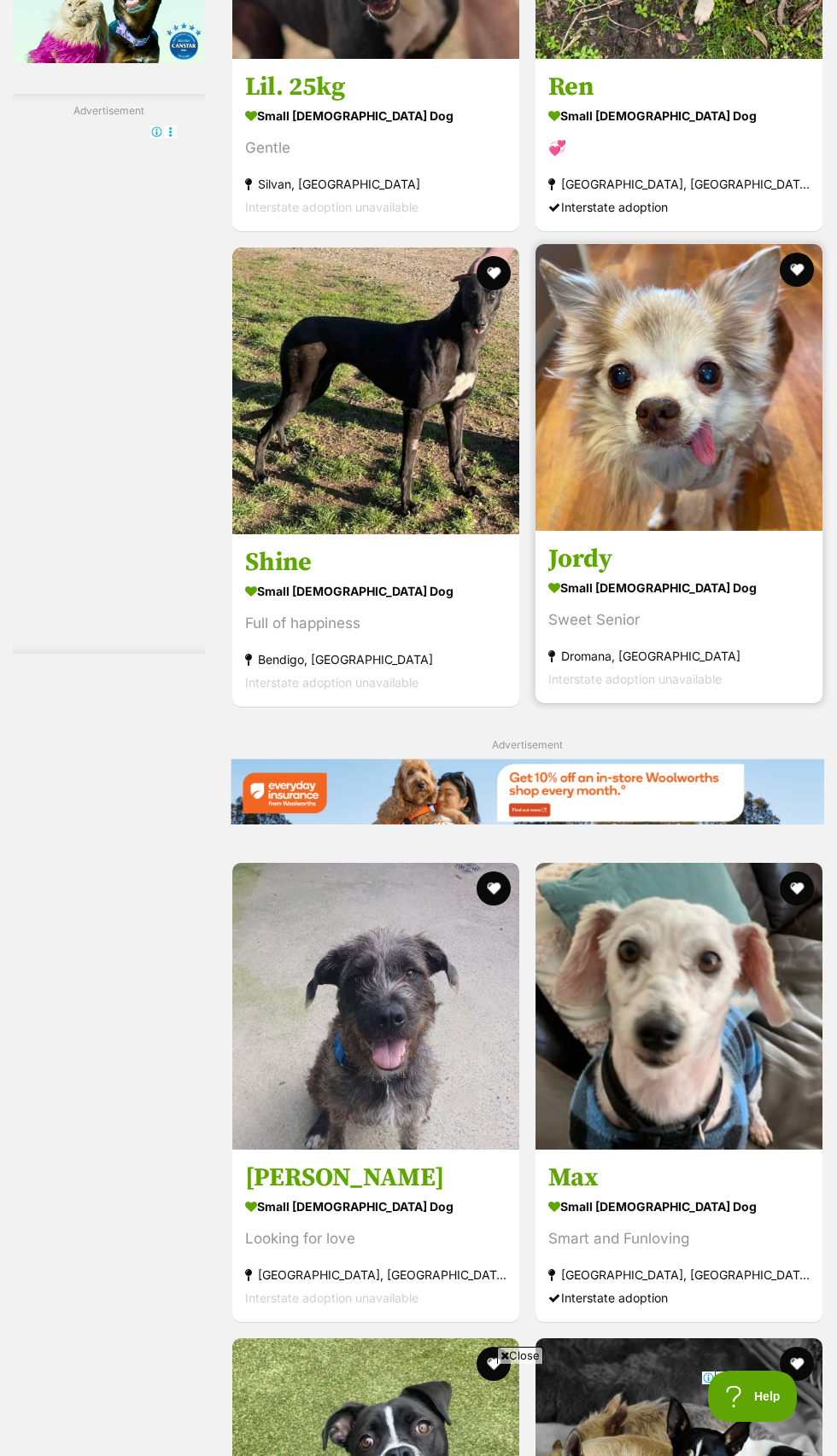
click at [715, 531] on img at bounding box center [679, 388] width 286 height 287
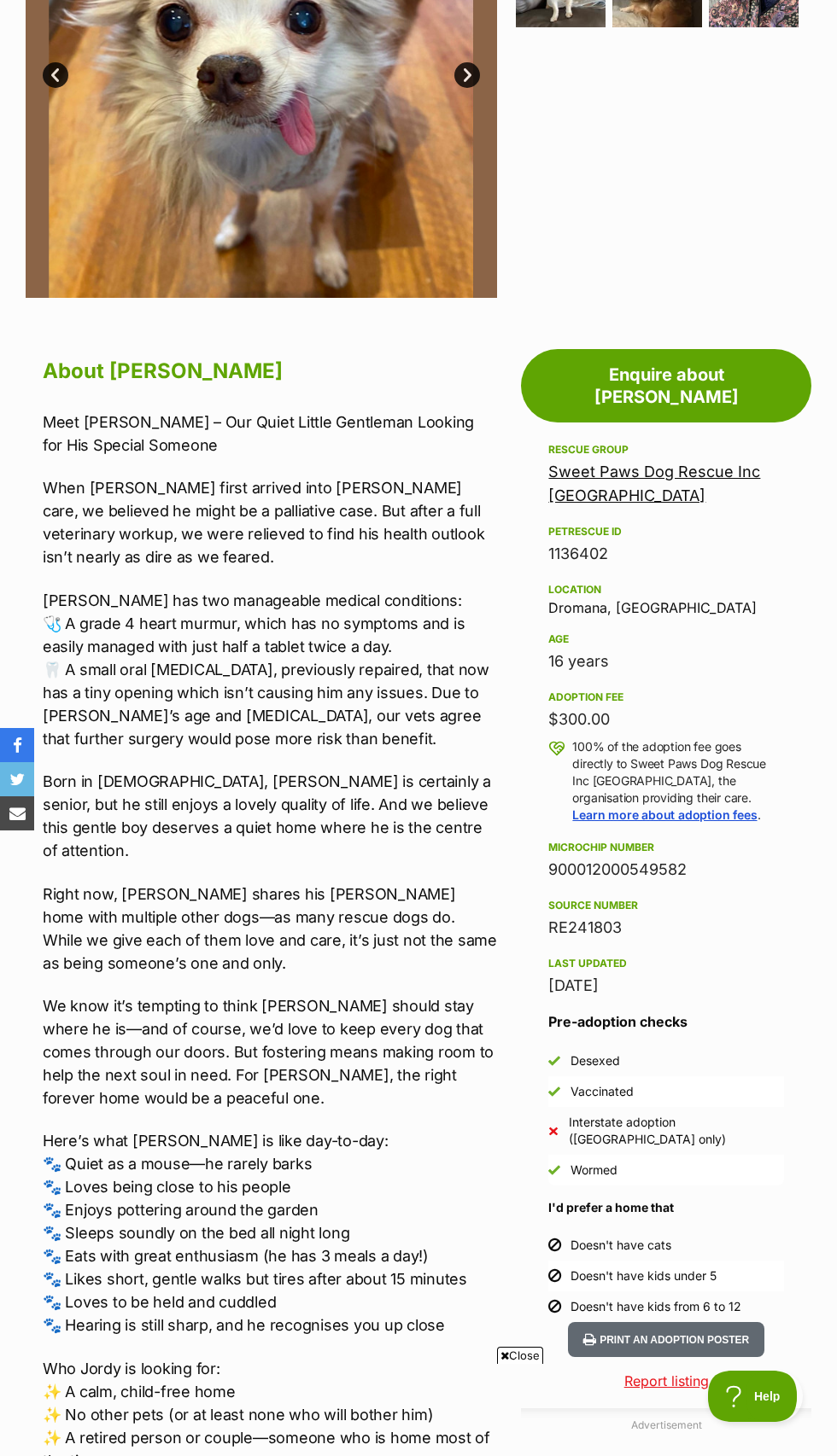
scroll to position [643, 0]
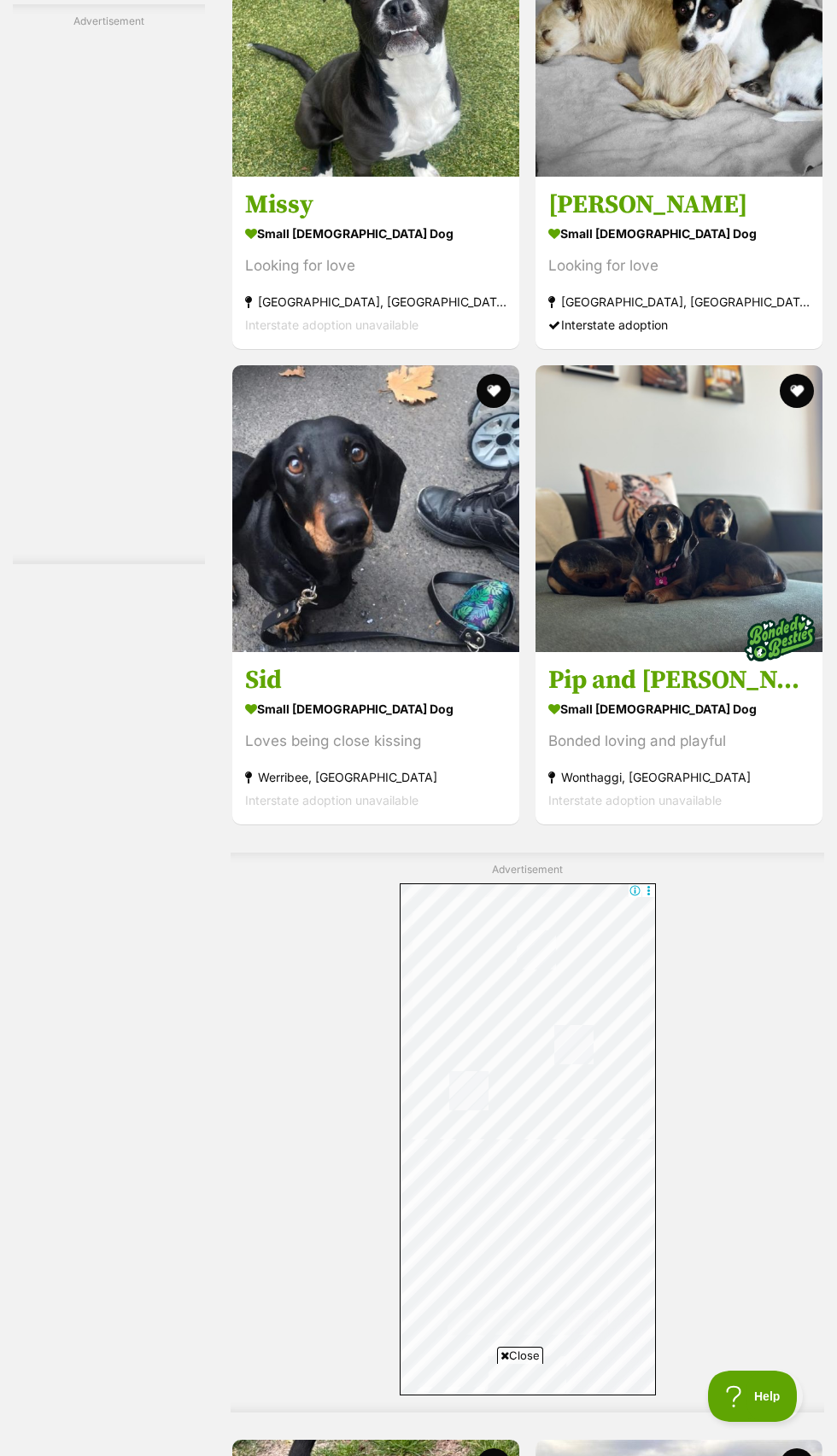
scroll to position [4526, 0]
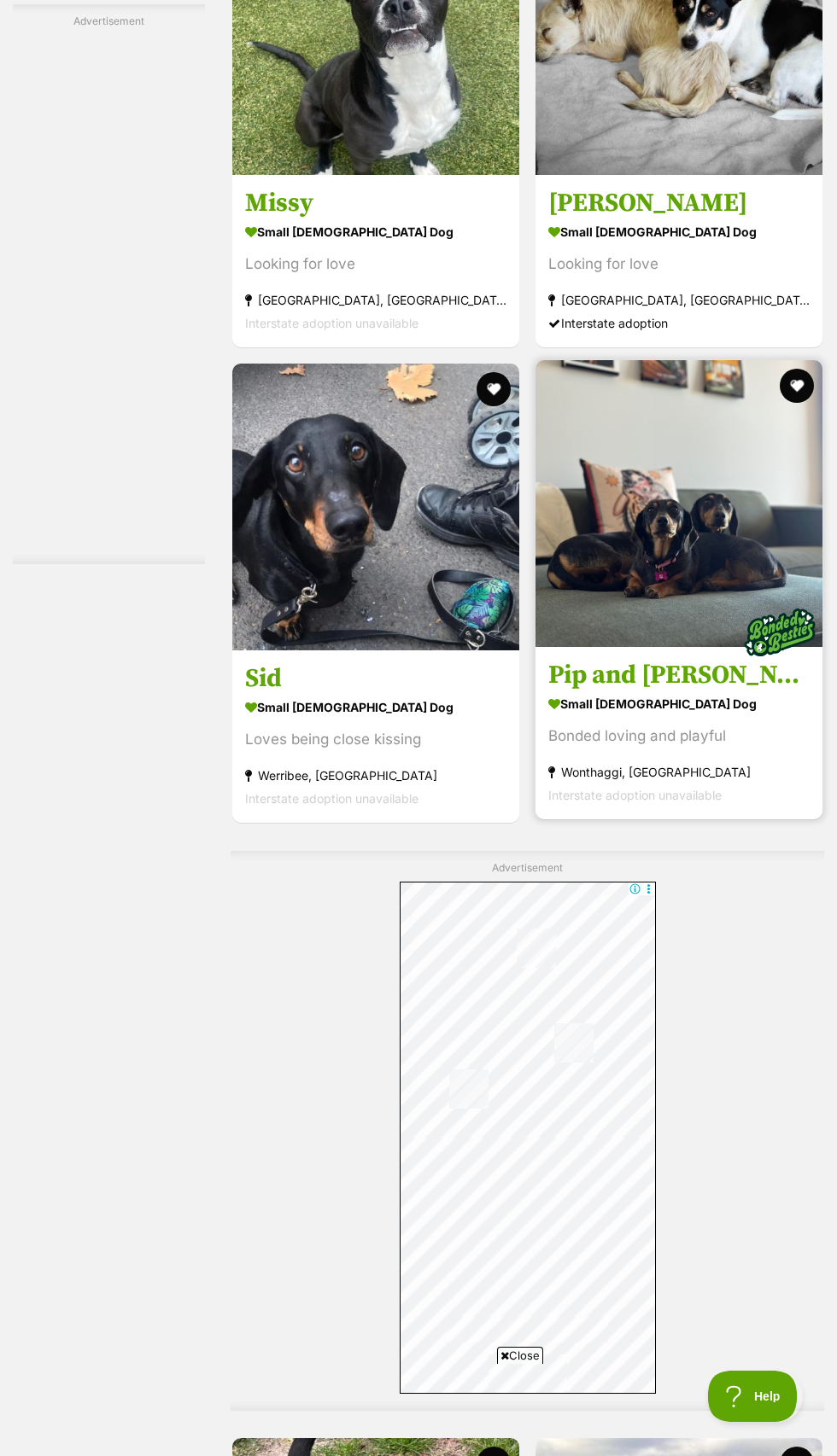
click at [690, 647] on img at bounding box center [679, 504] width 286 height 287
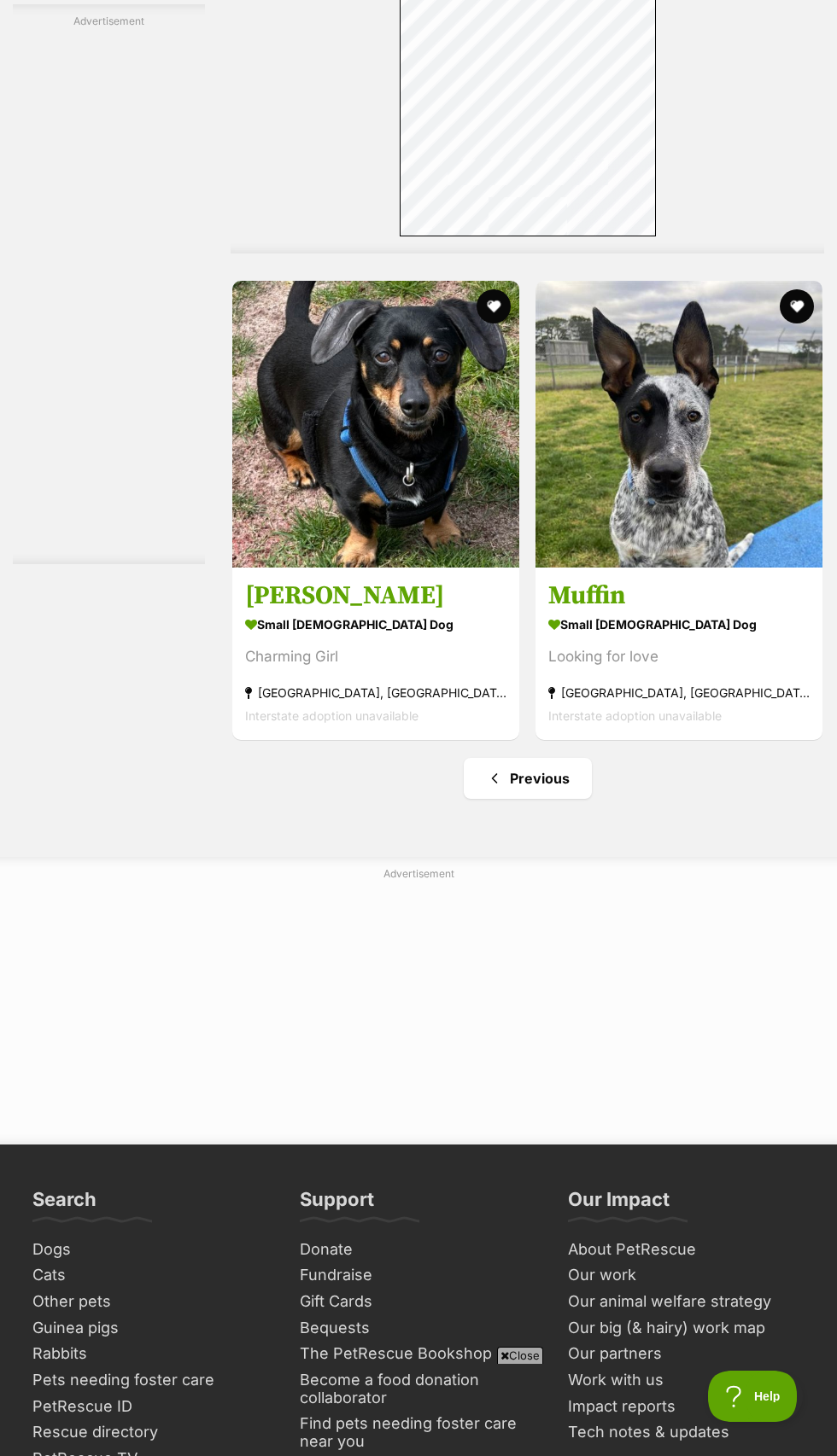
scroll to position [5685, 0]
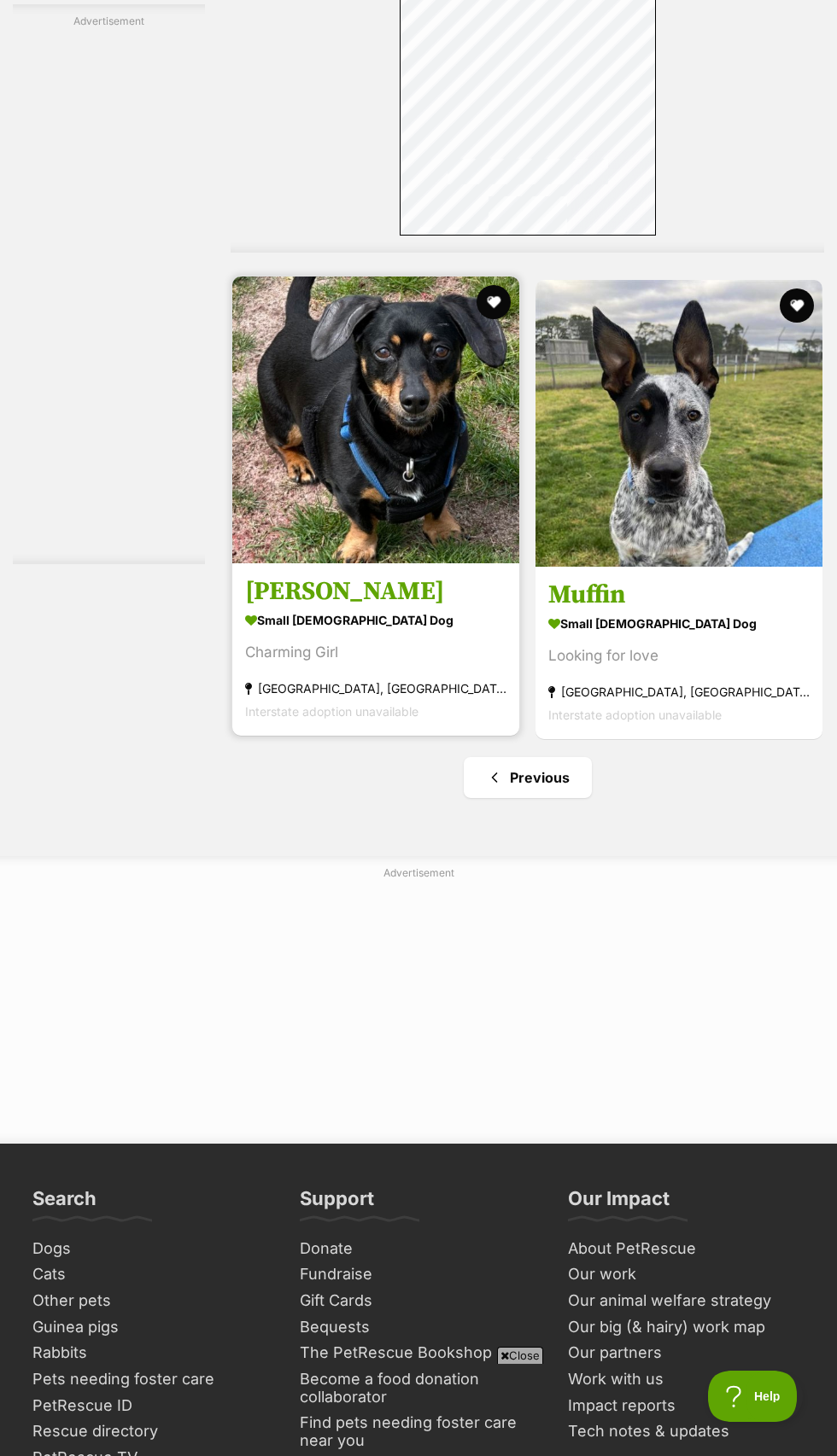
click at [429, 564] on img at bounding box center [375, 419] width 286 height 287
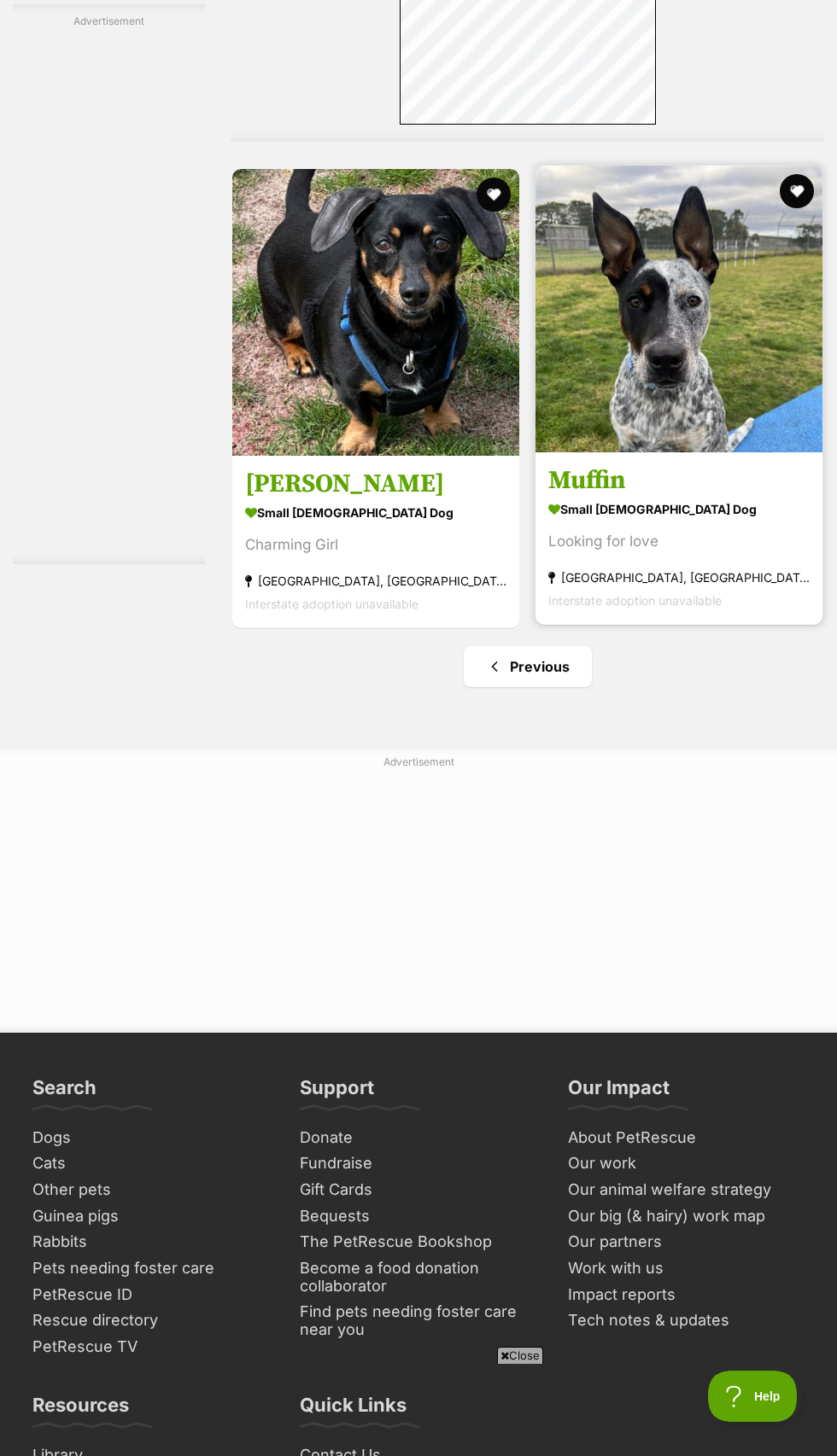
click at [706, 452] on img at bounding box center [679, 309] width 286 height 287
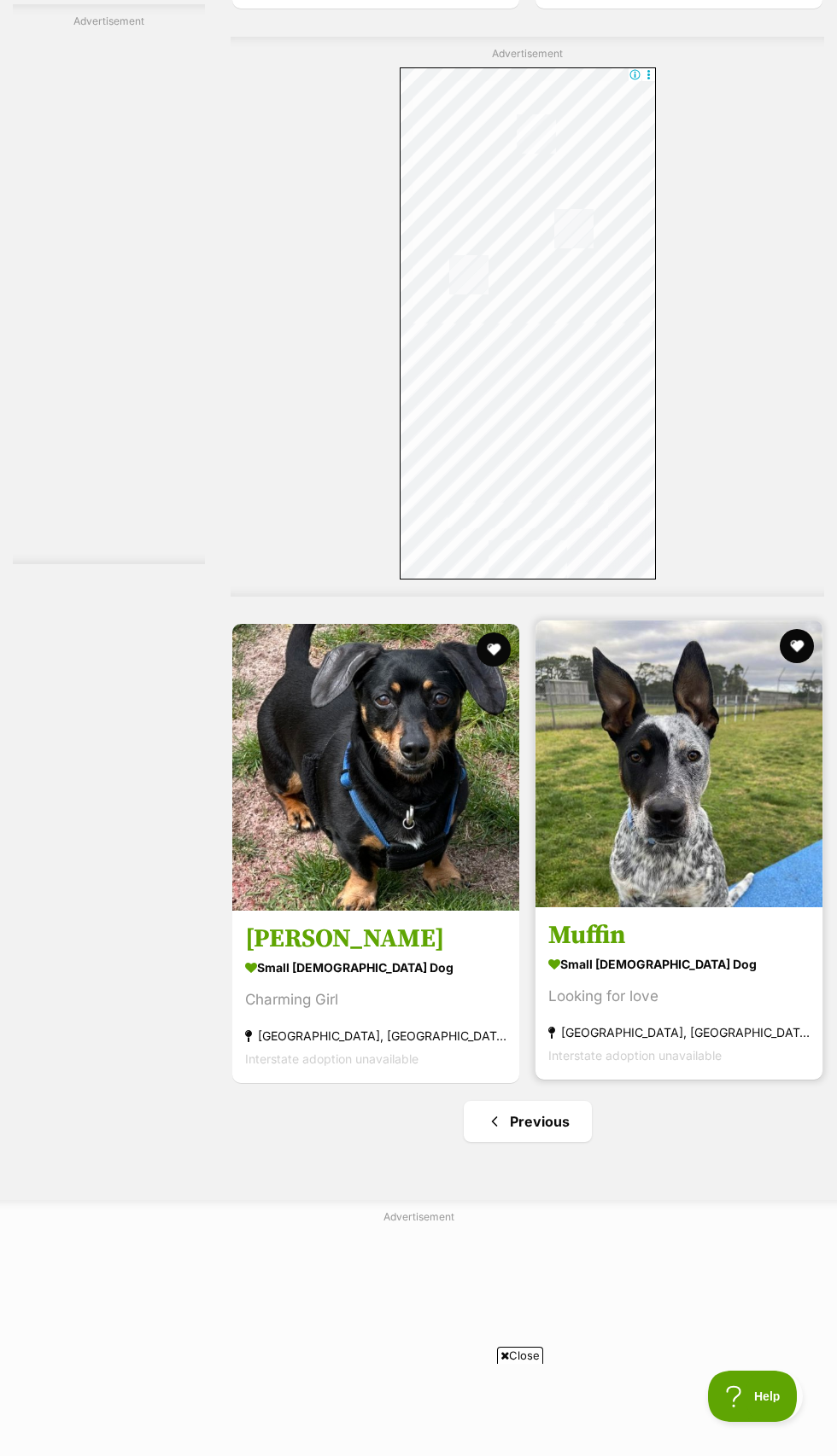
scroll to position [5339, 0]
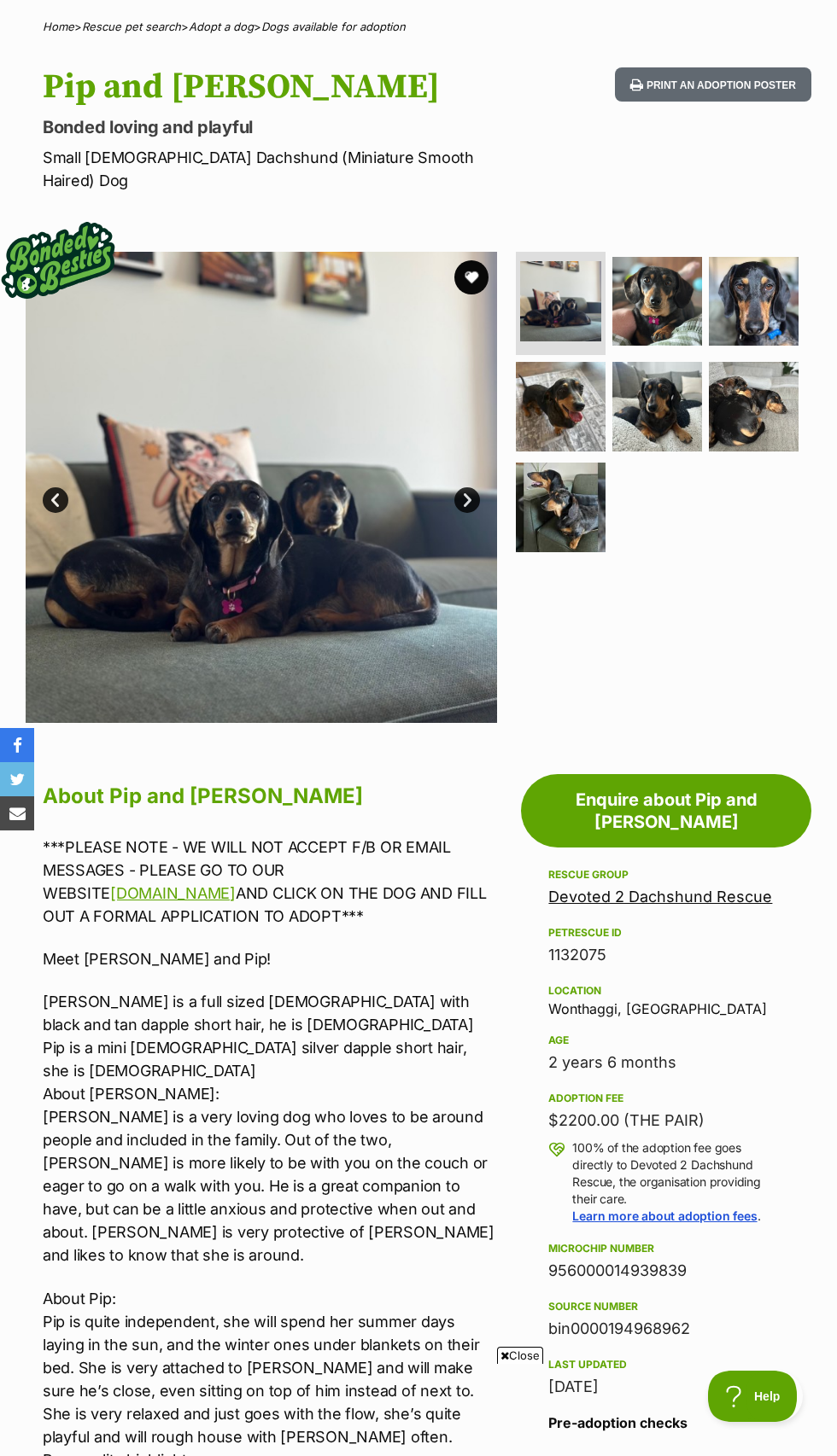
scroll to position [171, 0]
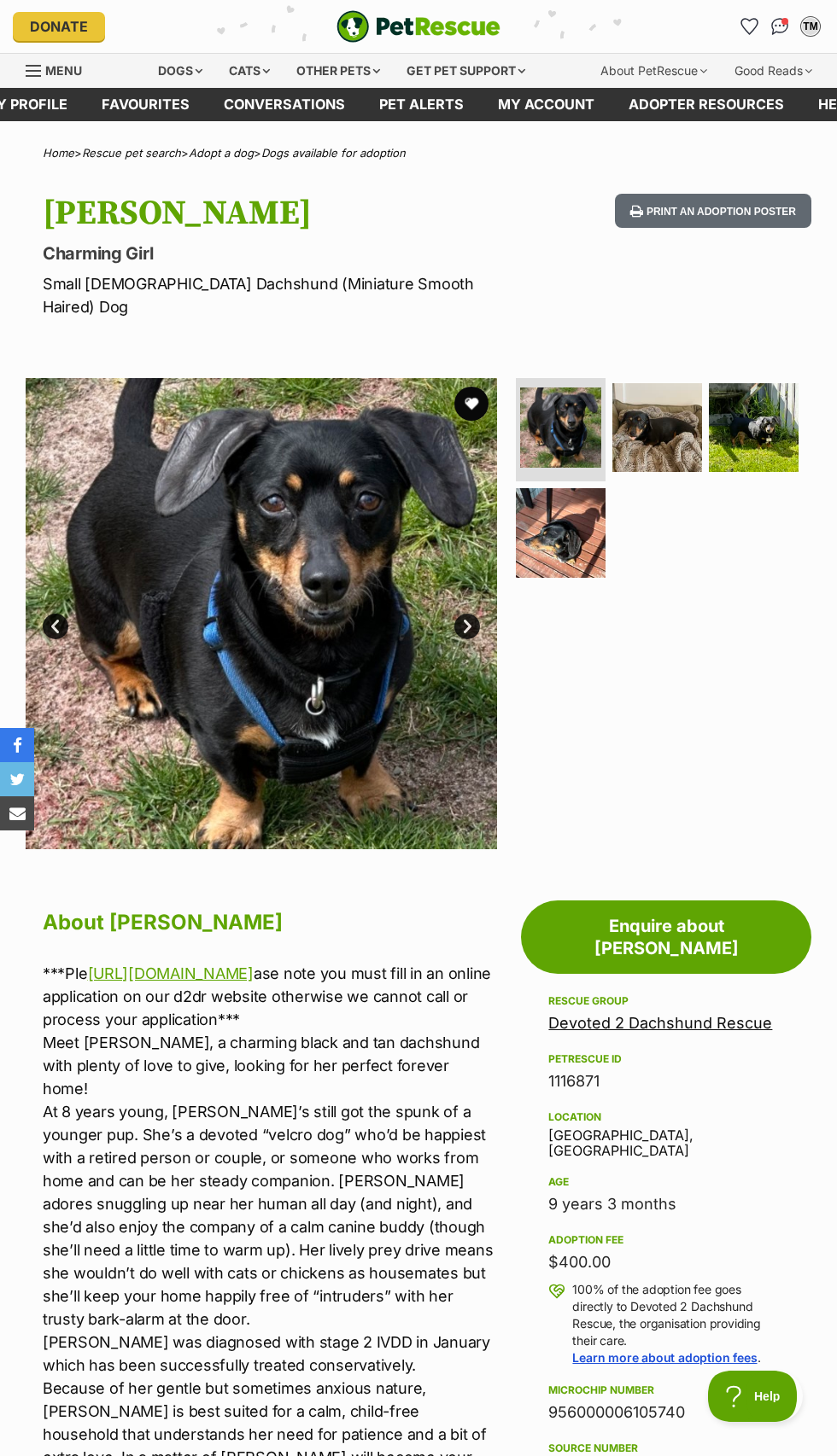
click at [471, 640] on link "Next" at bounding box center [466, 626] width 25 height 25
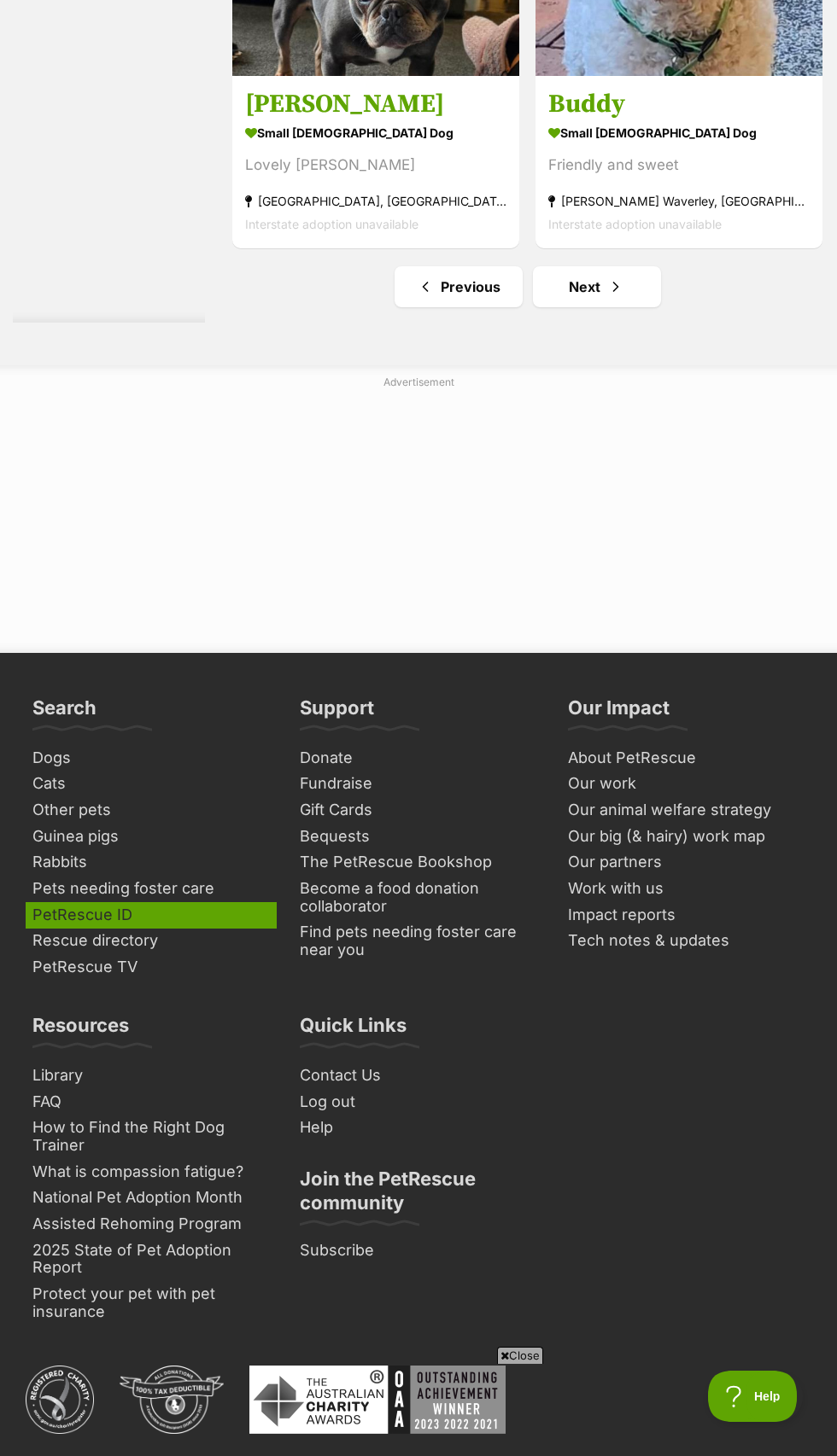
click at [82, 929] on link "PetRescue ID" at bounding box center [150, 916] width 250 height 26
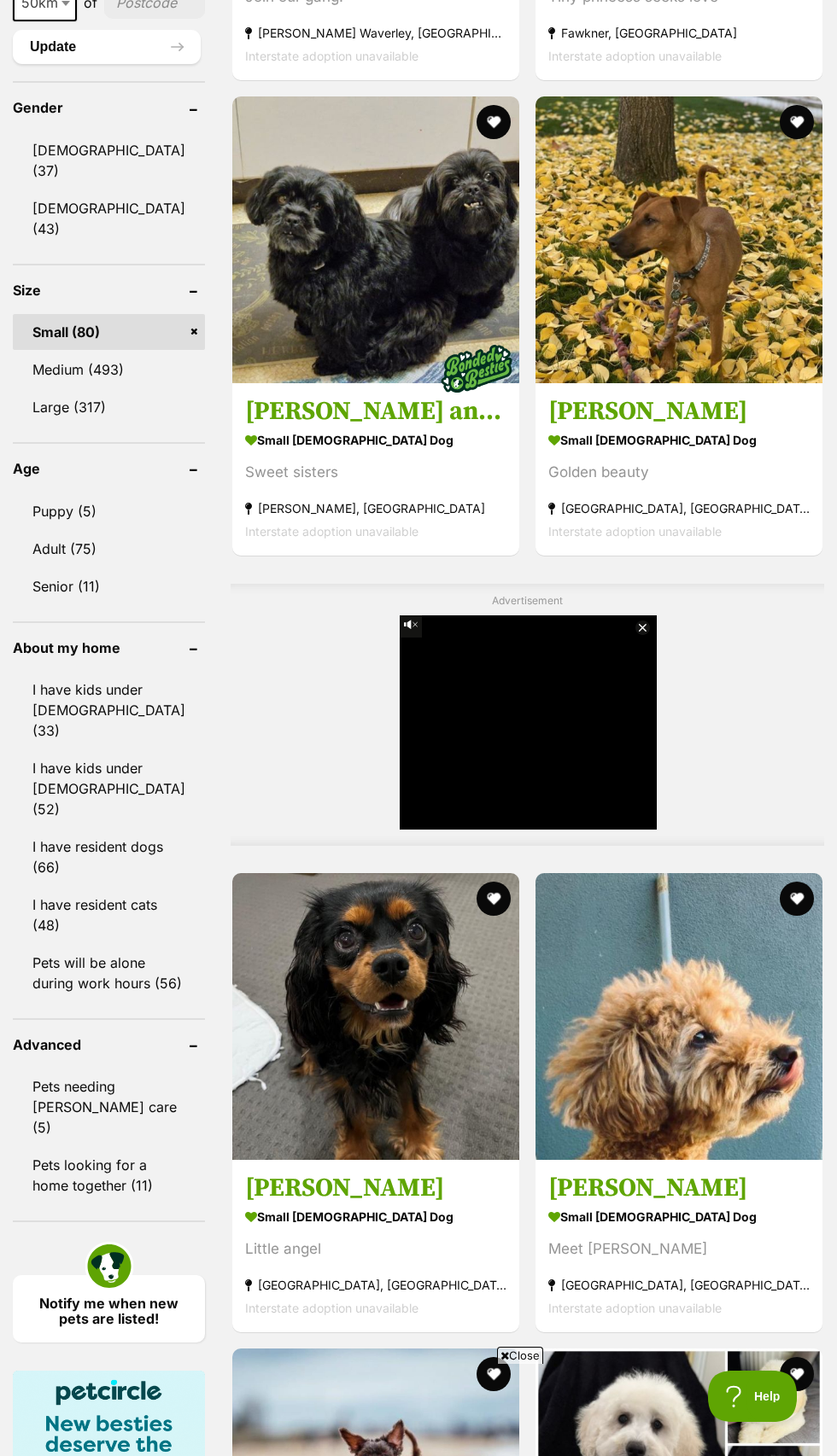
scroll to position [1500, 0]
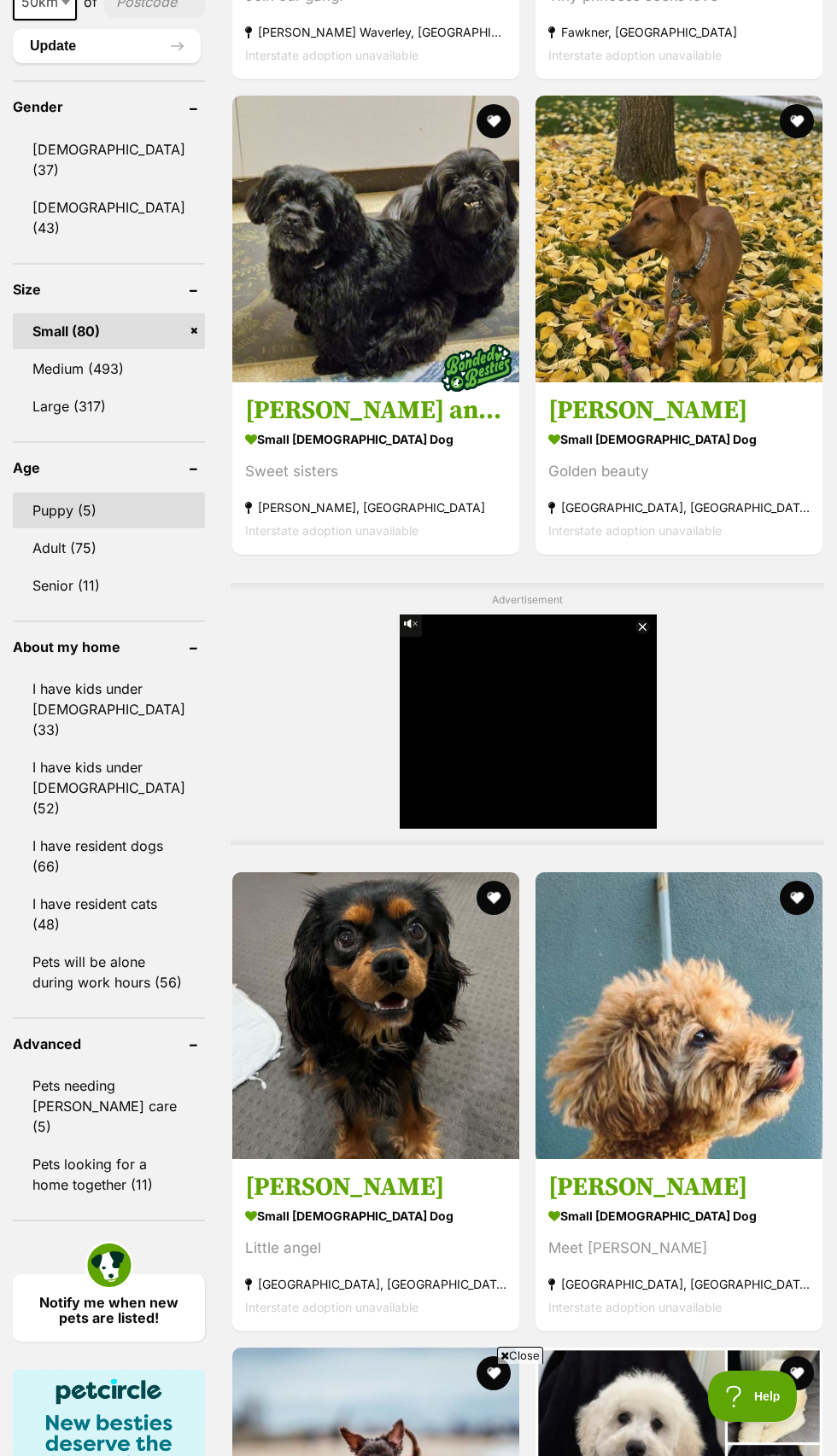
click at [101, 528] on link "Puppy (5)" at bounding box center [109, 510] width 192 height 36
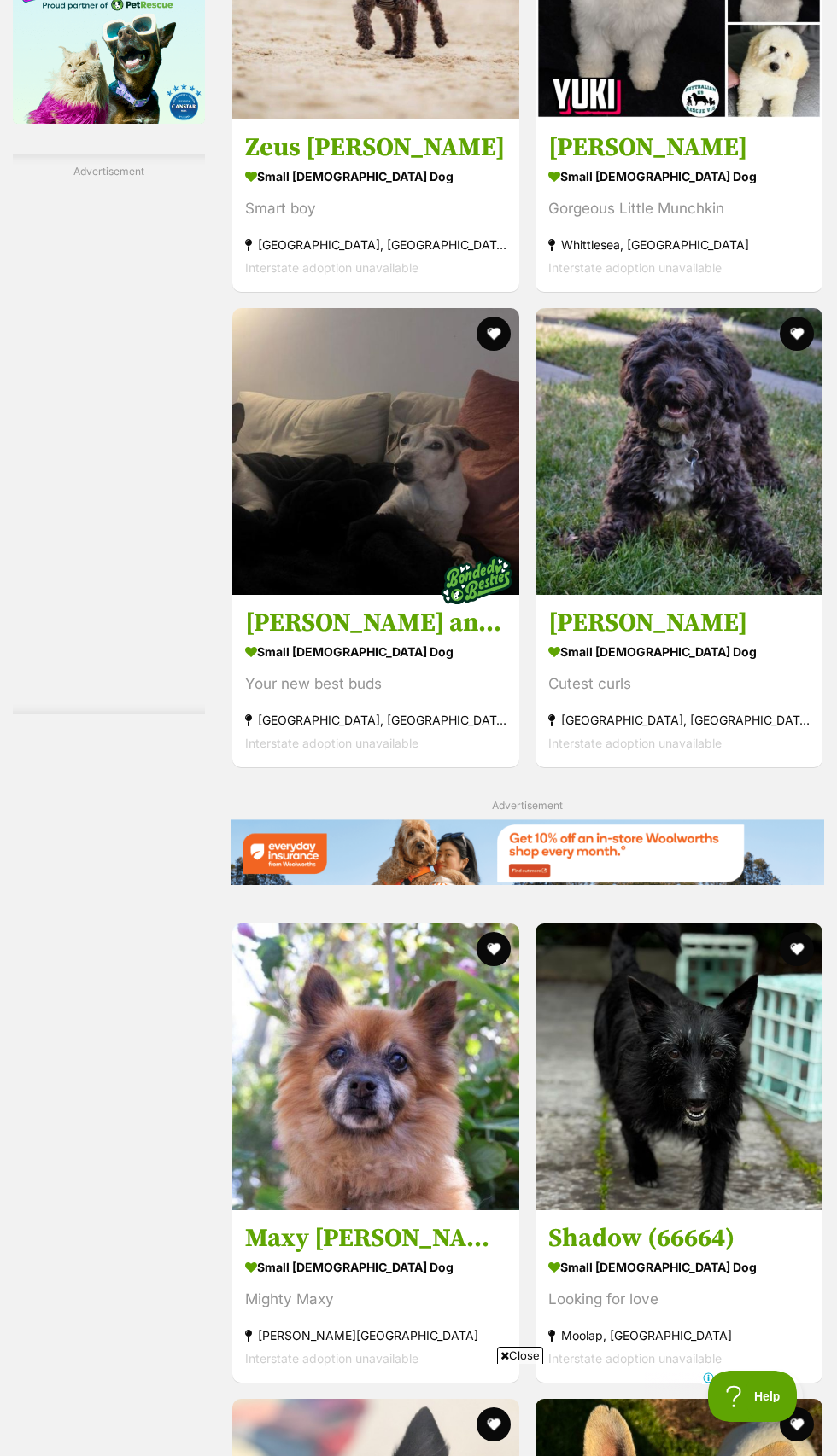
scroll to position [3016, 0]
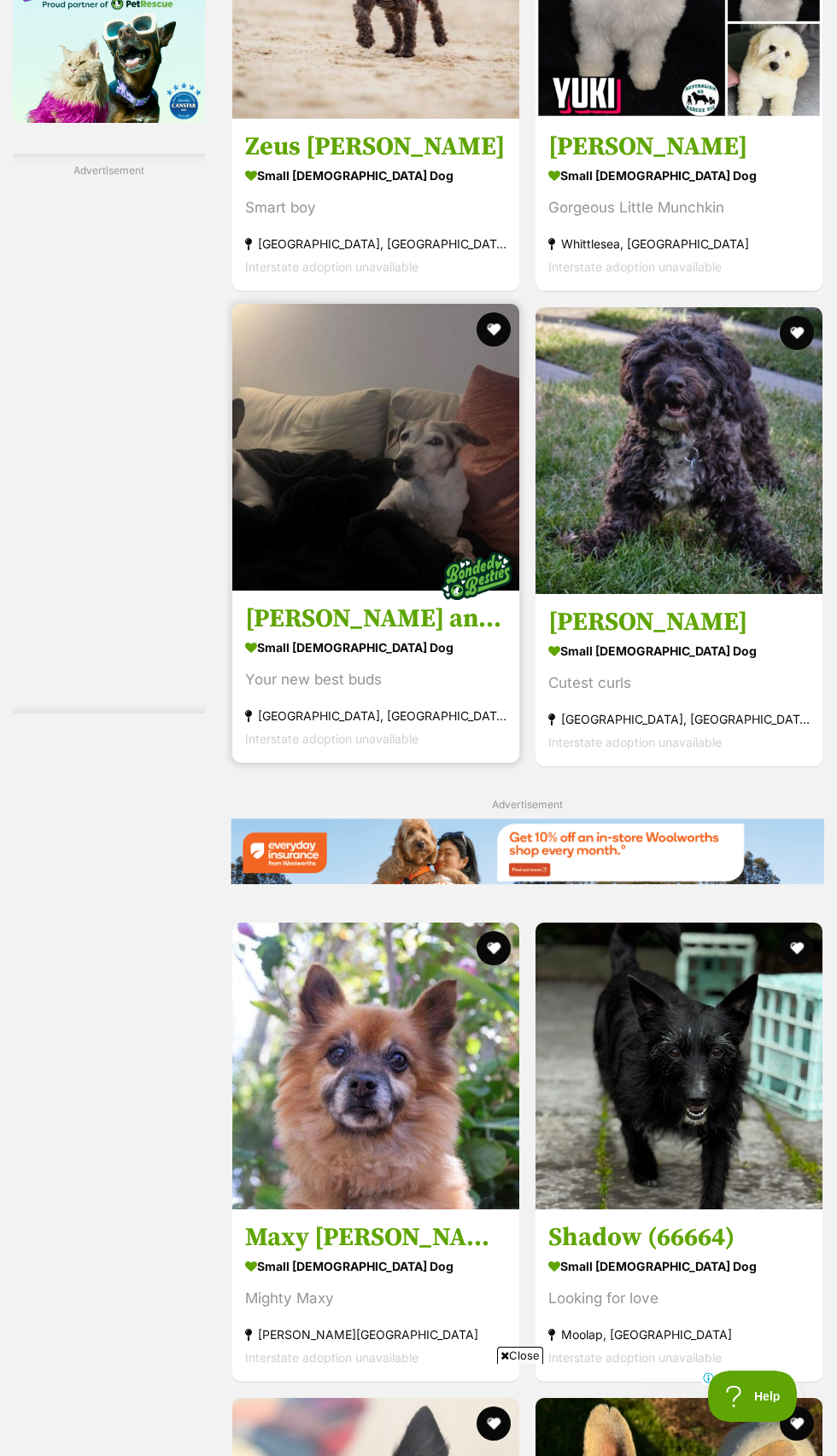
click at [340, 591] on img at bounding box center [375, 448] width 286 height 287
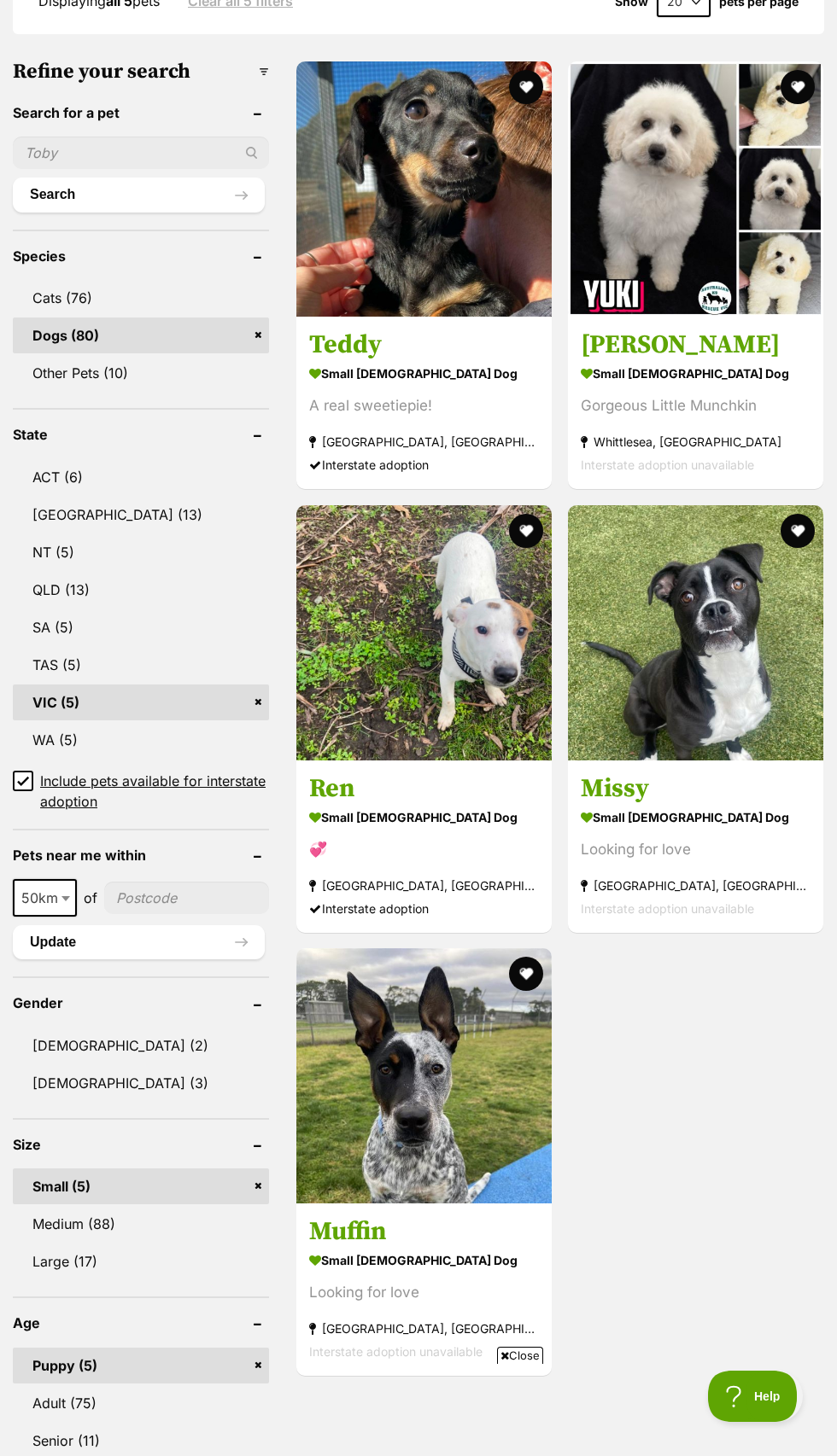
scroll to position [584, 0]
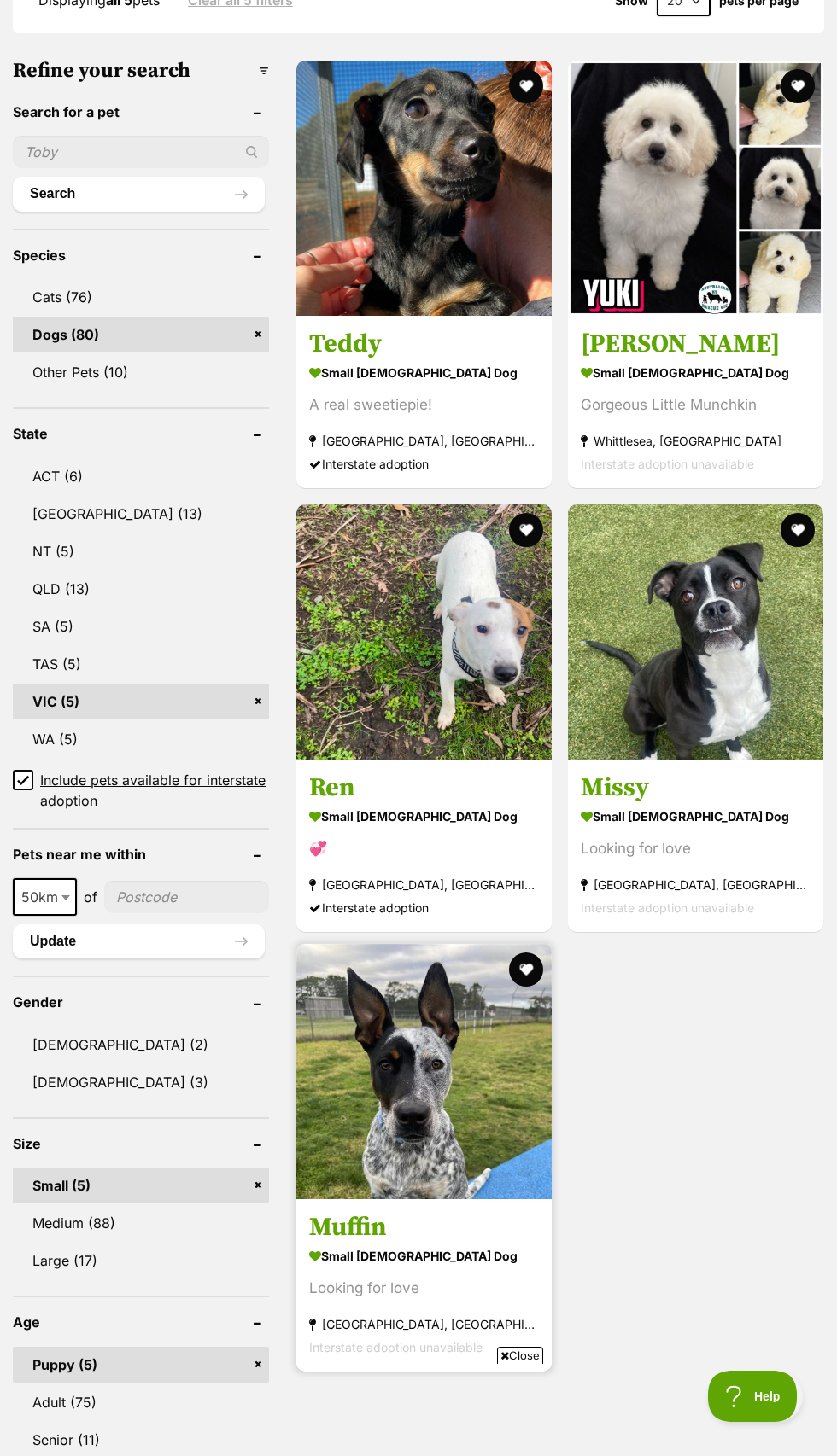
click at [446, 1199] on img at bounding box center [423, 1071] width 256 height 256
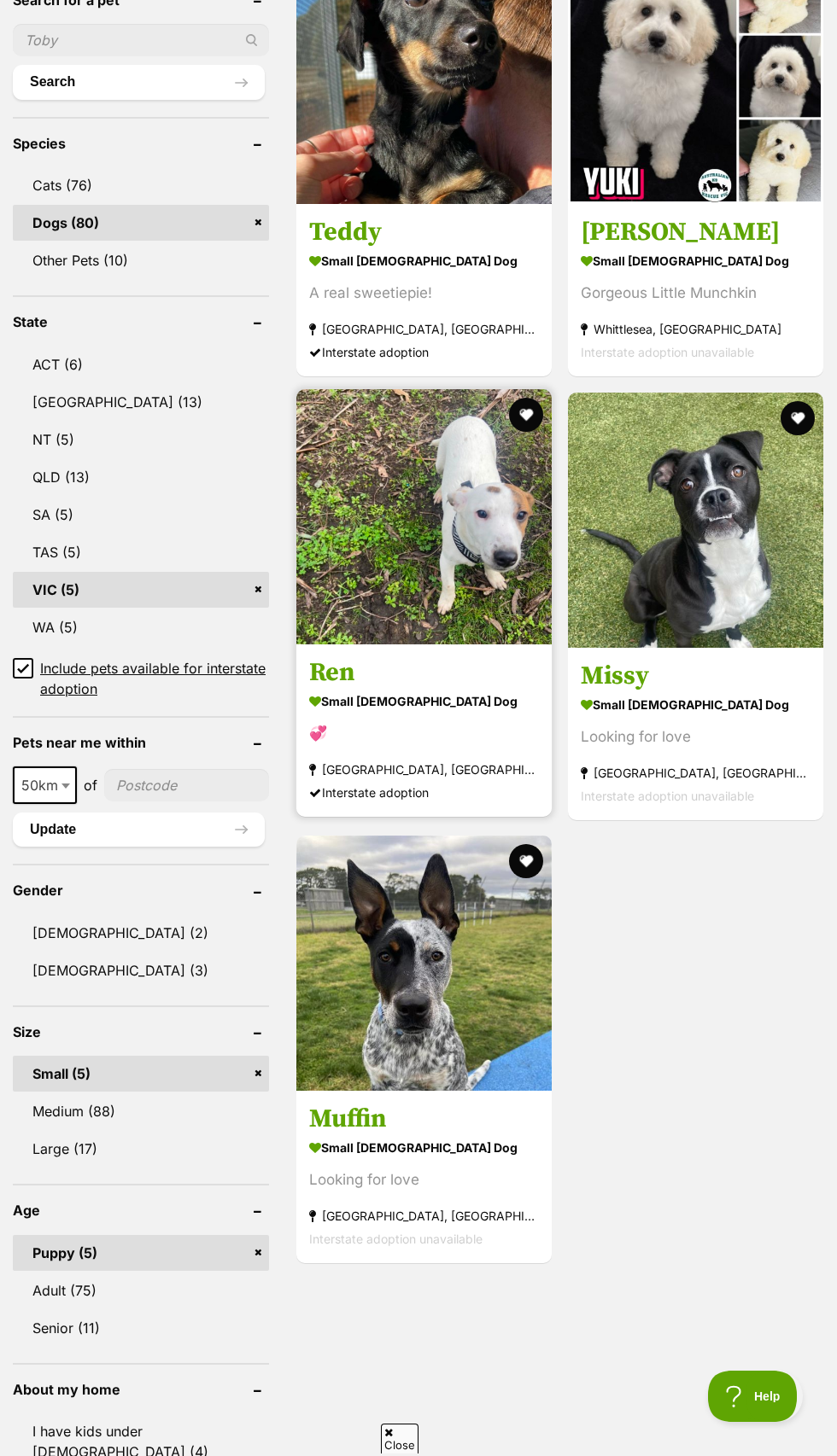
click at [476, 621] on img at bounding box center [423, 517] width 256 height 256
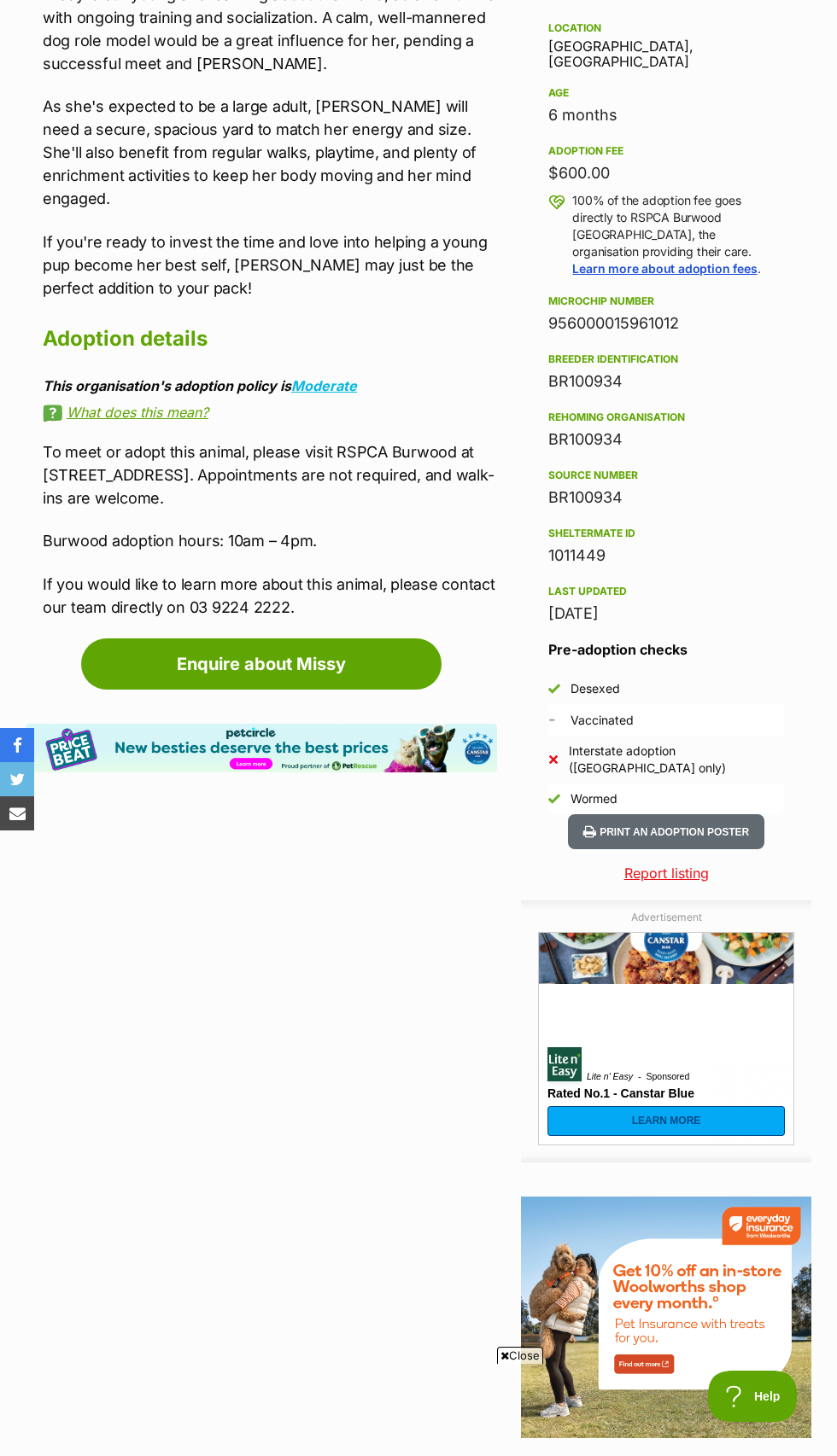
scroll to position [1097, 0]
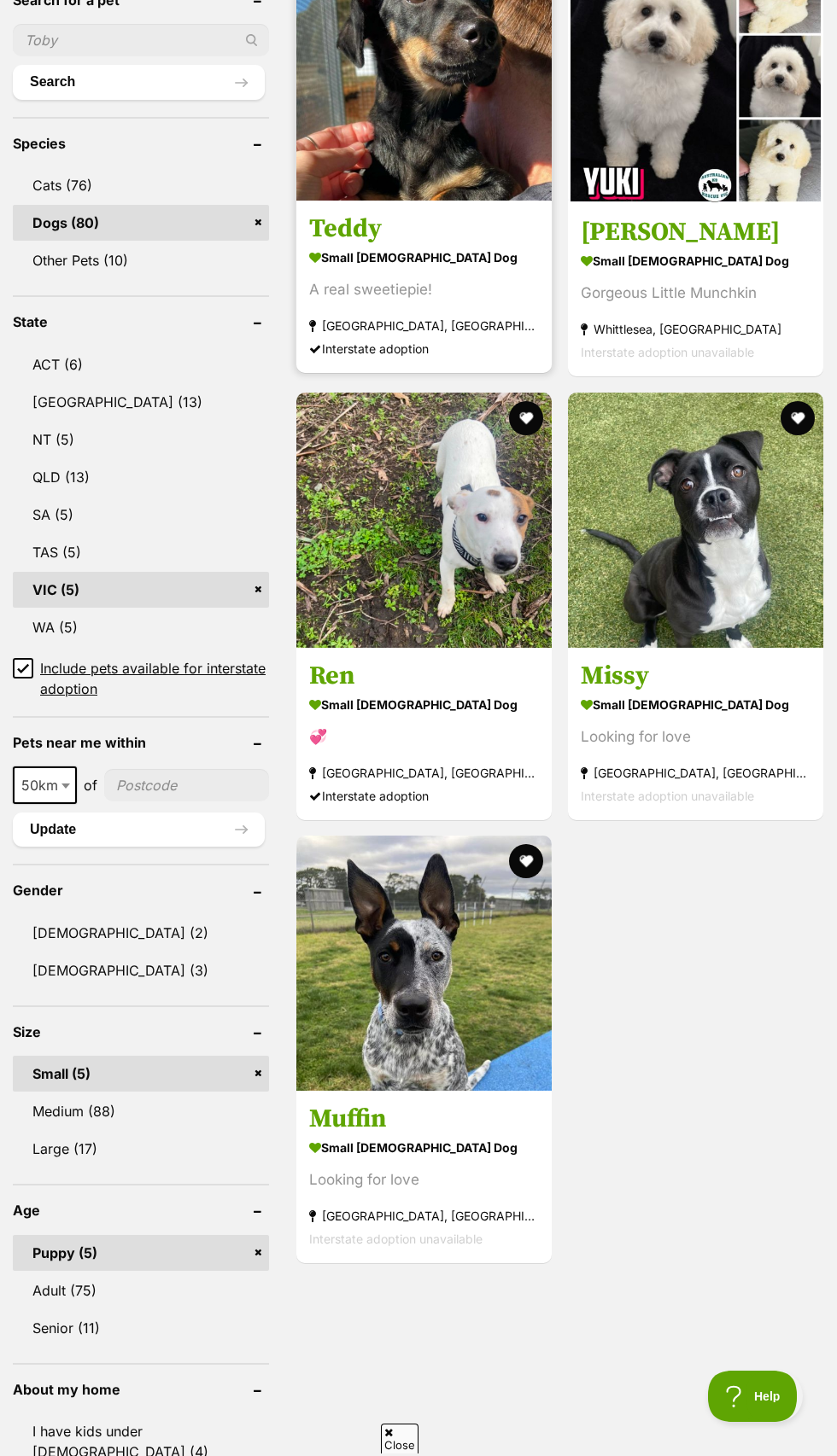
click at [444, 200] on img at bounding box center [423, 73] width 256 height 256
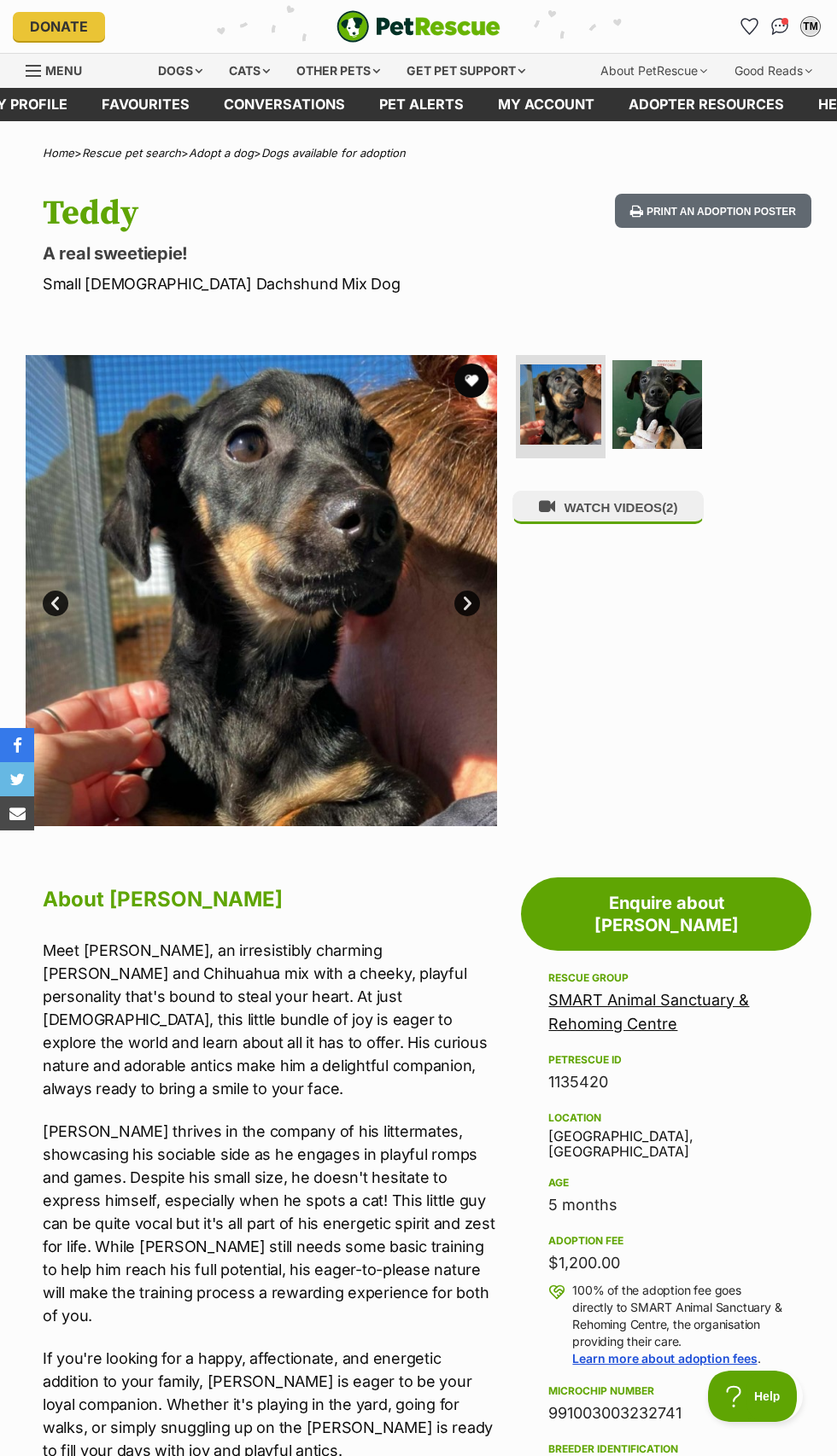
scroll to position [255, 0]
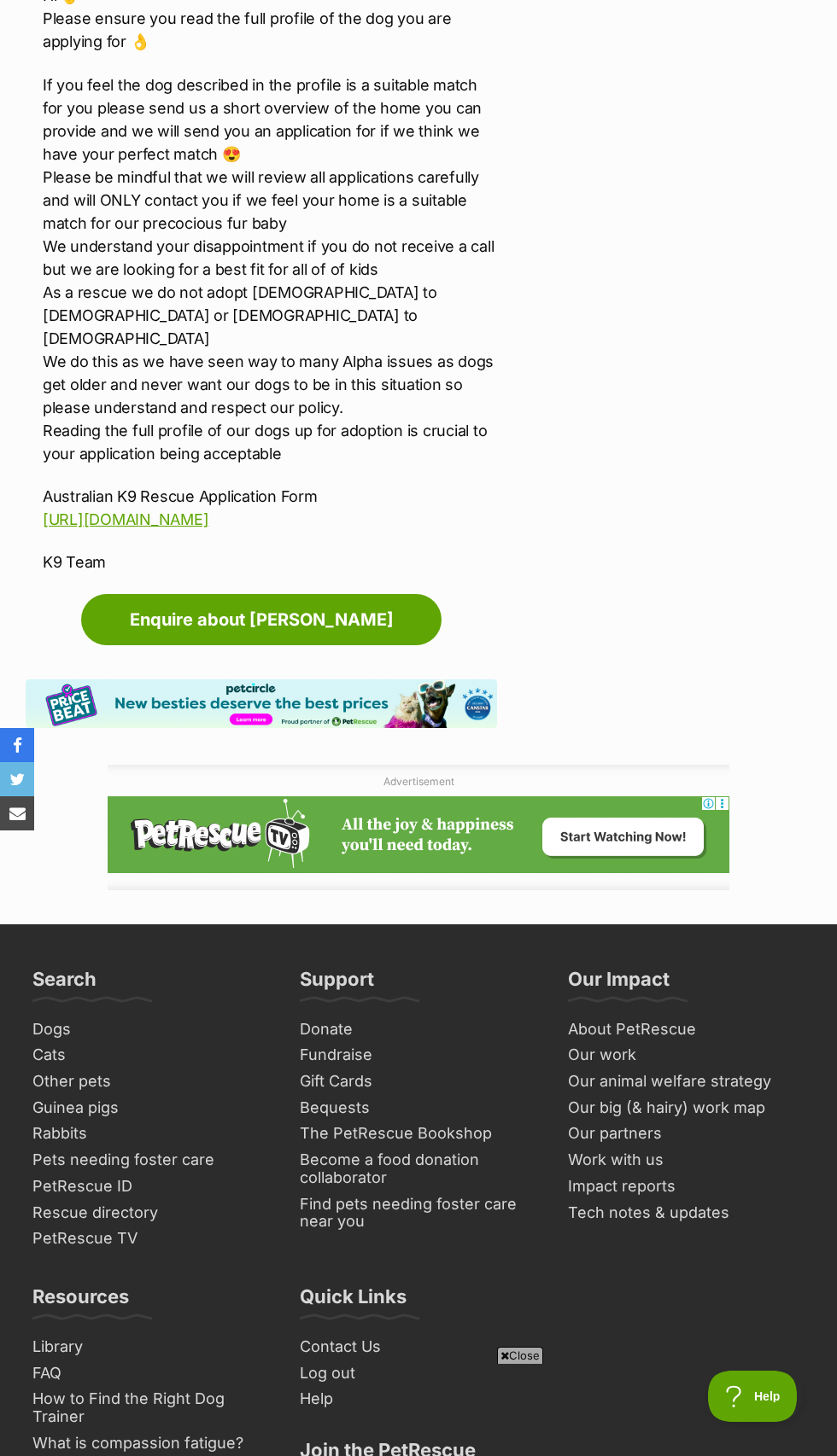
scroll to position [3226, 0]
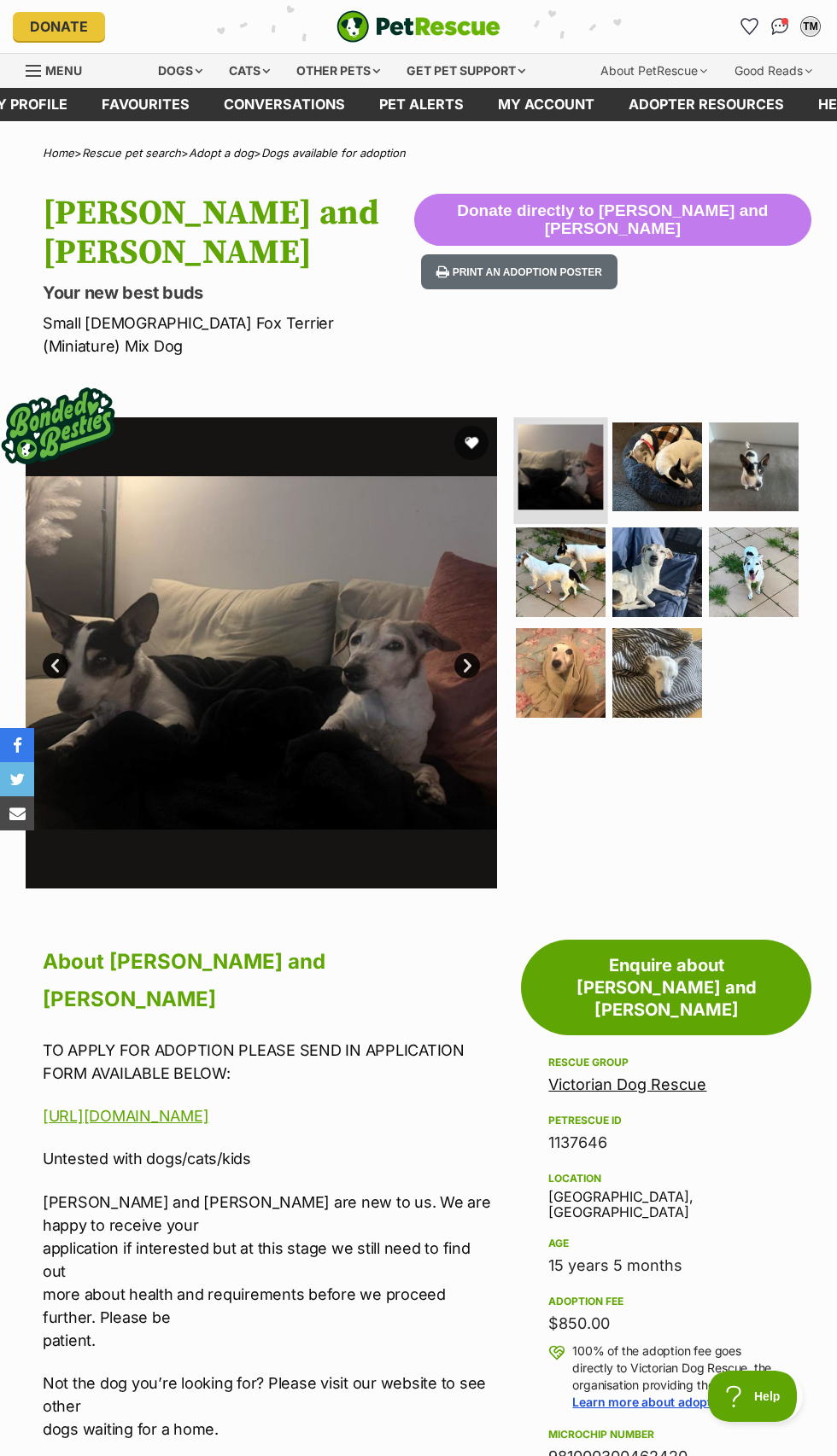
click at [587, 509] on img at bounding box center [560, 466] width 85 height 85
click at [688, 512] on img at bounding box center [657, 467] width 94 height 94
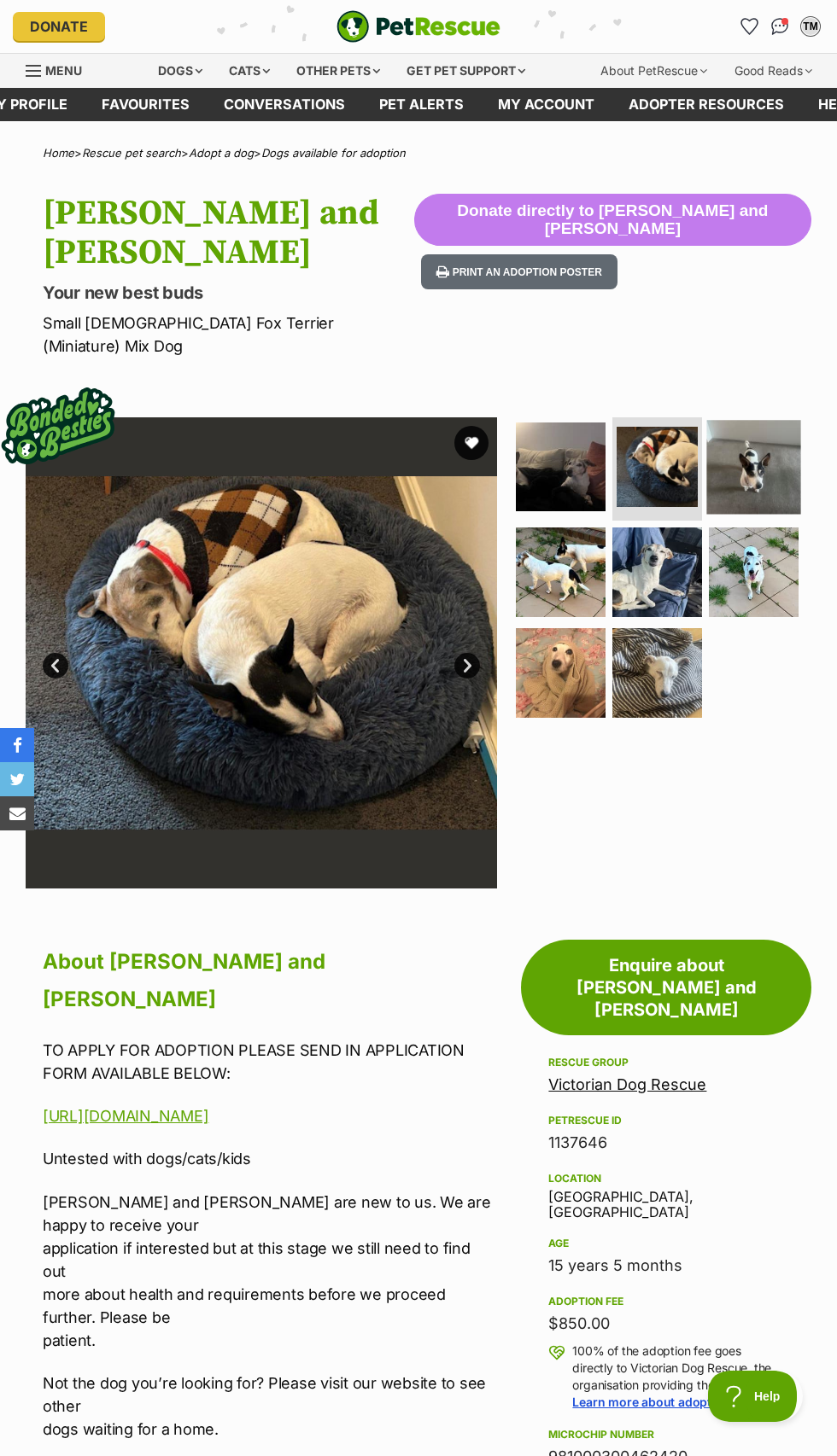
click at [789, 514] on img at bounding box center [754, 467] width 94 height 94
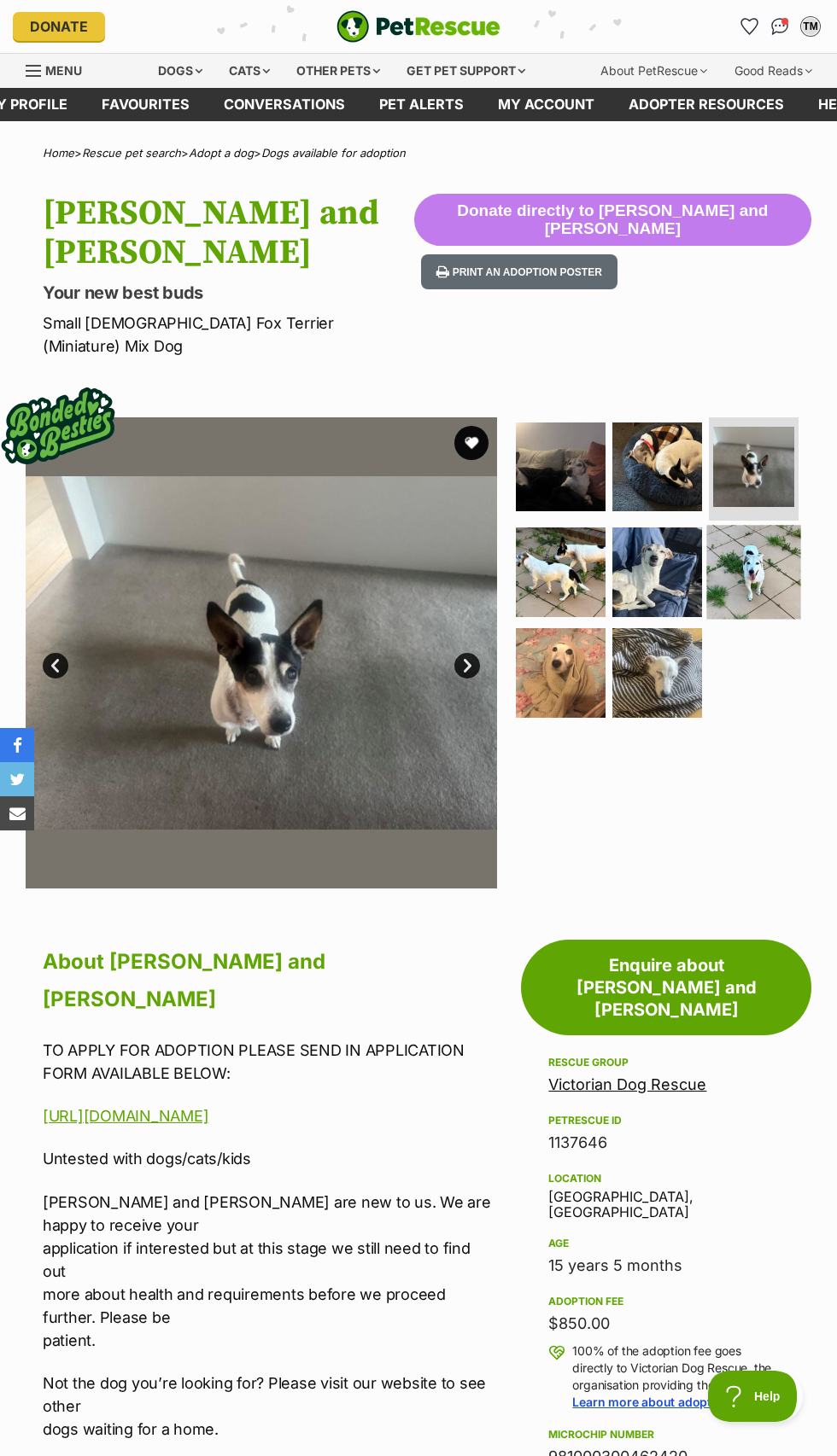
click at [777, 608] on img at bounding box center [754, 572] width 94 height 94
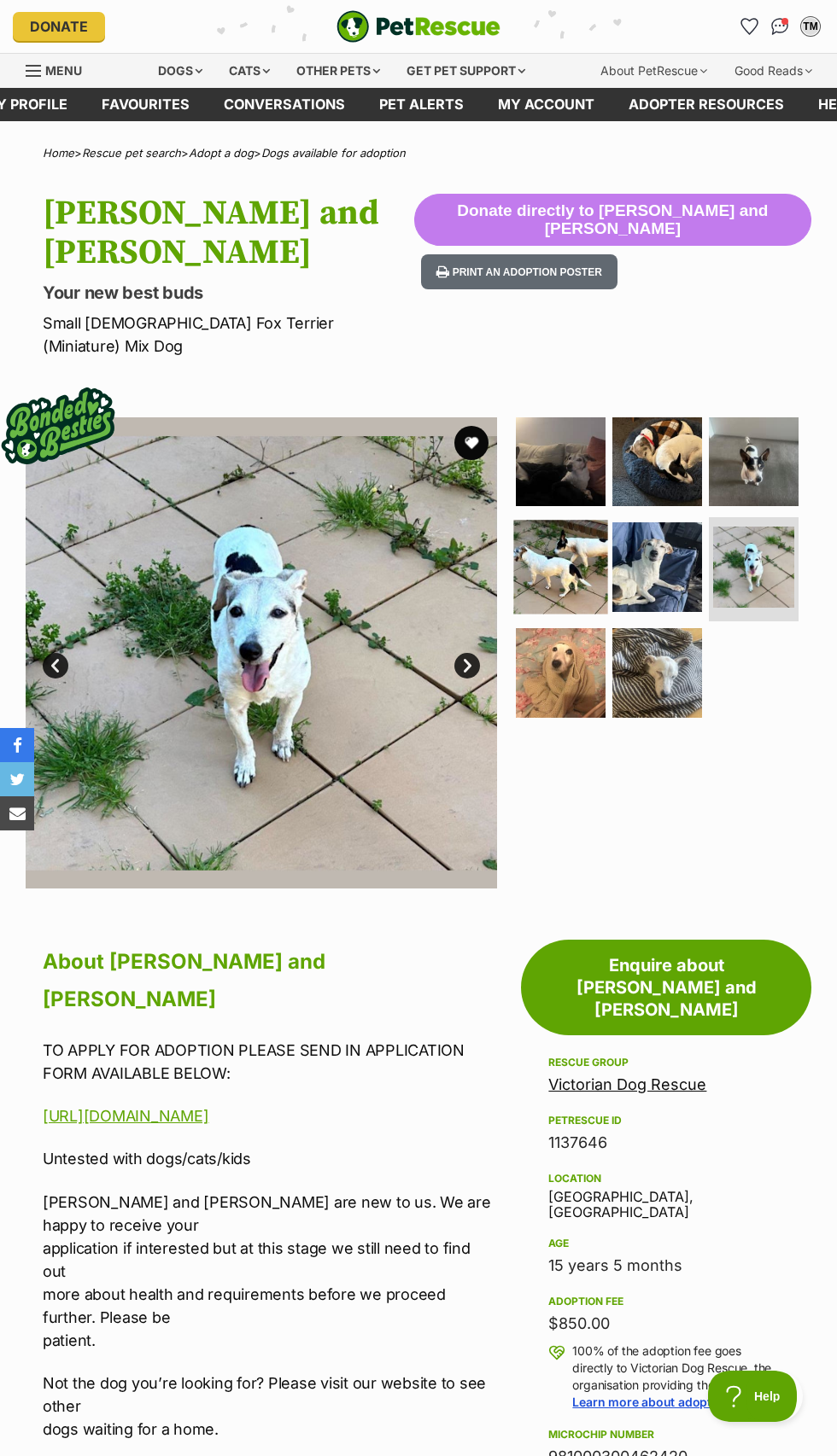
click at [584, 612] on img at bounding box center [561, 566] width 94 height 94
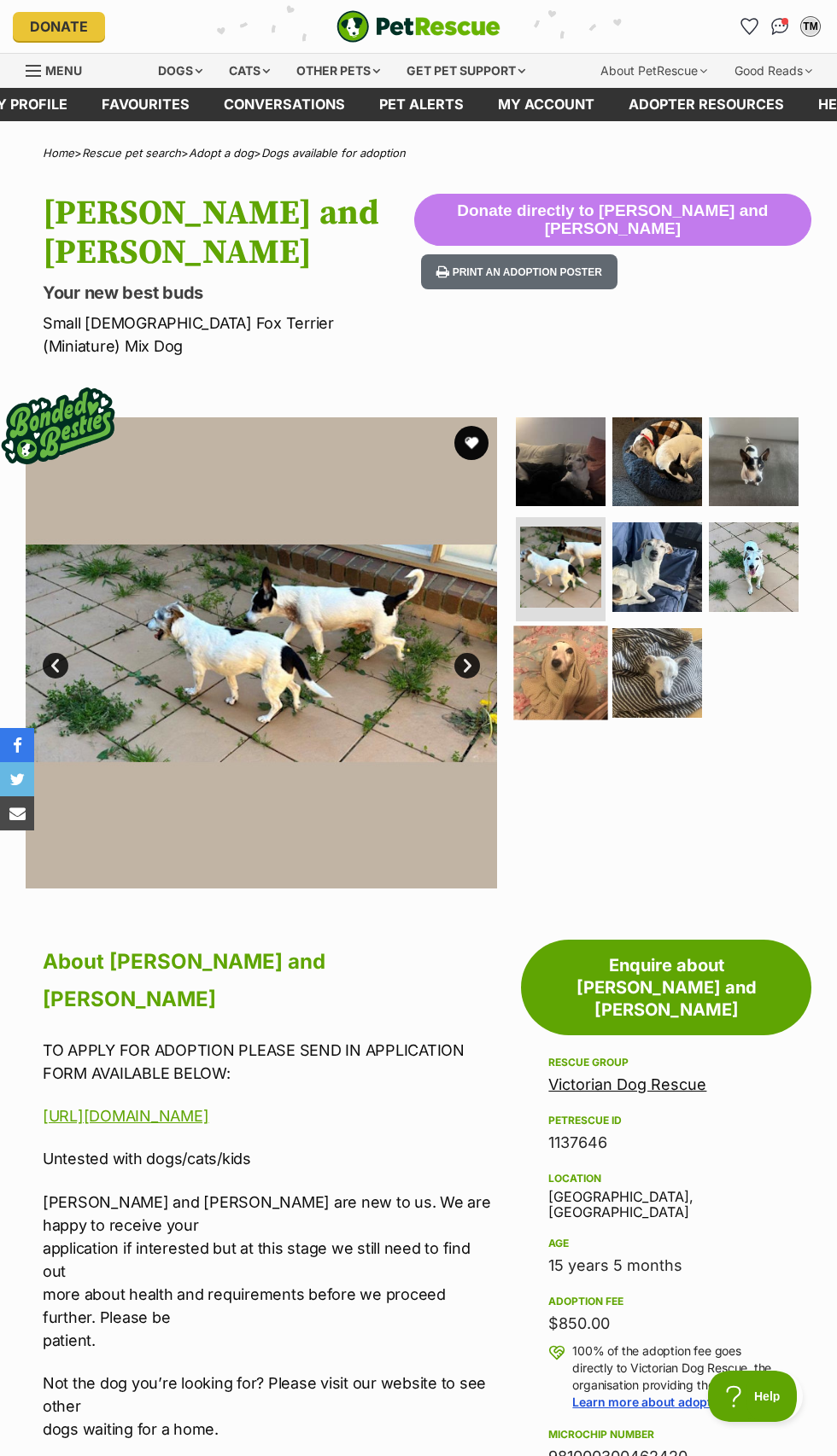
click at [571, 720] on img at bounding box center [561, 672] width 94 height 94
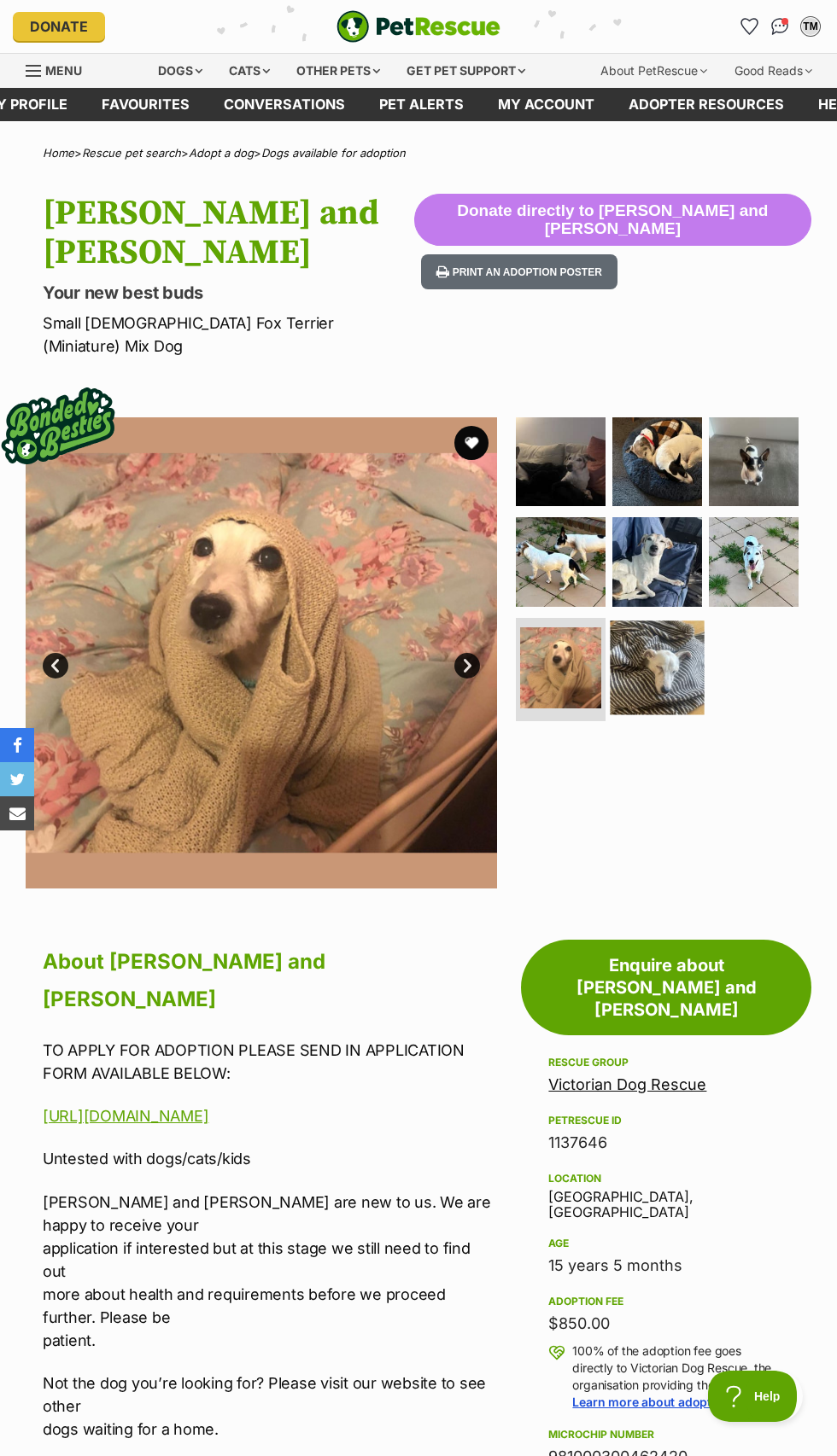
click at [668, 714] on img at bounding box center [657, 668] width 94 height 94
